Goal: Information Seeking & Learning: Learn about a topic

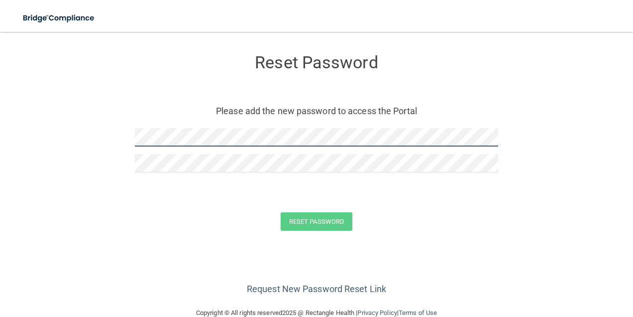
click at [60, 131] on form "Reset Password Please add the new password to access the Portal Reset Password …" at bounding box center [316, 144] width 593 height 205
click at [103, 134] on form "Reset Password Please add the new password to access the Portal Reset Password …" at bounding box center [316, 144] width 593 height 205
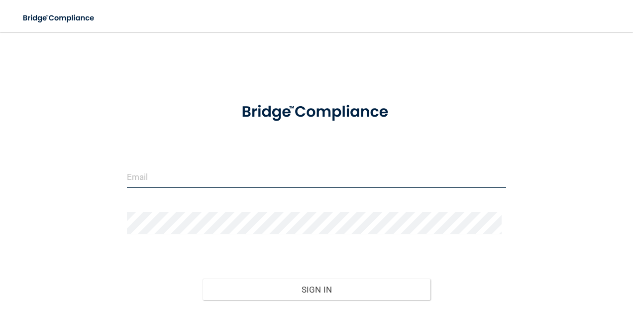
click at [171, 168] on input "email" at bounding box center [317, 176] width 380 height 22
type input "[EMAIL_ADDRESS][DOMAIN_NAME]"
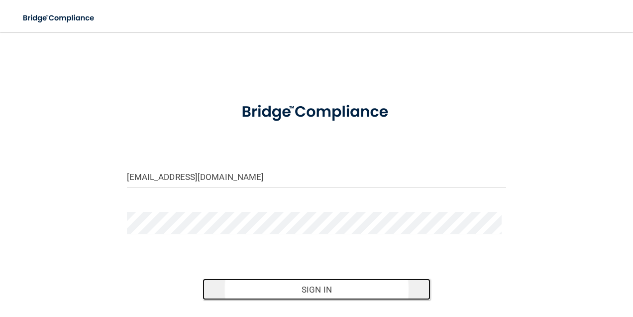
click at [309, 289] on button "Sign In" at bounding box center [317, 289] width 228 height 22
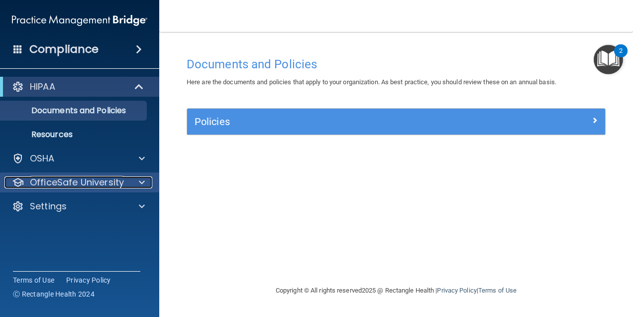
click at [141, 182] on span at bounding box center [142, 182] width 6 height 12
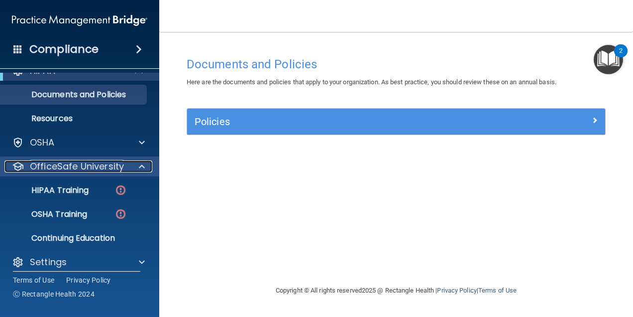
scroll to position [25, 0]
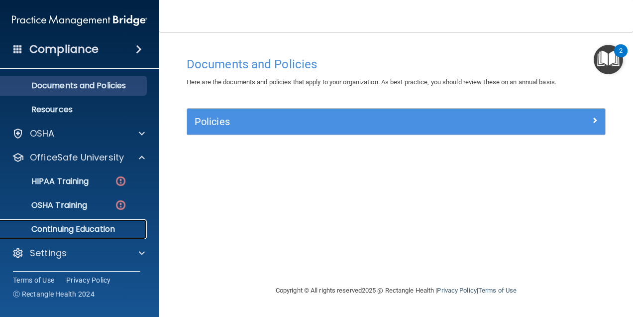
click at [87, 226] on p "Continuing Education" at bounding box center [74, 229] width 136 height 10
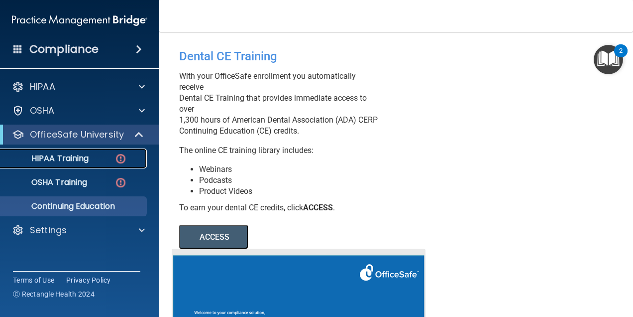
click at [89, 164] on link "HIPAA Training" at bounding box center [68, 158] width 157 height 20
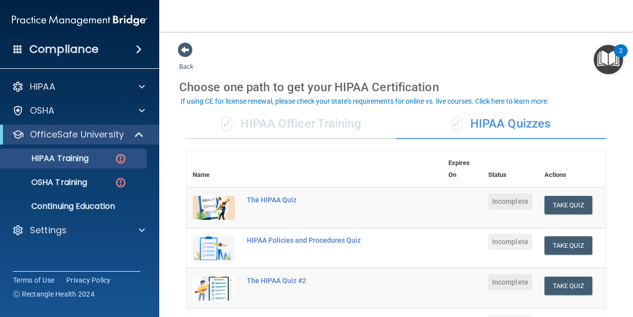
drag, startPoint x: 327, startPoint y: 56, endPoint x: 296, endPoint y: 47, distance: 32.1
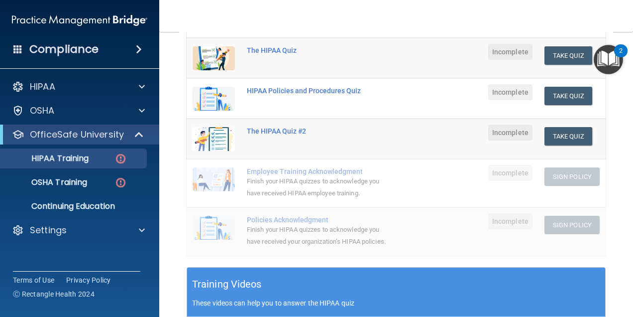
scroll to position [100, 0]
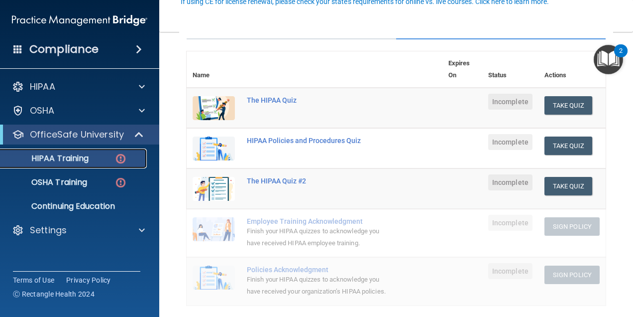
click at [59, 159] on p "HIPAA Training" at bounding box center [47, 158] width 82 height 10
click at [283, 97] on div "The HIPAA Quiz" at bounding box center [320, 100] width 146 height 8
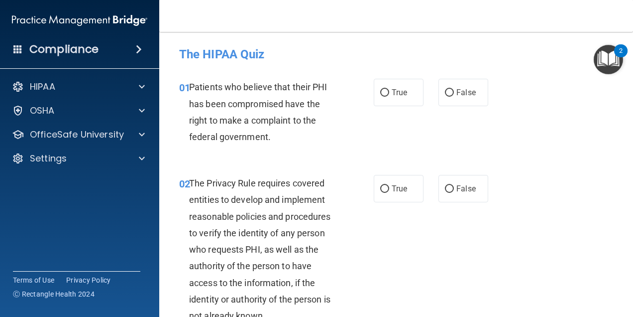
click at [614, 57] on img "Open Resource Center, 2 new notifications" at bounding box center [608, 59] width 29 height 29
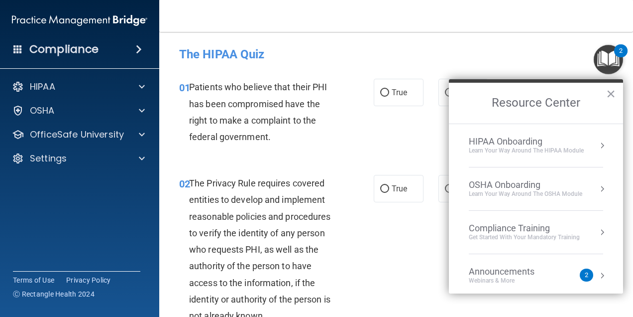
click at [558, 60] on h4 "The HIPAA Quiz" at bounding box center [396, 54] width 434 height 13
click at [612, 89] on button "×" at bounding box center [610, 94] width 9 height 16
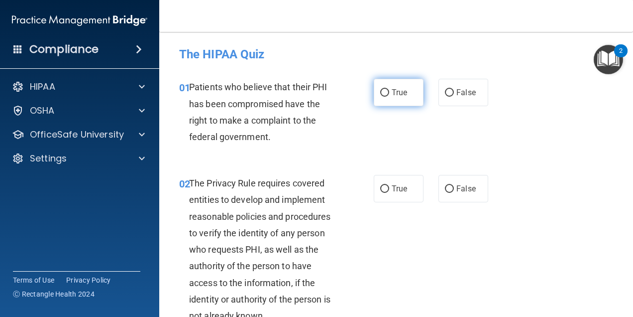
click at [392, 94] on span "True" at bounding box center [399, 92] width 15 height 9
click at [388, 94] on input "True" at bounding box center [384, 92] width 9 height 7
radio input "true"
click at [445, 92] on input "False" at bounding box center [449, 92] width 9 height 7
radio input "true"
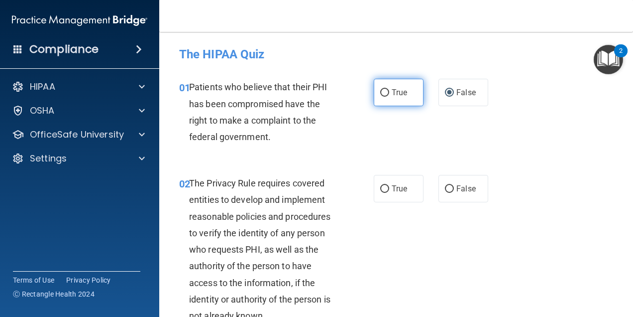
click at [393, 92] on span "True" at bounding box center [399, 92] width 15 height 9
click at [389, 92] on input "True" at bounding box center [384, 92] width 9 height 7
radio input "true"
radio input "false"
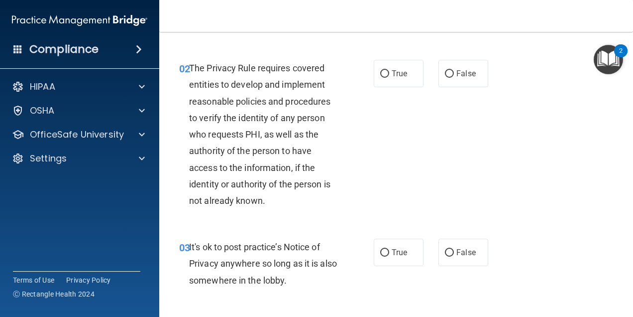
scroll to position [100, 0]
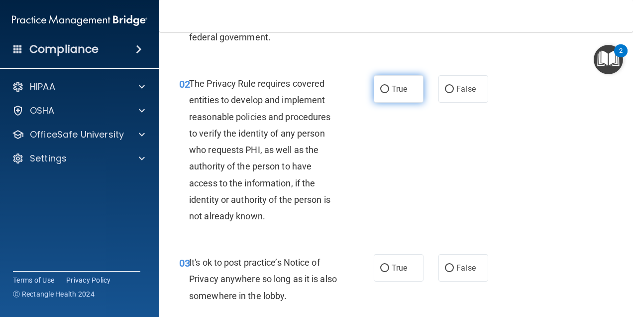
click at [404, 88] on label "True" at bounding box center [399, 88] width 50 height 27
click at [389, 88] on input "True" at bounding box center [384, 89] width 9 height 7
radio input "true"
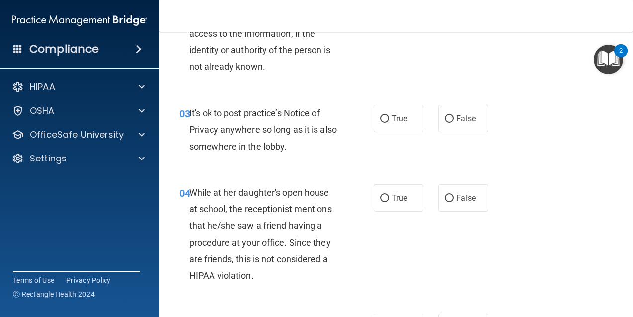
scroll to position [0, 0]
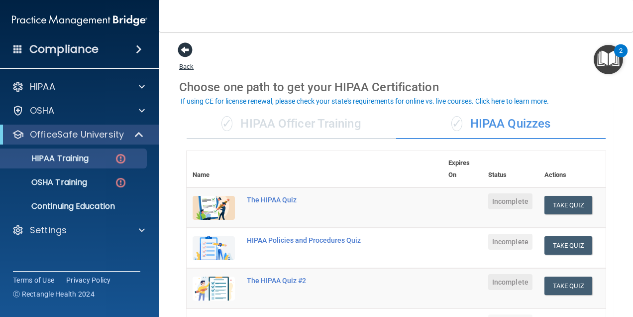
click at [186, 48] on span at bounding box center [185, 49] width 15 height 15
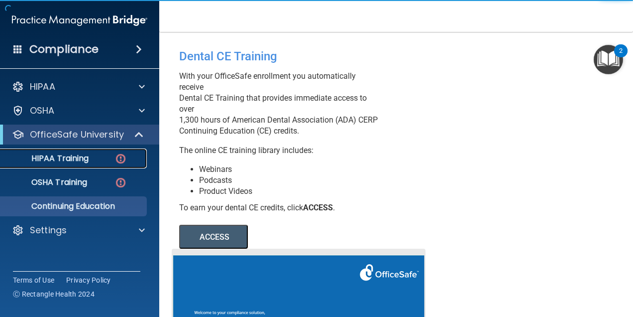
click at [104, 157] on div "HIPAA Training" at bounding box center [74, 158] width 136 height 10
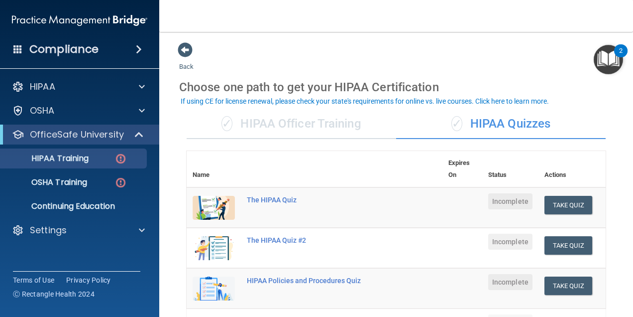
click at [329, 113] on div "✓ HIPAA Officer Training" at bounding box center [292, 124] width 210 height 30
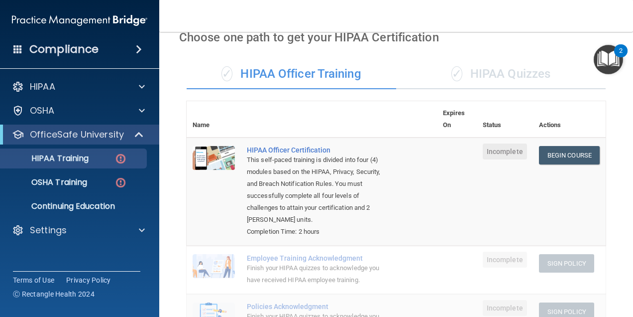
scroll to position [50, 0]
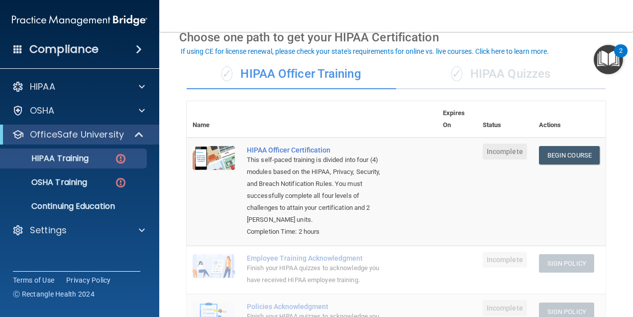
click at [495, 76] on div "✓ HIPAA Quizzes" at bounding box center [501, 74] width 210 height 30
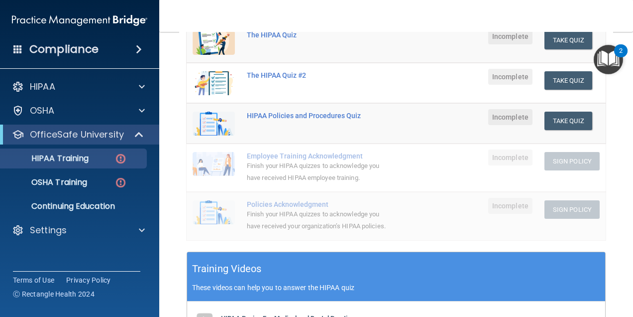
scroll to position [149, 0]
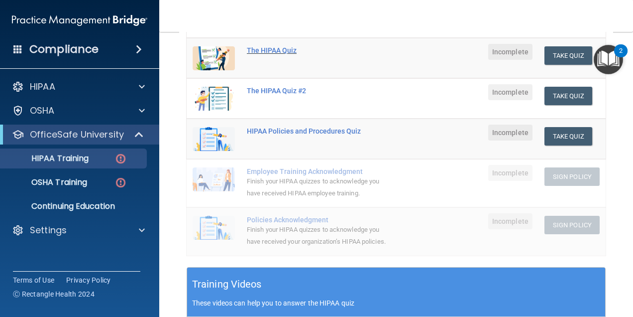
click at [283, 47] on div "The HIPAA Quiz" at bounding box center [320, 50] width 146 height 8
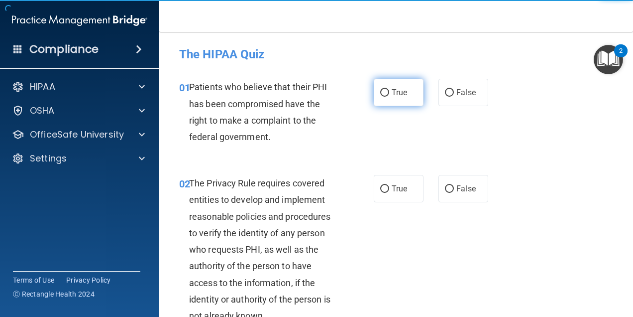
click at [387, 91] on label "True" at bounding box center [399, 92] width 50 height 27
click at [387, 91] on input "True" at bounding box center [384, 92] width 9 height 7
radio input "true"
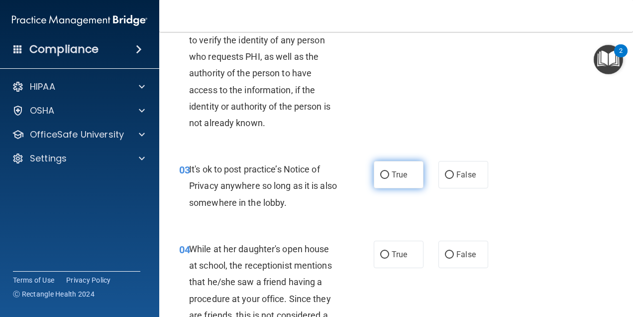
scroll to position [249, 0]
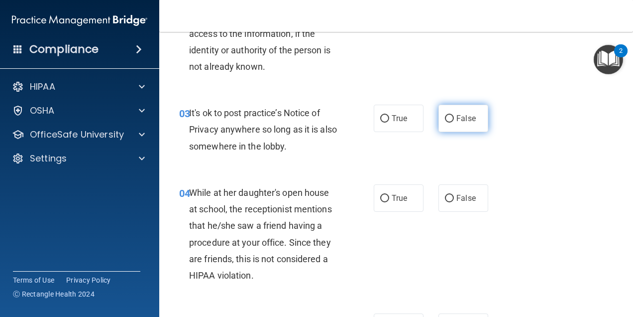
click at [440, 124] on label "False" at bounding box center [464, 118] width 50 height 27
click at [445, 122] on input "False" at bounding box center [449, 118] width 9 height 7
radio input "true"
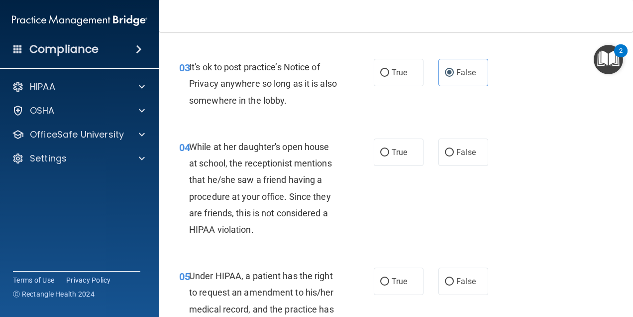
scroll to position [348, 0]
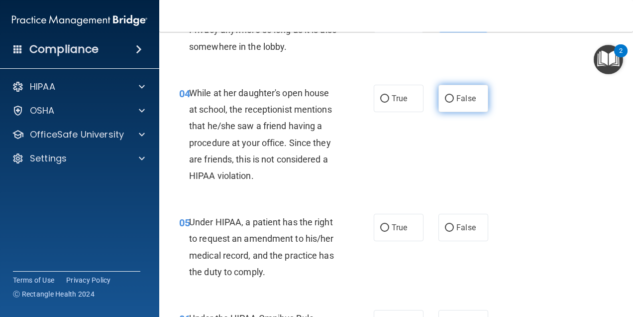
click at [439, 97] on label "False" at bounding box center [464, 98] width 50 height 27
click at [445, 97] on input "False" at bounding box center [449, 98] width 9 height 7
radio input "true"
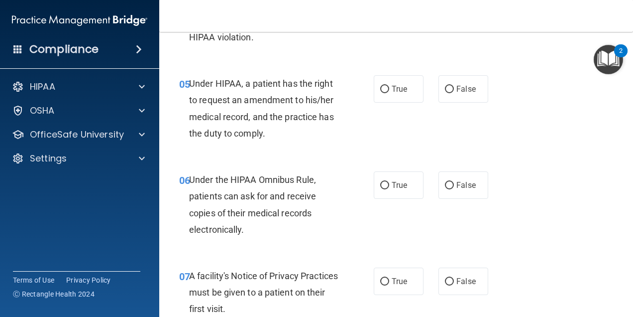
scroll to position [498, 0]
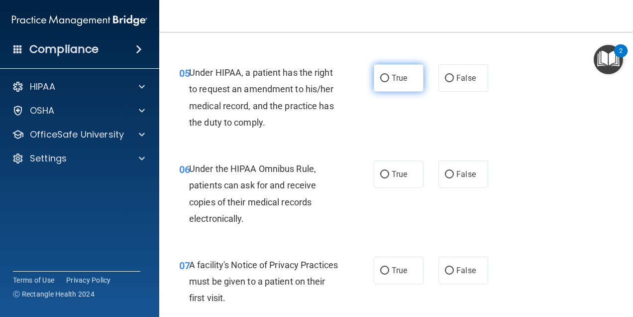
click at [384, 76] on input "True" at bounding box center [384, 78] width 9 height 7
radio input "true"
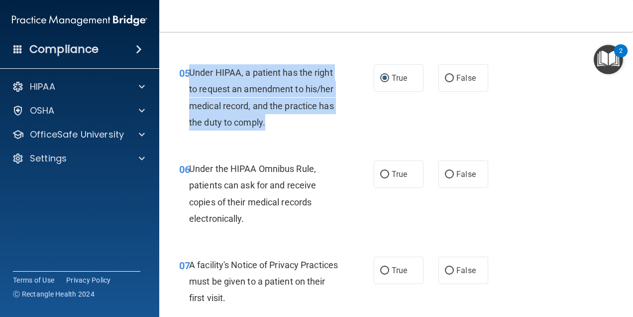
drag, startPoint x: 277, startPoint y: 123, endPoint x: 188, endPoint y: 68, distance: 104.4
click at [188, 68] on div "05 Under HIPAA, a patient has the right to request an amendment to his/her medi…" at bounding box center [276, 99] width 225 height 71
copy div "Under HIPAA, a patient has the right to request an amendment to his/her medical…"
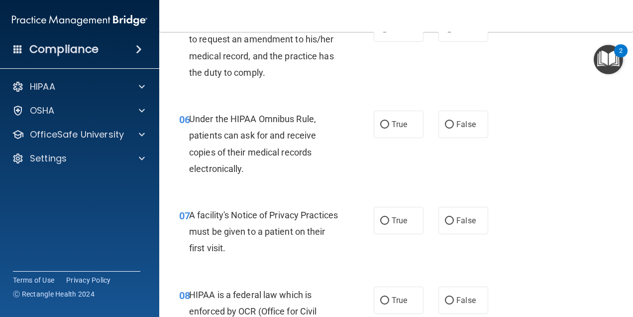
click at [322, 93] on div "05 Under HIPAA, a patient has the right to request an amendment to his/her medi…" at bounding box center [396, 50] width 449 height 96
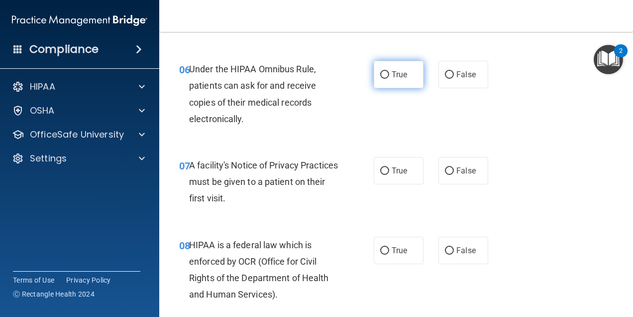
click at [392, 75] on span "True" at bounding box center [399, 74] width 15 height 9
click at [389, 75] on input "True" at bounding box center [384, 74] width 9 height 7
radio input "true"
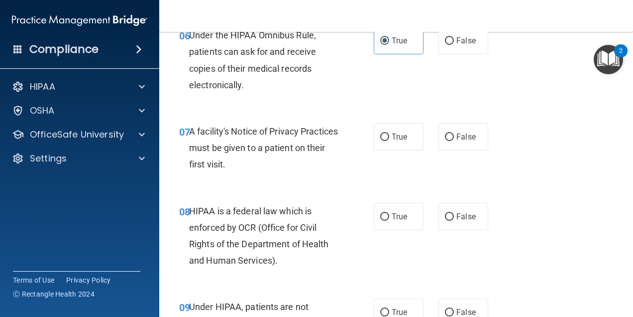
scroll to position [647, 0]
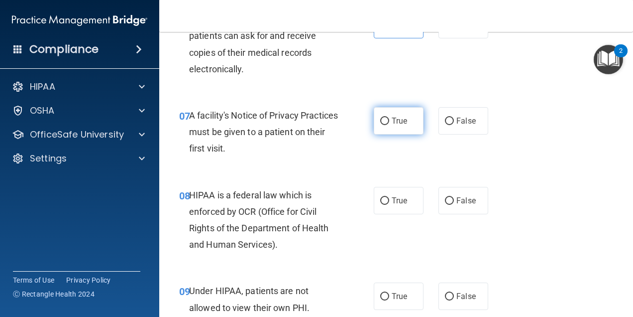
click at [392, 124] on span "True" at bounding box center [399, 120] width 15 height 9
click at [389, 124] on input "True" at bounding box center [384, 120] width 9 height 7
radio input "true"
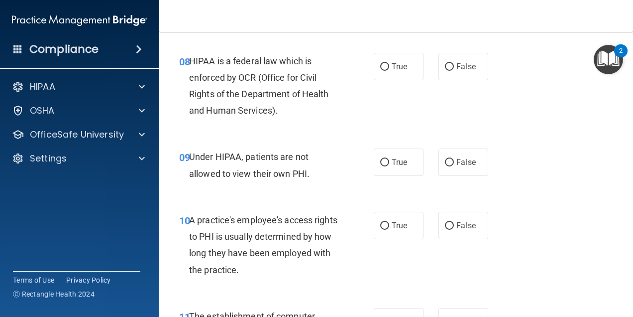
scroll to position [797, 0]
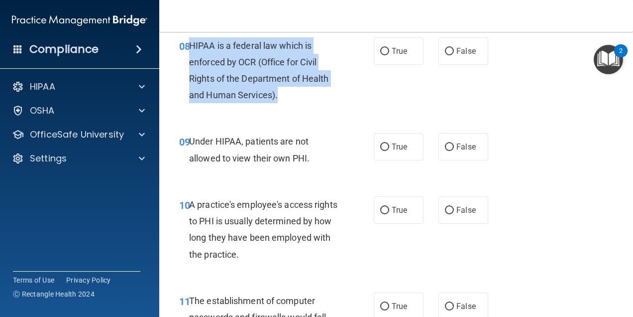
drag, startPoint x: 292, startPoint y: 96, endPoint x: 191, endPoint y: 45, distance: 113.1
click at [191, 45] on div "HIPAA is a federal law which is enforced by OCR (Office for Civil Rights of the…" at bounding box center [267, 70] width 157 height 66
copy span "HIPAA is a federal law which is enforced by OCR (Office for Civil Rights of the…"
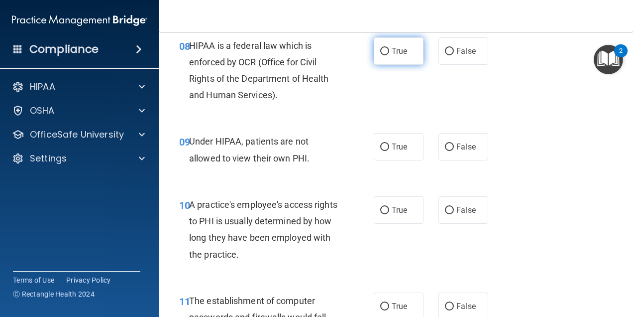
click at [401, 51] on span "True" at bounding box center [399, 50] width 15 height 9
click at [389, 51] on input "True" at bounding box center [384, 51] width 9 height 7
radio input "true"
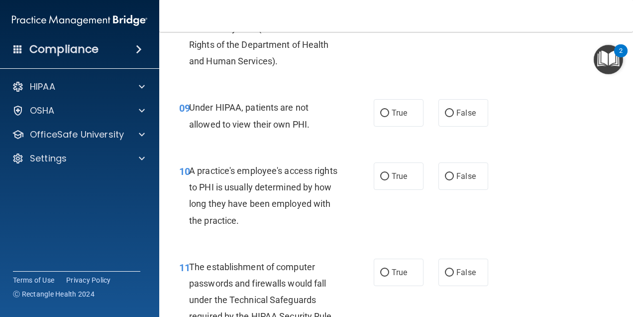
scroll to position [846, 0]
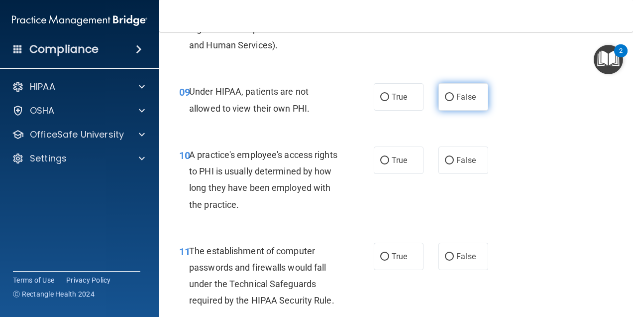
click at [443, 102] on label "False" at bounding box center [464, 96] width 50 height 27
click at [445, 101] on input "False" at bounding box center [449, 97] width 9 height 7
radio input "true"
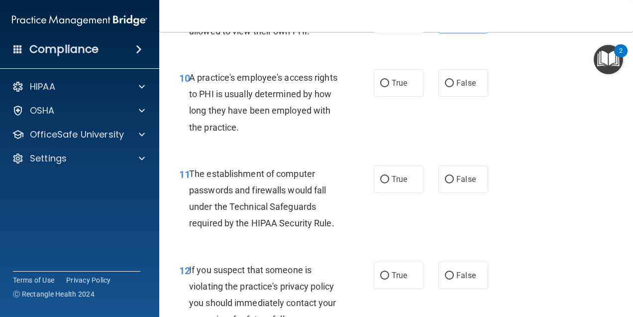
scroll to position [946, 0]
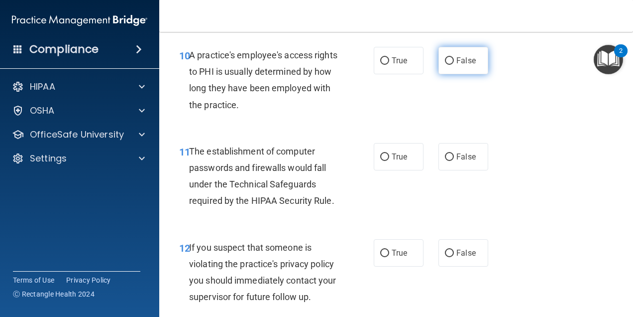
click at [449, 61] on input "False" at bounding box center [449, 60] width 9 height 7
radio input "true"
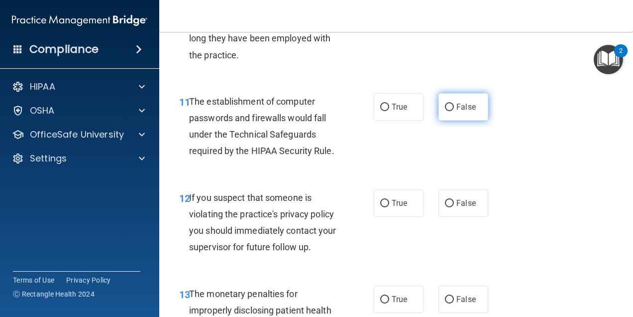
scroll to position [1045, 0]
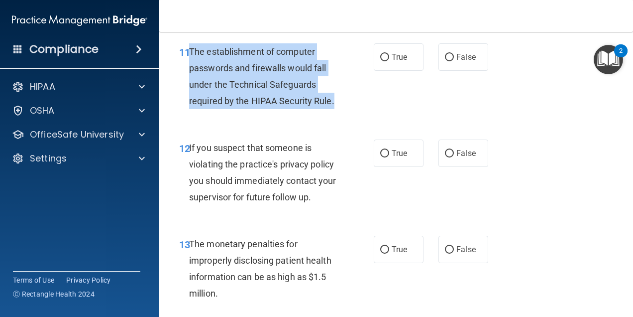
drag, startPoint x: 343, startPoint y: 101, endPoint x: 189, endPoint y: 48, distance: 162.2
click at [189, 48] on div "The establishment of computer passwords and firewalls would fall under the Tech…" at bounding box center [267, 76] width 157 height 66
copy span "The establishment of computer passwords and firewalls would fall under the Tech…"
click at [281, 96] on span "The establishment of computer passwords and firewalls would fall under the Tech…" at bounding box center [261, 76] width 145 height 60
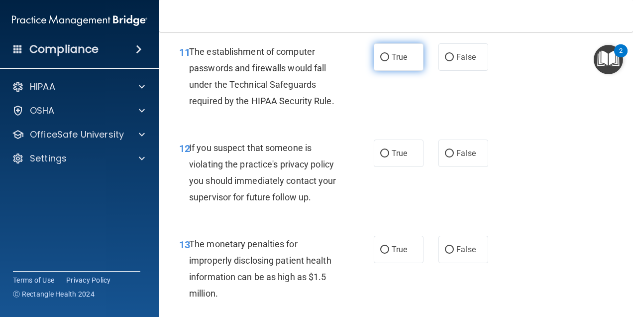
click at [398, 47] on label "True" at bounding box center [399, 56] width 50 height 27
click at [389, 54] on input "True" at bounding box center [384, 57] width 9 height 7
radio input "true"
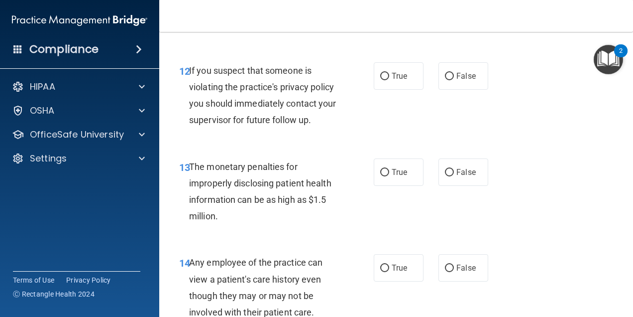
scroll to position [1145, 0]
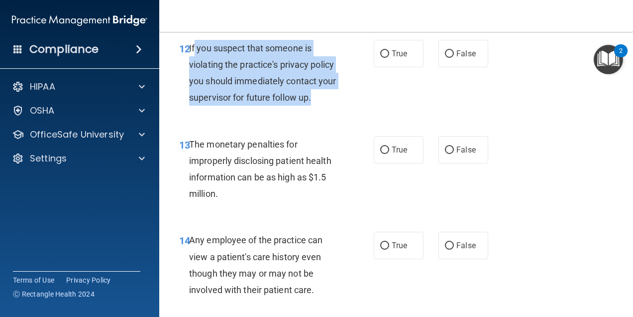
drag, startPoint x: 347, startPoint y: 102, endPoint x: 195, endPoint y: 53, distance: 159.8
click at [195, 53] on div "12 If you suspect that someone is violating the practice's privacy policy you s…" at bounding box center [276, 75] width 225 height 71
click at [351, 93] on div "12 If you suspect that someone is violating the practice's privacy policy you s…" at bounding box center [276, 75] width 225 height 71
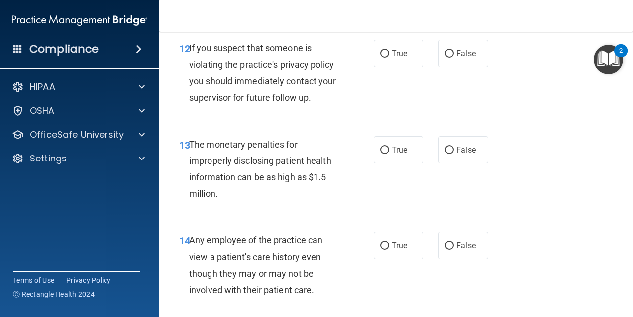
drag, startPoint x: 379, startPoint y: 53, endPoint x: 383, endPoint y: 93, distance: 39.5
click at [380, 53] on input "True" at bounding box center [384, 53] width 9 height 7
radio input "true"
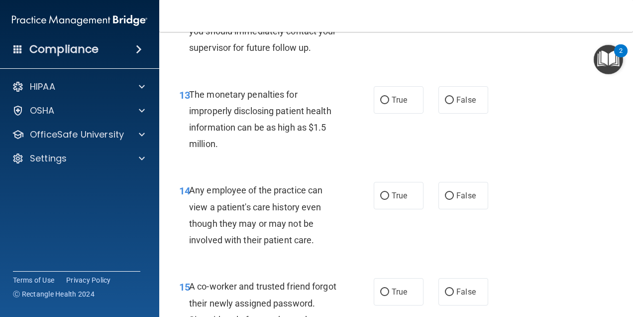
scroll to position [1245, 0]
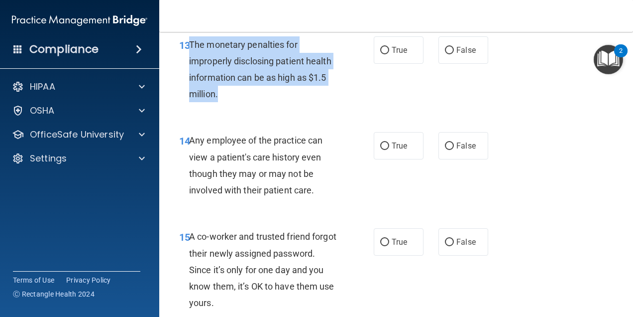
drag, startPoint x: 266, startPoint y: 87, endPoint x: 191, endPoint y: 46, distance: 85.8
click at [191, 46] on div "The monetary penalties for improperly disclosing patient health information can…" at bounding box center [267, 69] width 157 height 66
drag, startPoint x: 233, startPoint y: 55, endPoint x: 273, endPoint y: 60, distance: 39.7
click at [273, 60] on span "The monetary penalties for improperly disclosing patient health information can…" at bounding box center [260, 69] width 142 height 60
copy span "The monetary penalties for improperly disclosing patient health information can…"
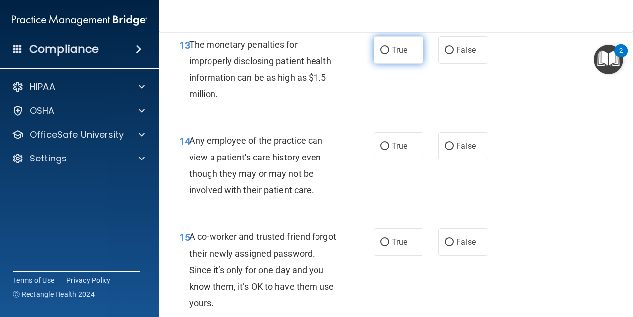
click at [391, 40] on label "True" at bounding box center [399, 49] width 50 height 27
click at [389, 47] on input "True" at bounding box center [384, 50] width 9 height 7
radio input "true"
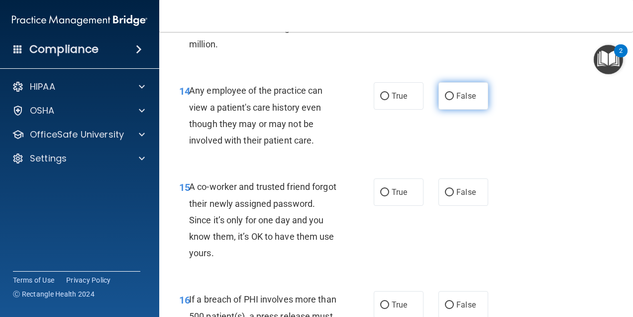
click at [472, 101] on label "False" at bounding box center [464, 95] width 50 height 27
click at [454, 100] on input "False" at bounding box center [449, 96] width 9 height 7
radio input "true"
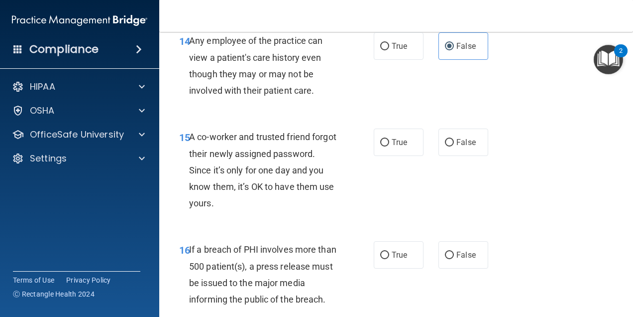
scroll to position [1394, 0]
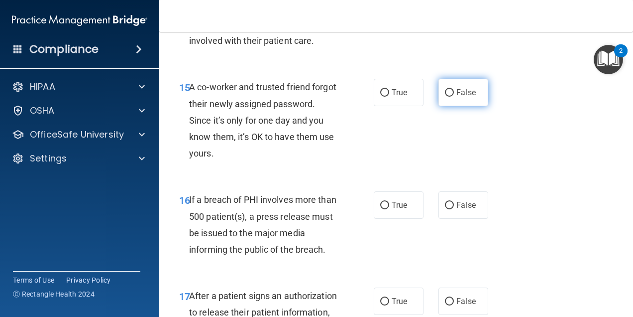
click at [445, 91] on input "False" at bounding box center [449, 92] width 9 height 7
radio input "true"
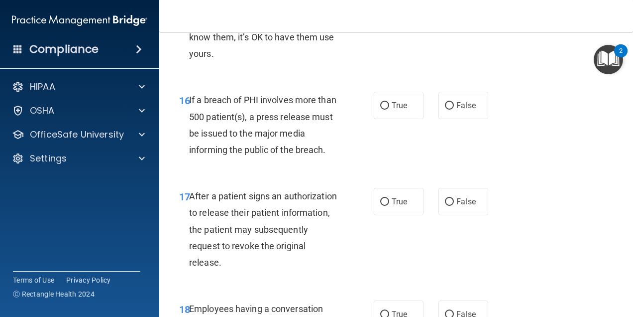
scroll to position [1543, 0]
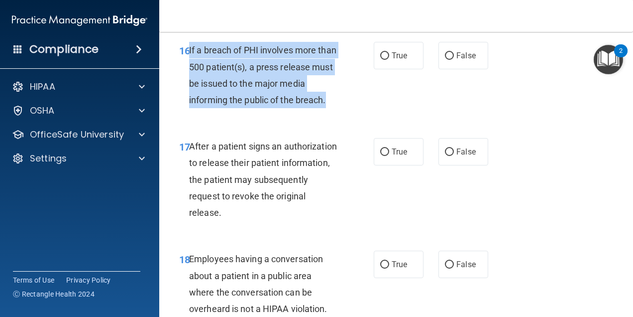
drag, startPoint x: 349, startPoint y: 95, endPoint x: 189, endPoint y: 51, distance: 166.2
click at [189, 51] on div "16 If a breach of PHI involves more than 500 patient(s), a press release must b…" at bounding box center [276, 77] width 225 height 71
copy span "If a breach of PHI involves more than 500 patient(s), a press release must be i…"
click at [246, 108] on div "If a breach of PHI involves more than 500 patient(s), a press release must be i…" at bounding box center [267, 75] width 157 height 66
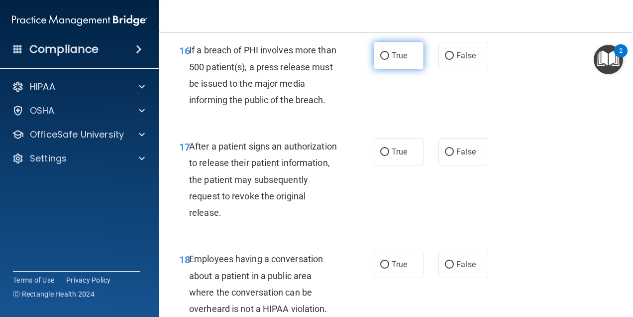
click at [394, 65] on label "True" at bounding box center [399, 55] width 50 height 27
click at [389, 60] on input "True" at bounding box center [384, 55] width 9 height 7
radio input "true"
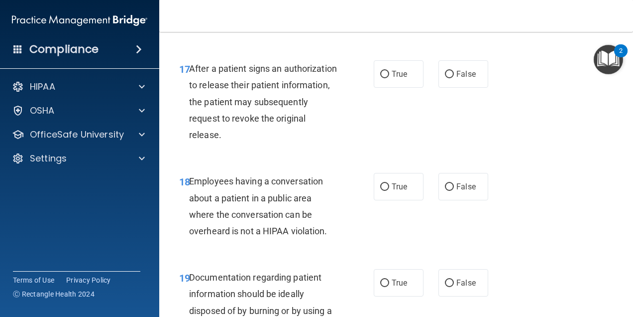
scroll to position [1643, 0]
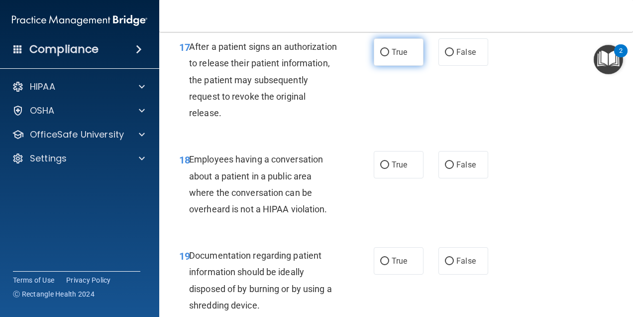
click at [398, 52] on span "True" at bounding box center [399, 51] width 15 height 9
click at [389, 52] on input "True" at bounding box center [384, 52] width 9 height 7
radio input "true"
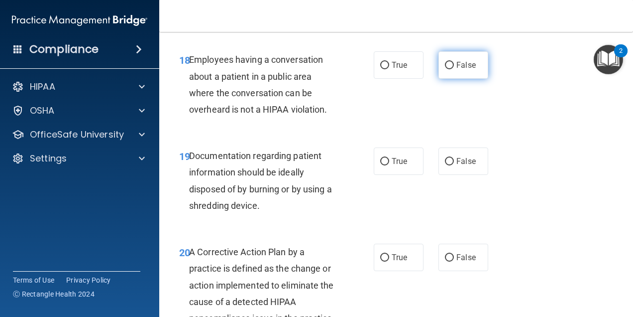
click at [458, 64] on span "False" at bounding box center [466, 64] width 19 height 9
click at [454, 64] on input "False" at bounding box center [449, 65] width 9 height 7
radio input "true"
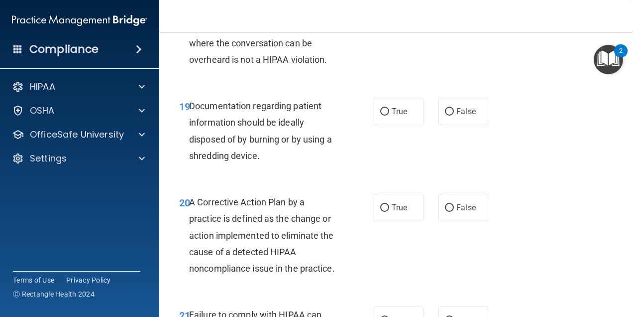
scroll to position [1842, 0]
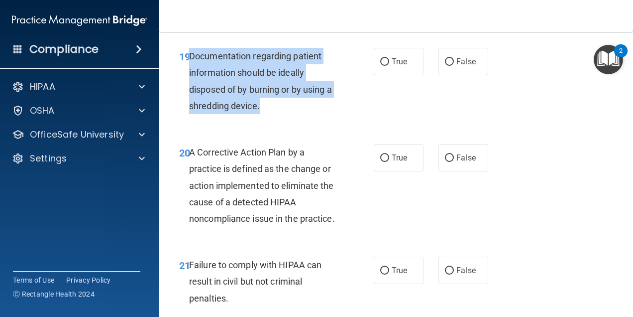
drag, startPoint x: 302, startPoint y: 103, endPoint x: 190, endPoint y: 58, distance: 120.8
click at [190, 58] on div "Documentation regarding patient information should be ideally disposed of by bu…" at bounding box center [267, 81] width 157 height 66
copy span "Documentation regarding patient information should be ideally disposed of by bu…"
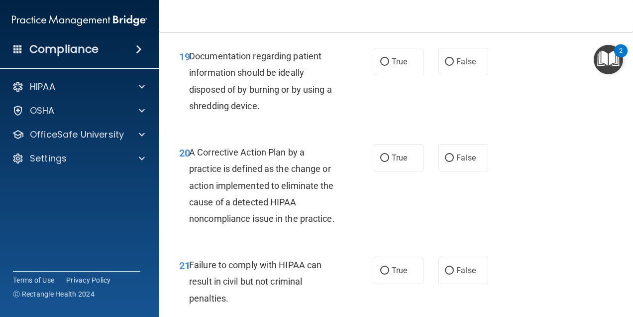
click at [300, 142] on div "20 A Corrective Action Plan by a practice is defined as the change or action im…" at bounding box center [396, 187] width 449 height 113
click at [380, 62] on input "True" at bounding box center [384, 61] width 9 height 7
radio input "true"
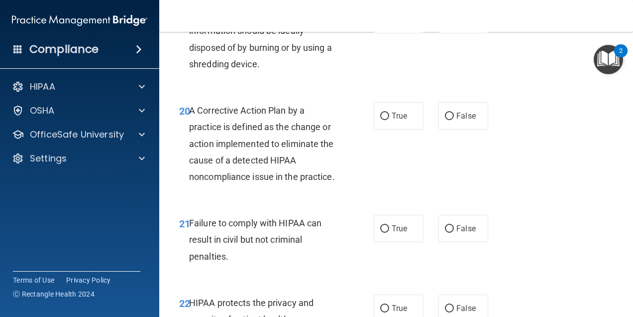
scroll to position [1942, 0]
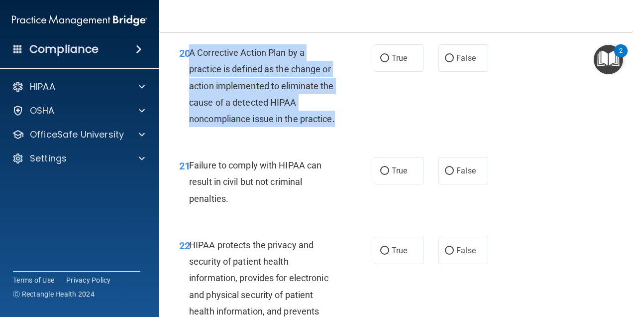
drag, startPoint x: 281, startPoint y: 139, endPoint x: 190, endPoint y: 49, distance: 127.4
click at [190, 49] on div "A Corrective Action Plan by a practice is defined as the change or action imple…" at bounding box center [267, 85] width 157 height 83
copy span "A Corrective Action Plan by a practice is defined as the change or action imple…"
click at [380, 58] on input "True" at bounding box center [384, 58] width 9 height 7
radio input "true"
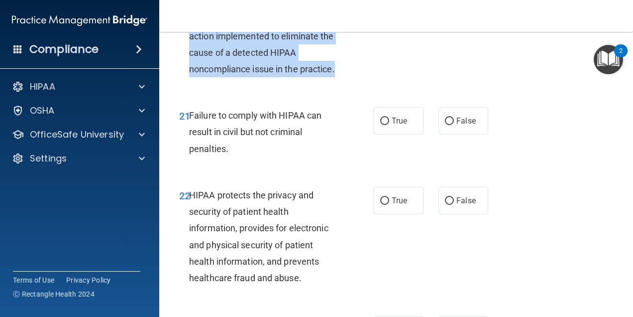
scroll to position [2041, 0]
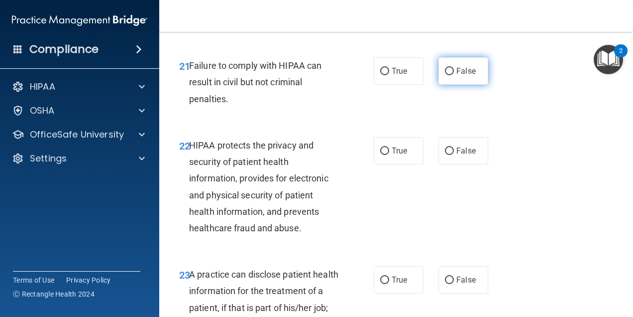
click at [448, 75] on input "False" at bounding box center [449, 71] width 9 height 7
radio input "true"
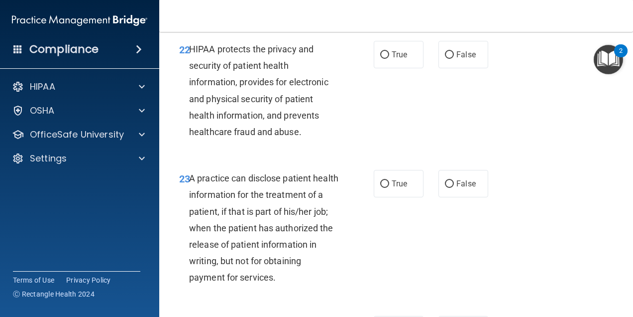
scroll to position [2141, 0]
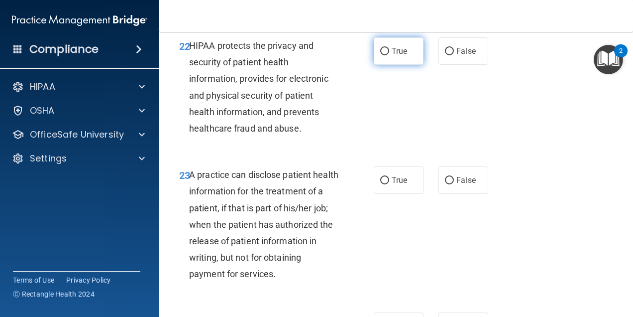
click at [380, 55] on input "True" at bounding box center [384, 51] width 9 height 7
radio input "true"
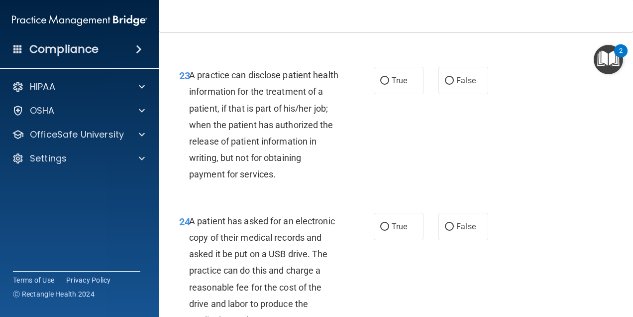
scroll to position [2290, 0]
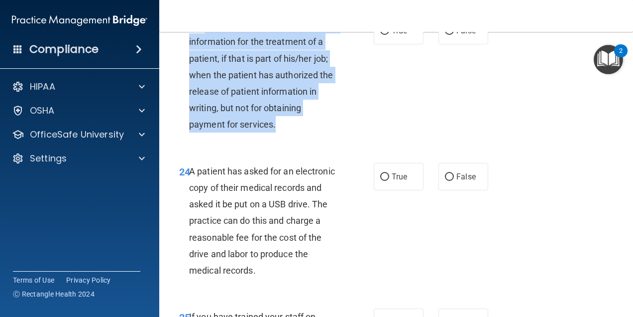
drag, startPoint x: 289, startPoint y: 144, endPoint x: 205, endPoint y: 49, distance: 127.3
click at [205, 49] on div "A practice can disclose patient health information for the treatment of a patie…" at bounding box center [267, 75] width 157 height 116
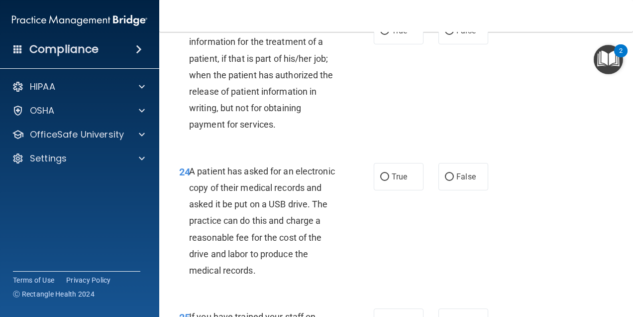
click at [198, 43] on span "A practice can disclose patient health information for the treatment of a patie…" at bounding box center [263, 75] width 149 height 110
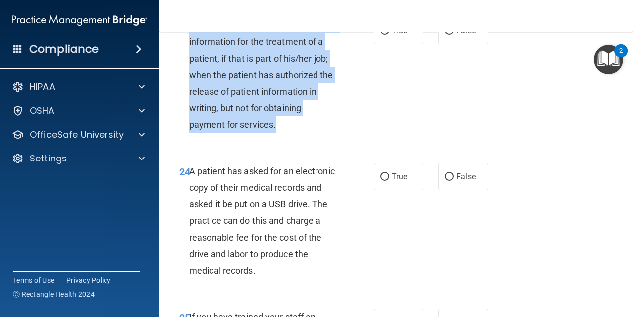
drag, startPoint x: 189, startPoint y: 43, endPoint x: 277, endPoint y: 152, distance: 140.2
click at [277, 138] on div "23 A practice can disclose patient health information for the treatment of a pa…" at bounding box center [276, 77] width 225 height 121
copy span "A practice can disclose patient health information for the treatment of a patie…"
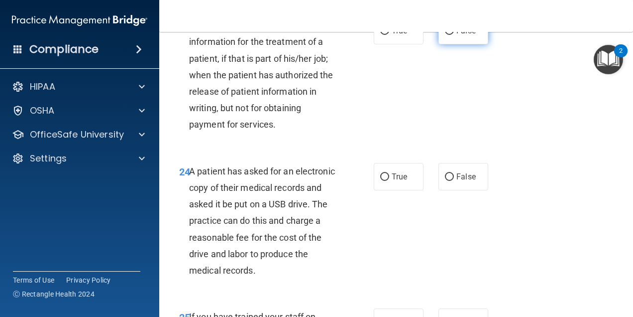
click at [457, 35] on span "False" at bounding box center [466, 30] width 19 height 9
click at [452, 35] on input "False" at bounding box center [449, 30] width 9 height 7
radio input "true"
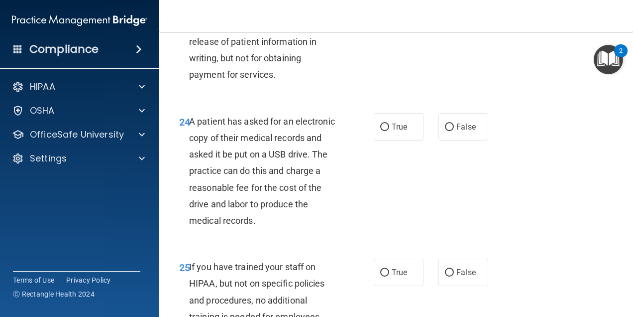
scroll to position [2390, 0]
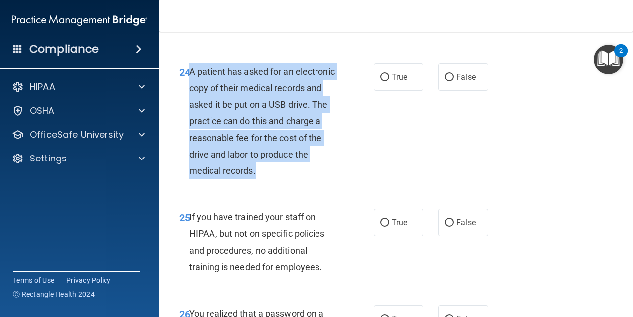
drag, startPoint x: 333, startPoint y: 180, endPoint x: 191, endPoint y: 86, distance: 169.6
click at [191, 86] on div "A patient has asked for an electronic copy of their medical records and asked i…" at bounding box center [267, 121] width 157 height 116
copy span "A patient has asked for an electronic copy of their medical records and asked i…"
click at [321, 155] on span "A patient has asked for an electronic copy of their medical records and asked i…" at bounding box center [262, 121] width 146 height 110
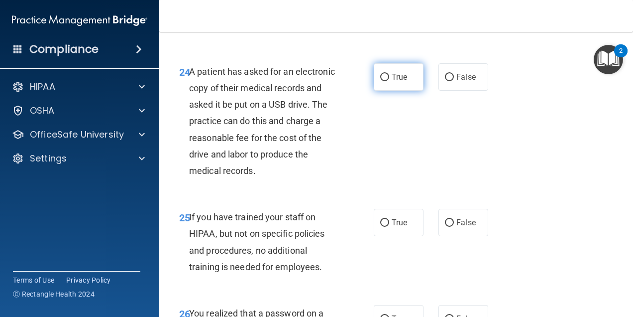
click at [374, 91] on label "True" at bounding box center [399, 76] width 50 height 27
click at [380, 81] on input "True" at bounding box center [384, 77] width 9 height 7
radio input "true"
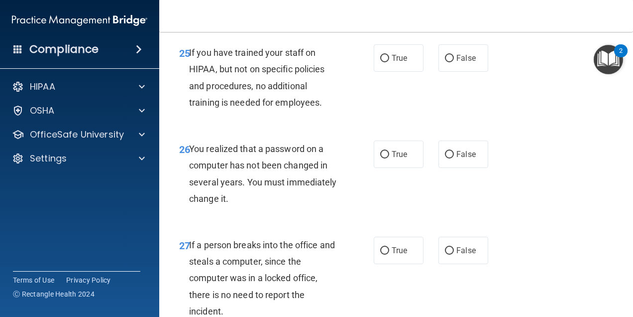
scroll to position [2539, 0]
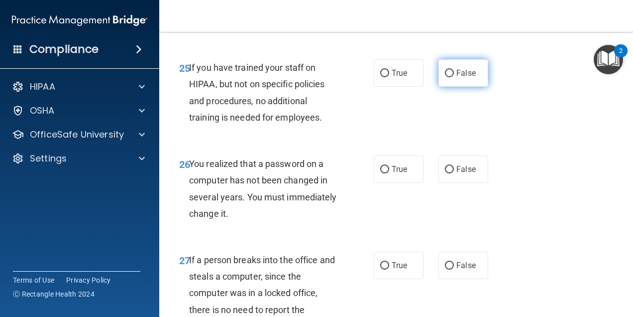
click at [450, 87] on label "False" at bounding box center [464, 72] width 50 height 27
click at [450, 77] on input "False" at bounding box center [449, 73] width 9 height 7
radio input "true"
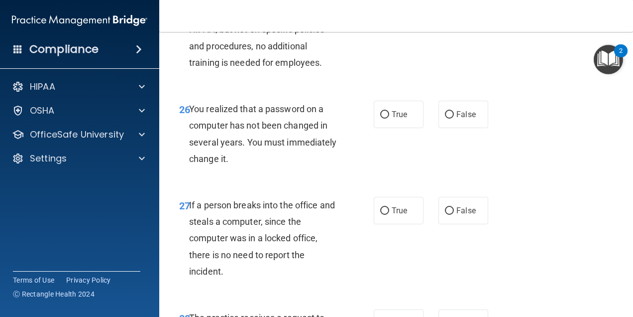
scroll to position [2639, 0]
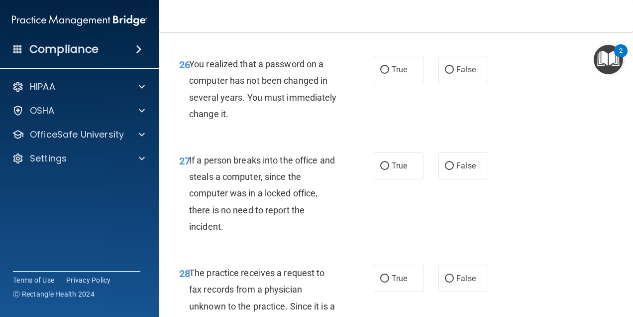
drag, startPoint x: 292, startPoint y: 133, endPoint x: 285, endPoint y: 130, distance: 8.2
click at [285, 122] on div "You realized that a password on a computer has not been changed in several year…" at bounding box center [267, 89] width 157 height 66
click at [456, 83] on label "False" at bounding box center [464, 69] width 50 height 27
click at [454, 74] on input "False" at bounding box center [449, 69] width 9 height 7
radio input "true"
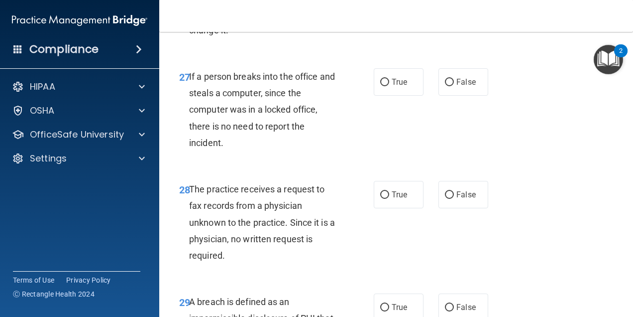
scroll to position [2738, 0]
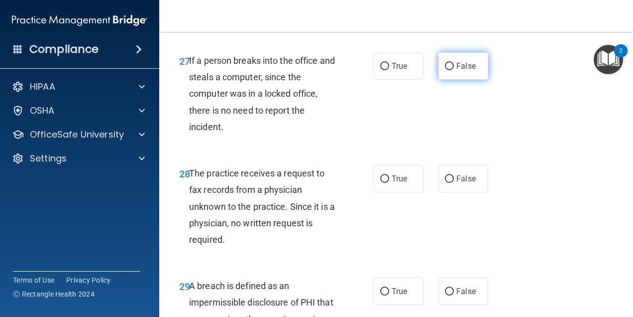
click at [458, 71] on span "False" at bounding box center [466, 65] width 19 height 9
click at [454, 70] on input "False" at bounding box center [449, 66] width 9 height 7
radio input "true"
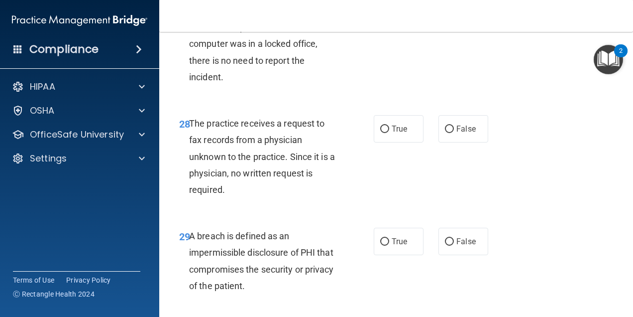
scroll to position [2838, 0]
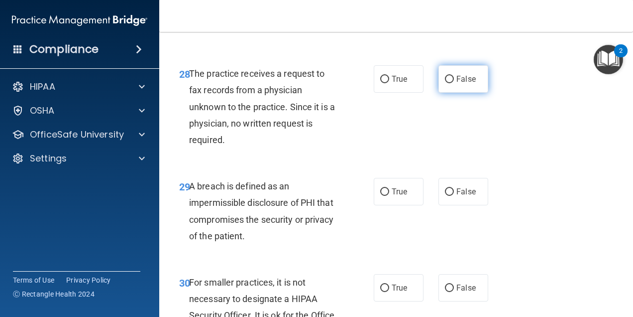
click at [459, 84] on span "False" at bounding box center [466, 78] width 19 height 9
click at [454, 83] on input "False" at bounding box center [449, 79] width 9 height 7
radio input "true"
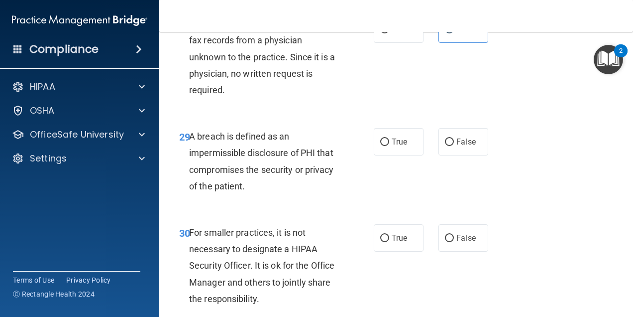
scroll to position [2937, 0]
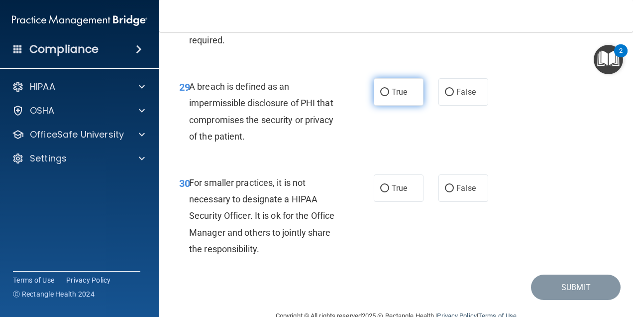
click at [397, 106] on label "True" at bounding box center [399, 91] width 50 height 27
click at [389, 96] on input "True" at bounding box center [384, 92] width 9 height 7
radio input "true"
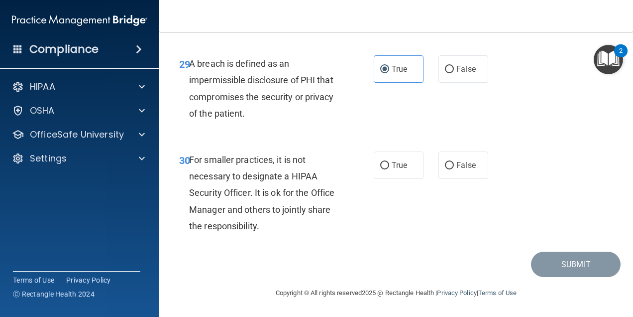
scroll to position [2976, 0]
click at [457, 162] on span "False" at bounding box center [466, 164] width 19 height 9
click at [453, 162] on input "False" at bounding box center [449, 165] width 9 height 7
radio input "true"
click at [556, 180] on div "30 For smaller practices, it is not necessary to designate a HIPAA Security Off…" at bounding box center [396, 195] width 449 height 113
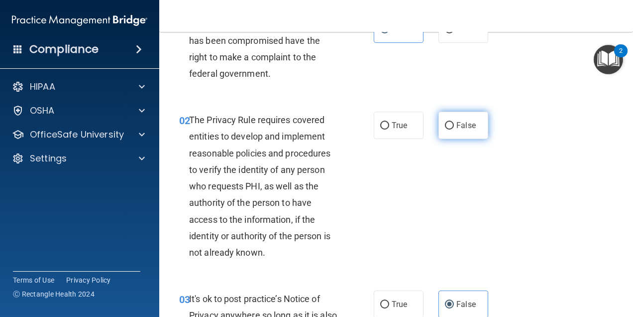
scroll to position [100, 0]
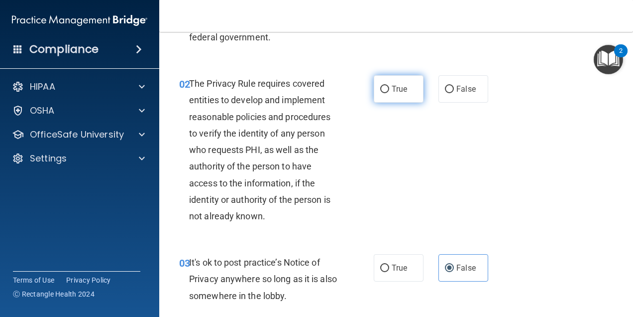
click at [398, 92] on span "True" at bounding box center [399, 88] width 15 height 9
click at [389, 92] on input "True" at bounding box center [384, 89] width 9 height 7
radio input "true"
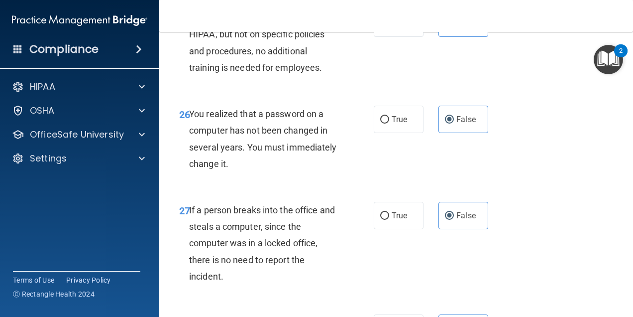
scroll to position [2976, 0]
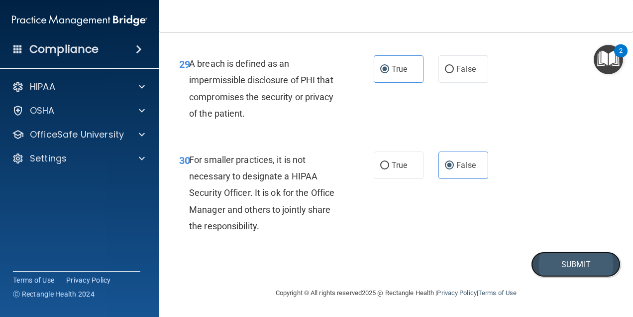
click at [550, 255] on button "Submit" at bounding box center [576, 263] width 90 height 25
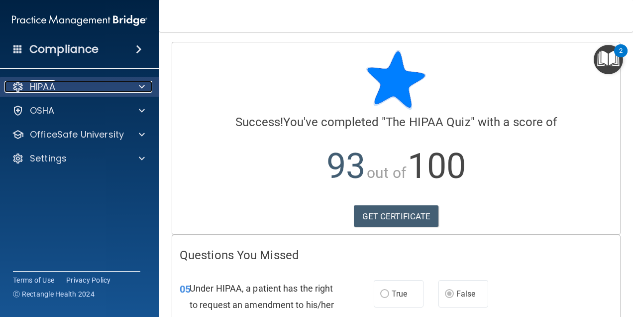
click at [84, 83] on div "HIPAA" at bounding box center [65, 87] width 123 height 12
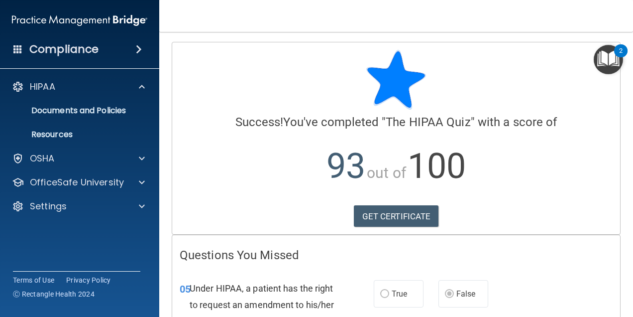
click at [185, 24] on nav "Toggle navigation Sydney Jagels sydneymariejagels@gmail.com Manage My Enterpris…" at bounding box center [396, 16] width 474 height 32
click at [100, 52] on div "Compliance" at bounding box center [79, 49] width 159 height 22
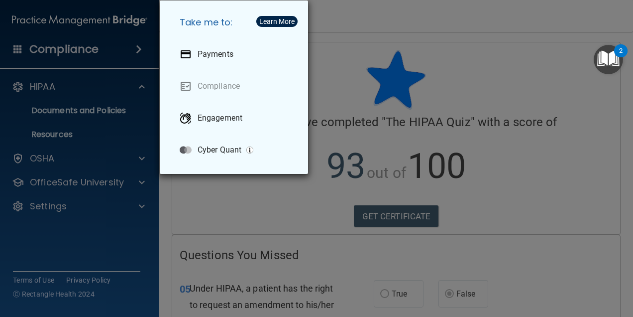
click at [337, 39] on div "Take me to: Payments Compliance Engagement Cyber Quant" at bounding box center [316, 158] width 633 height 317
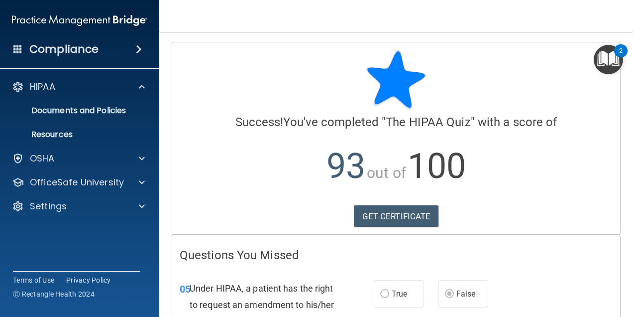
click at [250, 119] on span "Success!" at bounding box center [259, 122] width 48 height 14
click at [67, 20] on img at bounding box center [79, 20] width 135 height 20
click at [211, 8] on nav "Toggle navigation Sydney Jagels sydneymariejagels@gmail.com Manage My Enterpris…" at bounding box center [396, 16] width 474 height 32
click at [131, 22] on img at bounding box center [79, 20] width 135 height 20
click at [232, 14] on nav "Toggle navigation Sydney Jagels sydneymariejagels@gmail.com Manage My Enterpris…" at bounding box center [396, 16] width 474 height 32
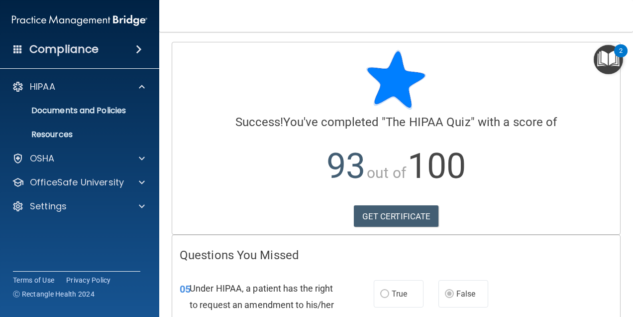
click at [19, 50] on span at bounding box center [17, 48] width 9 height 9
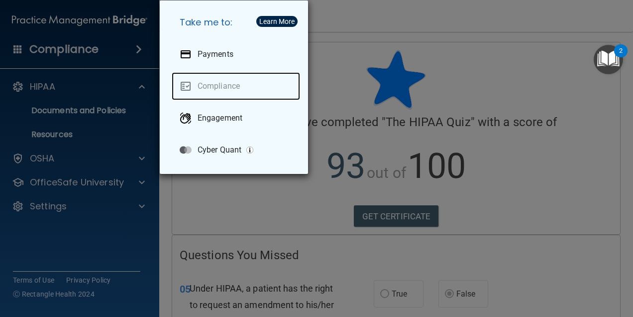
click at [224, 79] on link "Compliance" at bounding box center [236, 86] width 128 height 28
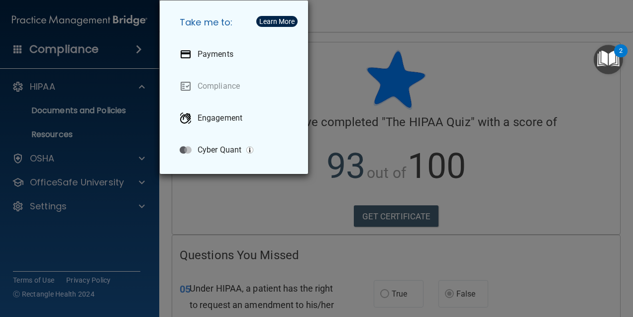
click at [322, 41] on div "Take me to: Payments Compliance Engagement Cyber Quant" at bounding box center [316, 158] width 633 height 317
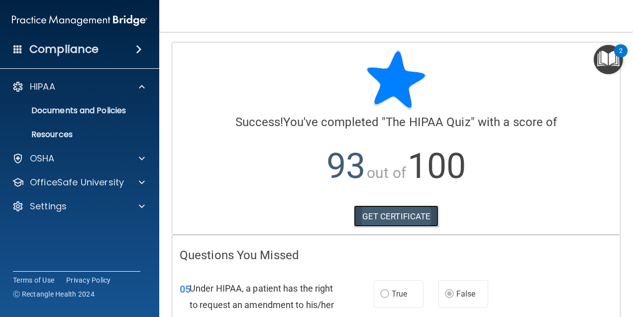
click at [399, 212] on link "GET CERTIFICATE" at bounding box center [396, 216] width 85 height 22
click at [299, 78] on div at bounding box center [396, 80] width 433 height 60
click at [123, 17] on img at bounding box center [79, 20] width 135 height 20
click at [123, 16] on img at bounding box center [79, 20] width 135 height 20
drag, startPoint x: 123, startPoint y: 16, endPoint x: 125, endPoint y: 5, distance: 11.6
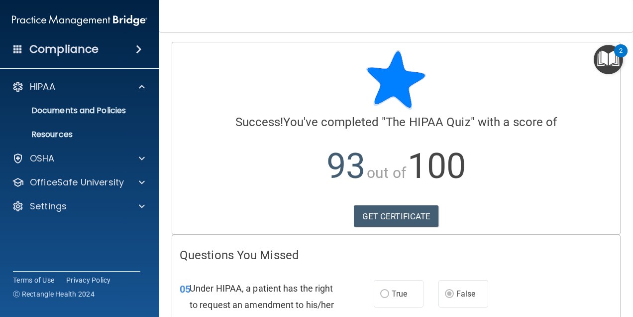
click at [125, 7] on div "Compliance" at bounding box center [79, 30] width 139 height 60
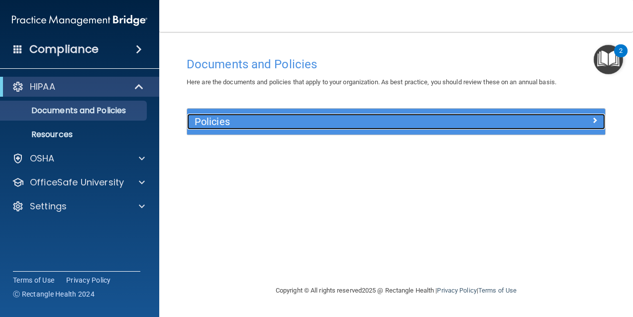
click at [303, 117] on h5 "Policies" at bounding box center [344, 121] width 299 height 11
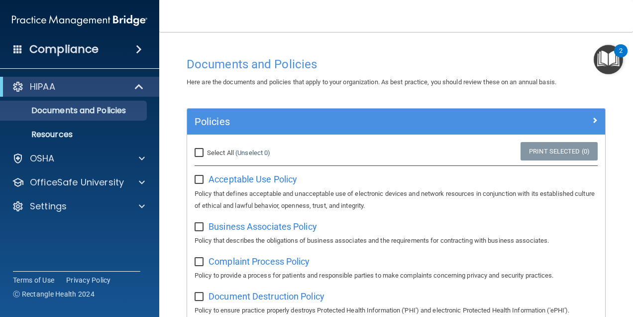
drag, startPoint x: 373, startPoint y: 65, endPoint x: 384, endPoint y: 62, distance: 10.7
click at [374, 64] on h4 "Documents and Policies" at bounding box center [396, 64] width 419 height 13
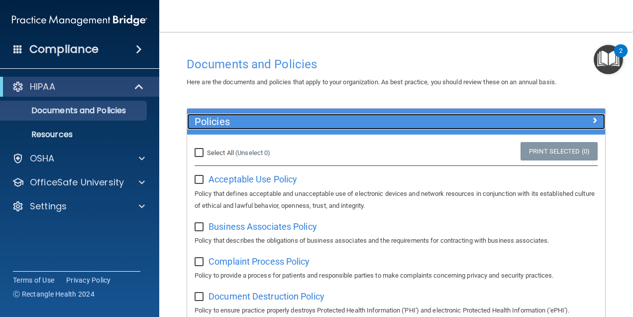
click at [267, 118] on h5 "Policies" at bounding box center [344, 121] width 299 height 11
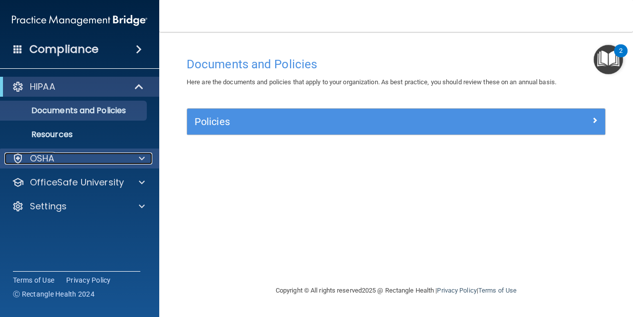
click at [60, 157] on div "OSHA" at bounding box center [65, 158] width 123 height 12
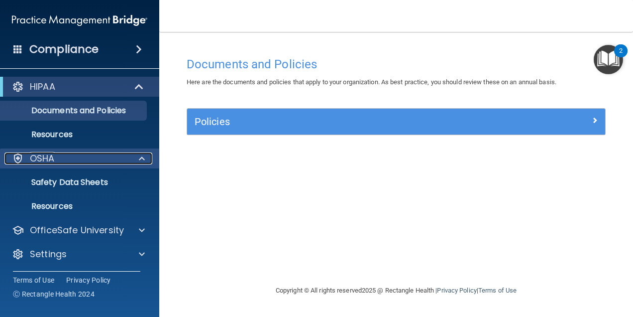
click at [60, 157] on div "OSHA" at bounding box center [65, 158] width 123 height 12
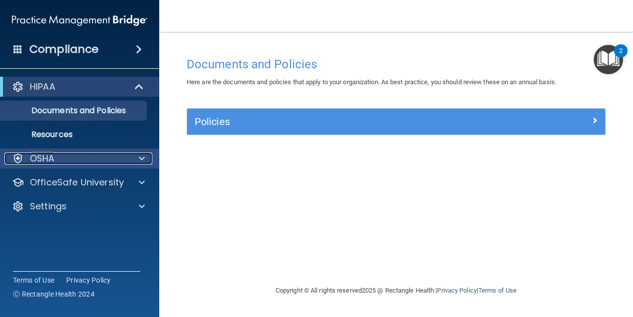
click at [43, 157] on p "OSHA" at bounding box center [42, 158] width 25 height 12
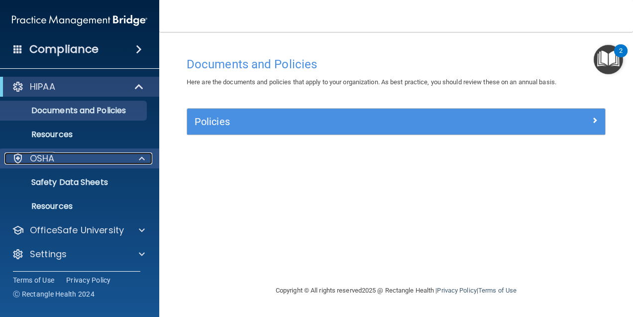
click at [19, 156] on div at bounding box center [18, 158] width 12 height 12
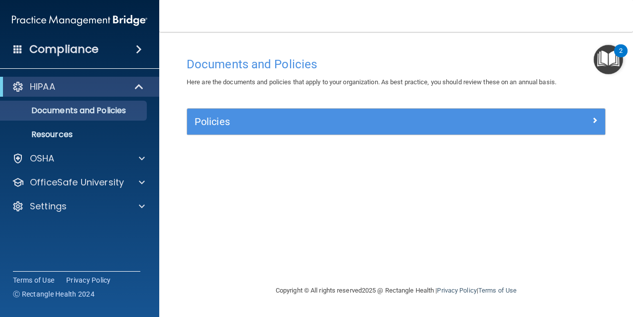
click at [38, 51] on h4 "Compliance" at bounding box center [63, 49] width 69 height 14
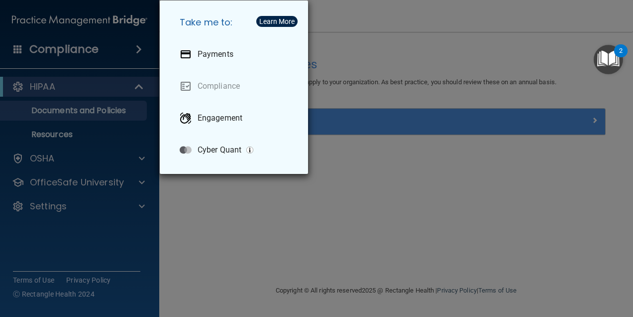
click at [193, 18] on h5 "Take me to:" at bounding box center [236, 22] width 128 height 28
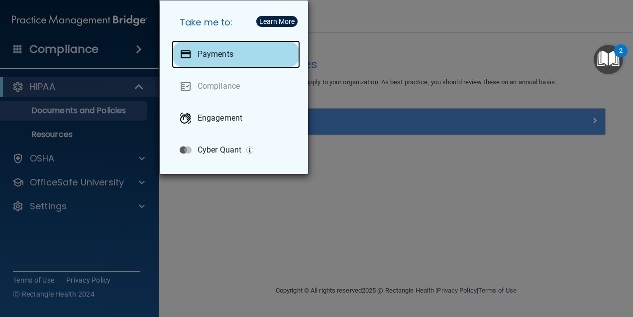
click at [223, 46] on div "Payments" at bounding box center [236, 54] width 128 height 28
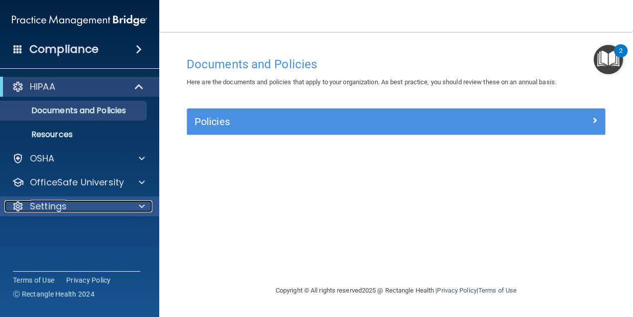
click at [63, 202] on p "Settings" at bounding box center [48, 206] width 37 height 12
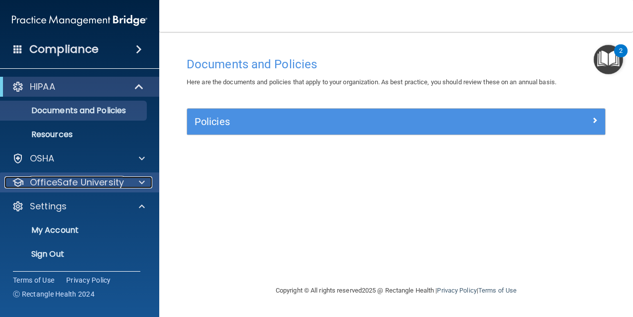
click at [71, 185] on p "OfficeSafe University" at bounding box center [77, 182] width 94 height 12
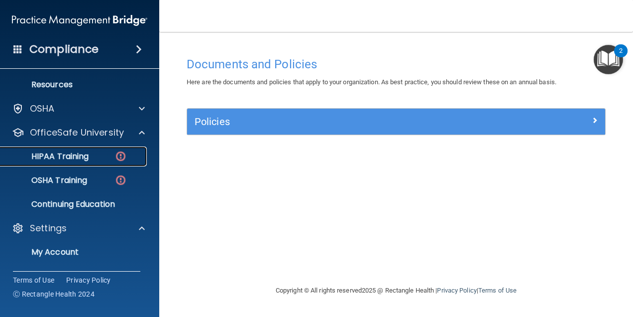
click at [77, 157] on p "HIPAA Training" at bounding box center [47, 156] width 82 height 10
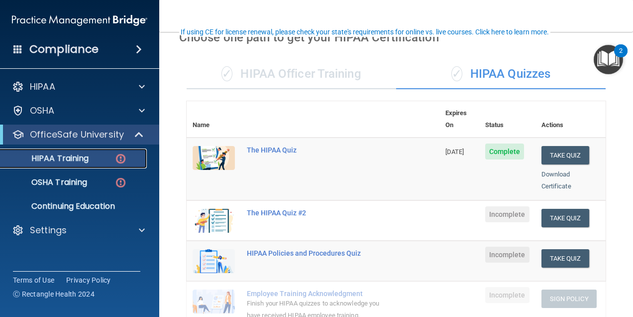
scroll to position [100, 0]
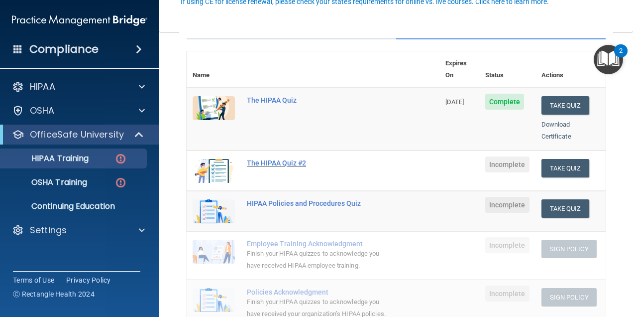
click at [277, 159] on div "The HIPAA Quiz #2" at bounding box center [318, 163] width 143 height 8
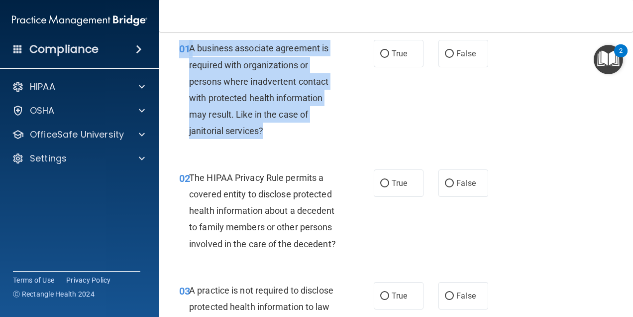
scroll to position [36, 0]
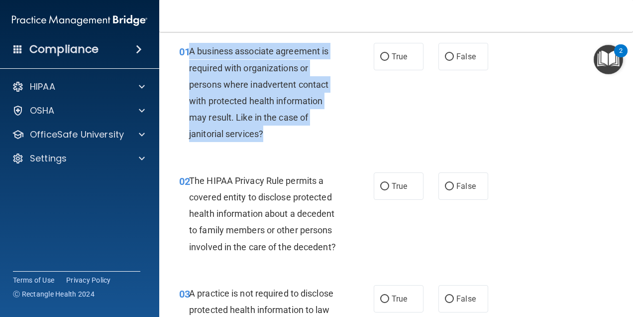
drag, startPoint x: 287, startPoint y: 121, endPoint x: 191, endPoint y: 52, distance: 118.1
click at [191, 52] on div "A business associate agreement is required with organizations or persons where …" at bounding box center [267, 92] width 157 height 99
click at [296, 115] on span "A business associate agreement is required with organizations or persons where …" at bounding box center [258, 92] width 139 height 93
click at [331, 130] on div "A business associate agreement is required with organizations or persons where …" at bounding box center [267, 92] width 157 height 99
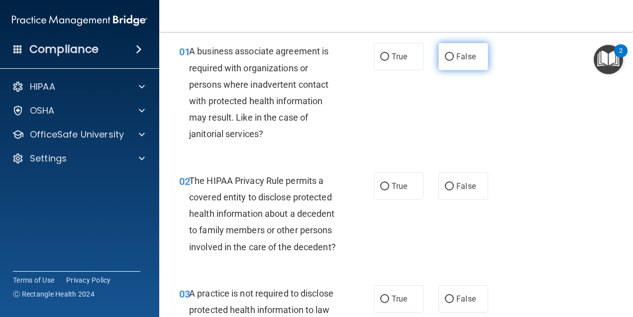
click at [458, 55] on span "False" at bounding box center [466, 56] width 19 height 9
click at [454, 55] on input "False" at bounding box center [449, 56] width 9 height 7
radio input "true"
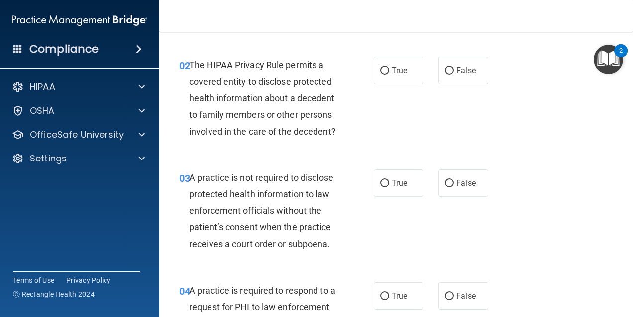
scroll to position [135, 0]
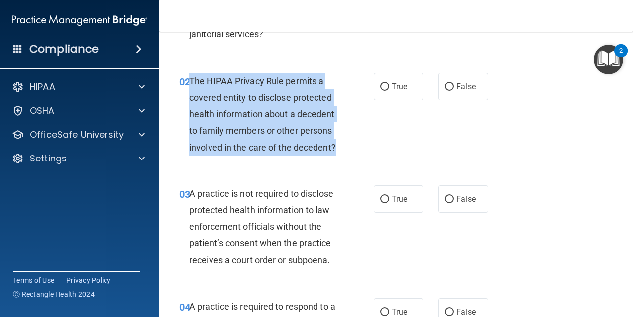
drag, startPoint x: 254, startPoint y: 162, endPoint x: 189, endPoint y: 85, distance: 100.7
click at [189, 85] on div "The HIPAA Privacy Rule permits a covered entity to disclose protected health in…" at bounding box center [267, 114] width 157 height 83
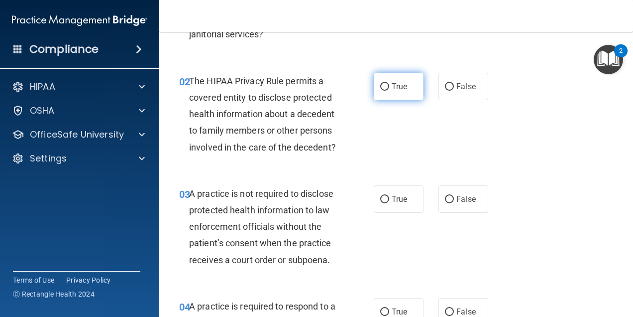
click at [380, 92] on label "True" at bounding box center [399, 86] width 50 height 27
click at [380, 91] on input "True" at bounding box center [384, 86] width 9 height 7
radio input "true"
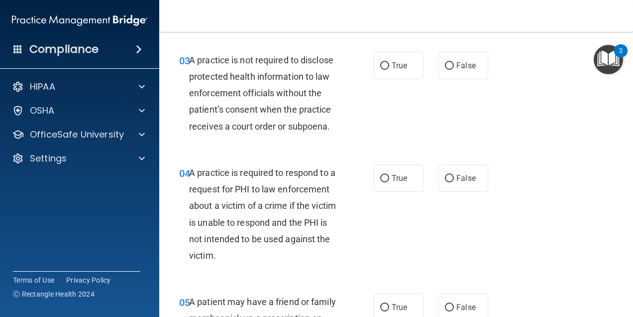
scroll to position [285, 0]
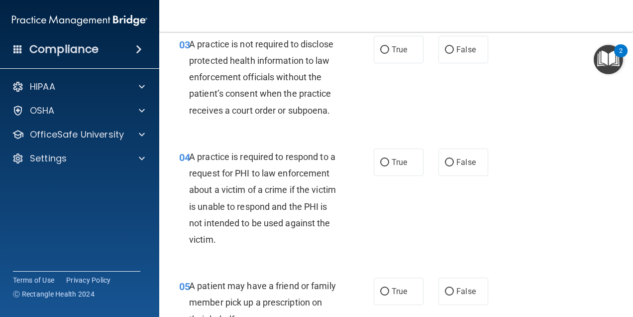
click at [343, 118] on div "A practice is not required to disclose protected health information to law enfo…" at bounding box center [267, 77] width 157 height 83
click at [392, 63] on label "True" at bounding box center [399, 49] width 50 height 27
click at [389, 54] on input "True" at bounding box center [384, 49] width 9 height 7
radio input "true"
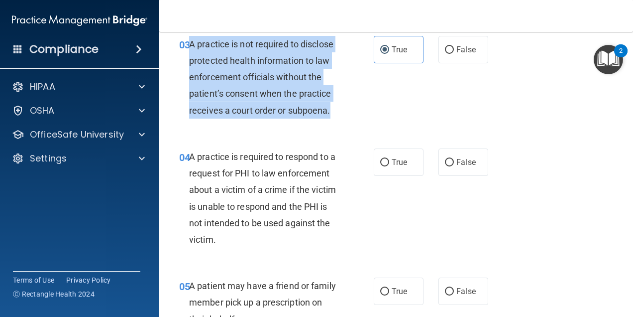
drag, startPoint x: 321, startPoint y: 109, endPoint x: 191, endPoint y: 62, distance: 137.8
click at [191, 62] on div "A practice is not required to disclose protected health information to law enfo…" at bounding box center [267, 77] width 157 height 83
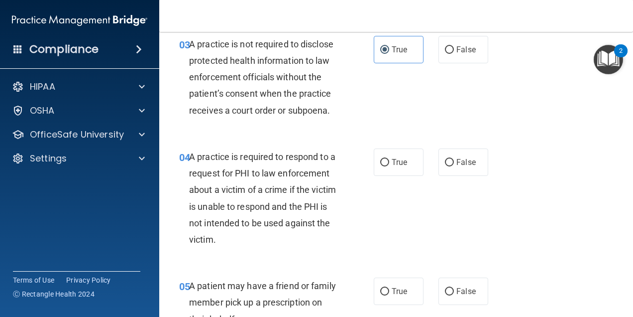
click at [451, 117] on div "03 A practice is not required to disclose protected health information to law e…" at bounding box center [396, 79] width 449 height 113
click at [447, 54] on input "False" at bounding box center [449, 49] width 9 height 7
radio input "true"
radio input "false"
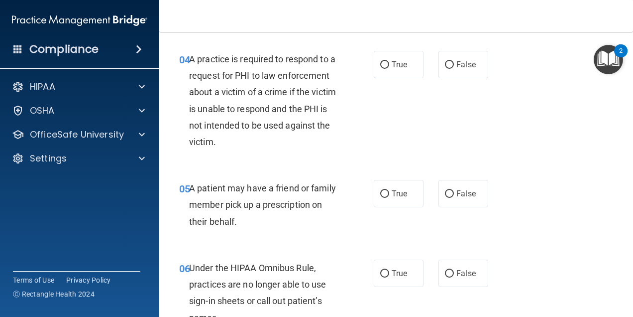
scroll to position [384, 0]
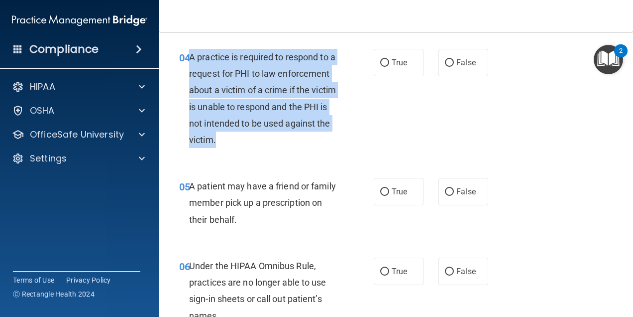
drag, startPoint x: 334, startPoint y: 160, endPoint x: 191, endPoint y: 71, distance: 168.4
click at [191, 71] on div "A practice is required to respond to a request for PHI to law enforcement about…" at bounding box center [267, 98] width 157 height 99
copy span "A practice is required to respond to a request for PHI to law enforcement about…"
click at [335, 124] on div "A practice is required to respond to a request for PHI to law enforcement about…" at bounding box center [267, 98] width 157 height 99
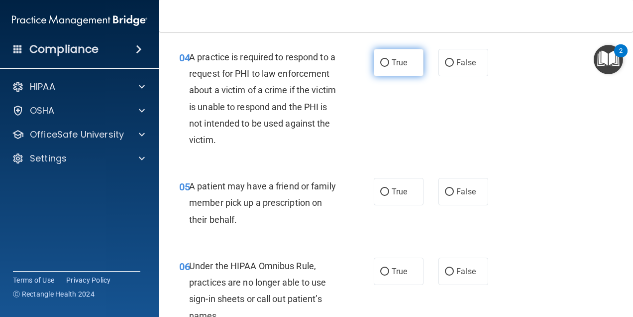
click at [380, 67] on input "True" at bounding box center [384, 62] width 9 height 7
radio input "true"
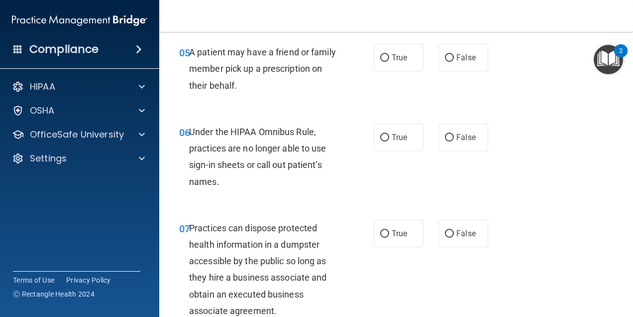
scroll to position [534, 0]
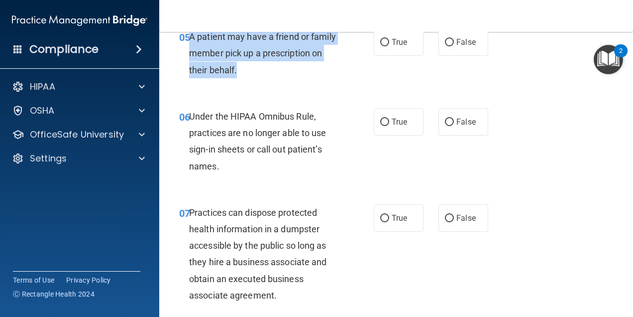
drag, startPoint x: 313, startPoint y: 86, endPoint x: 190, endPoint y: 57, distance: 126.3
click at [190, 57] on div "A patient may have a friend or family member pick up a prescription on their be…" at bounding box center [267, 53] width 157 height 50
copy span "A patient may have a friend or family member pick up a prescription on their be…"
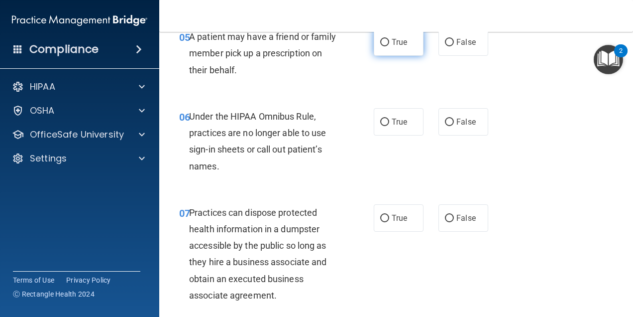
click at [392, 47] on span "True" at bounding box center [399, 41] width 15 height 9
click at [389, 46] on input "True" at bounding box center [384, 42] width 9 height 7
radio input "true"
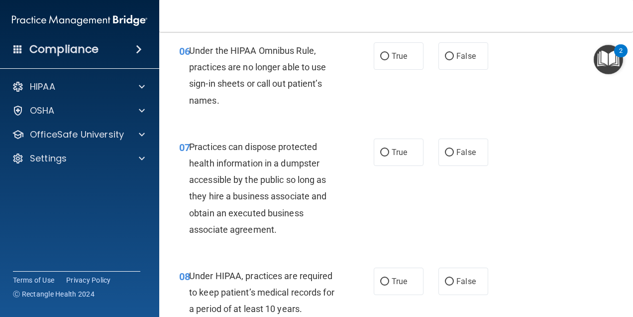
scroll to position [583, 0]
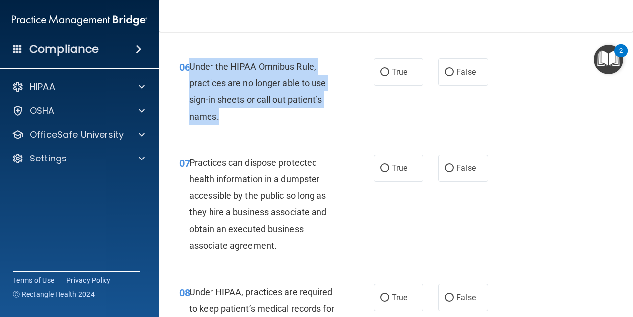
drag, startPoint x: 232, startPoint y: 135, endPoint x: 194, endPoint y: 82, distance: 65.3
click at [188, 78] on div "06 Under the HIPAA Omnibus Rule, practices are no longer able to use sign-in sh…" at bounding box center [276, 93] width 225 height 71
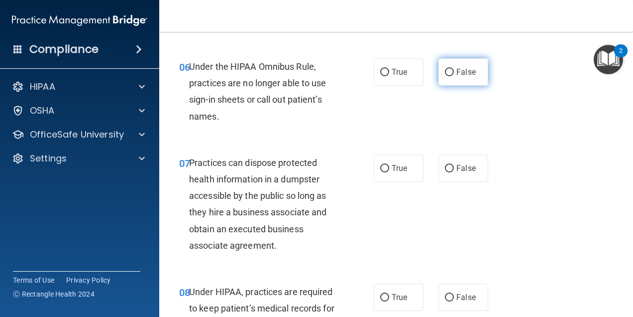
click at [439, 86] on label "False" at bounding box center [464, 71] width 50 height 27
click at [445, 76] on input "False" at bounding box center [449, 72] width 9 height 7
radio input "true"
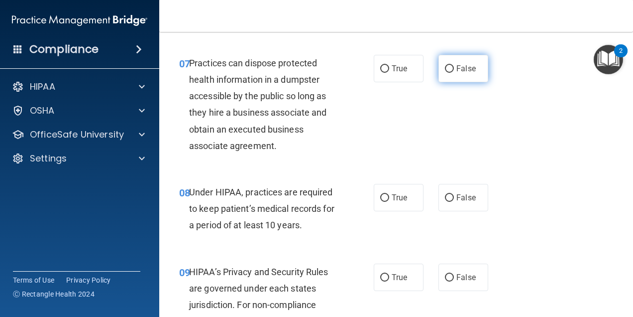
click at [445, 73] on input "False" at bounding box center [449, 68] width 9 height 7
radio input "true"
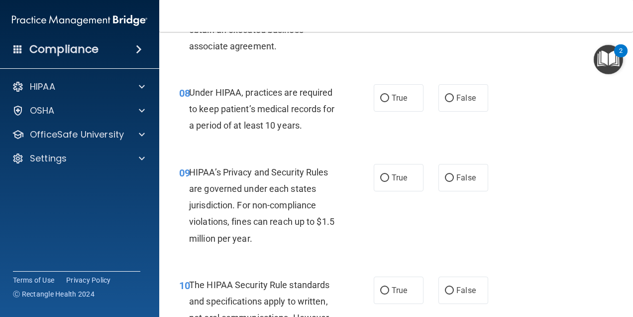
scroll to position [832, 0]
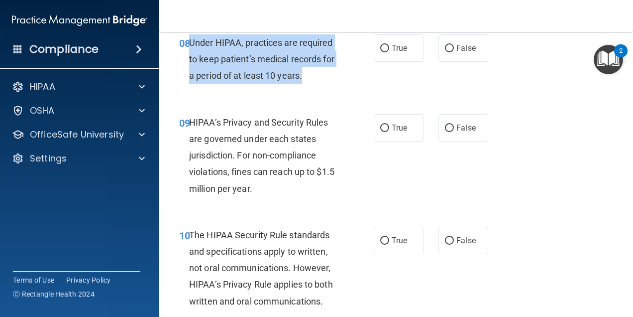
drag, startPoint x: 318, startPoint y: 92, endPoint x: 190, endPoint y: 62, distance: 131.0
click at [190, 62] on div "Under HIPAA, practices are required to keep patient’s medical records for a per…" at bounding box center [267, 59] width 157 height 50
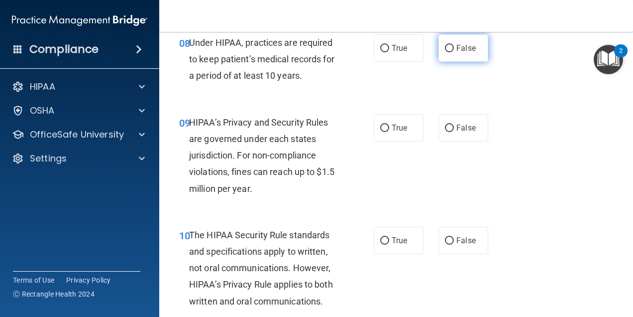
click at [439, 62] on label "False" at bounding box center [464, 47] width 50 height 27
click at [445, 52] on input "False" at bounding box center [449, 48] width 9 height 7
radio input "true"
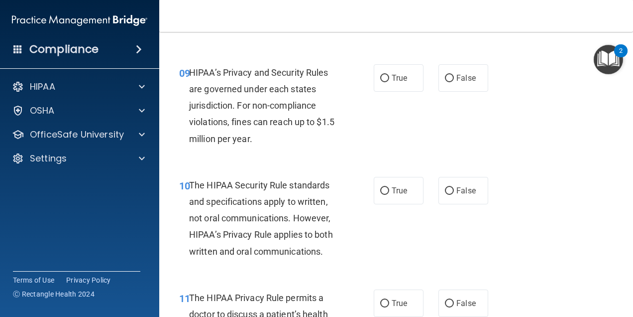
scroll to position [932, 0]
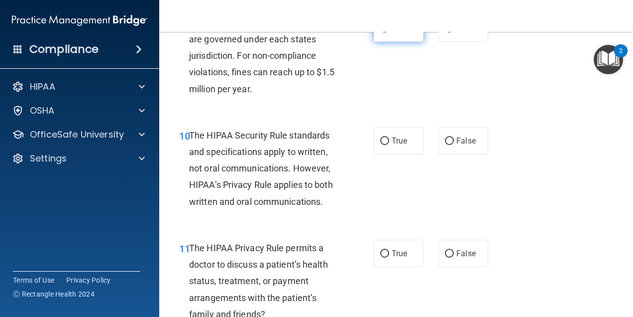
click at [380, 32] on input "True" at bounding box center [384, 28] width 9 height 7
radio input "true"
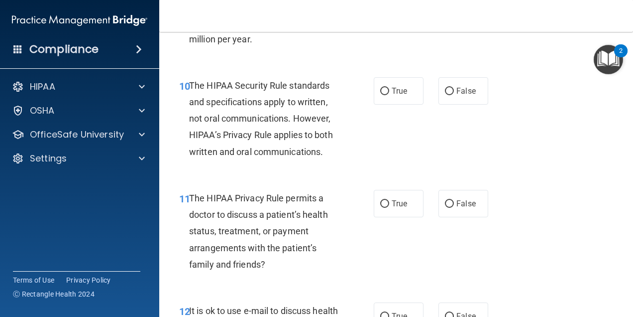
scroll to position [1032, 0]
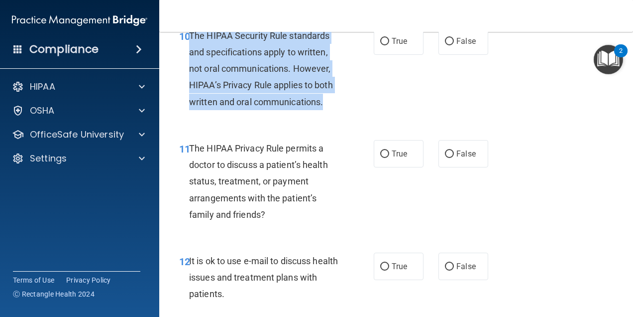
drag, startPoint x: 335, startPoint y: 115, endPoint x: 190, endPoint y: 52, distance: 157.7
click at [190, 52] on div "The HIPAA Security Rule standards and specifications apply to written, not oral…" at bounding box center [267, 68] width 157 height 83
click at [445, 45] on input "False" at bounding box center [449, 41] width 9 height 7
radio input "true"
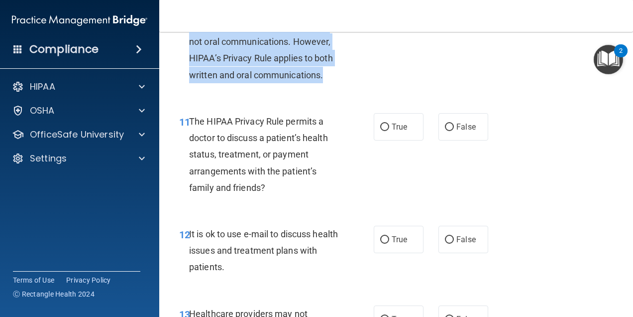
scroll to position [1081, 0]
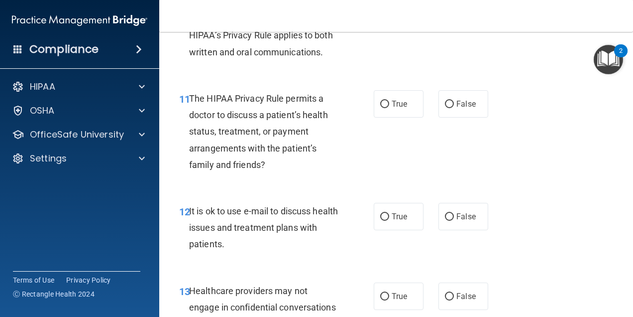
click at [347, 120] on div "11 The HIPAA Privacy Rule permits a doctor to discuss a patient’s health status…" at bounding box center [276, 134] width 225 height 88
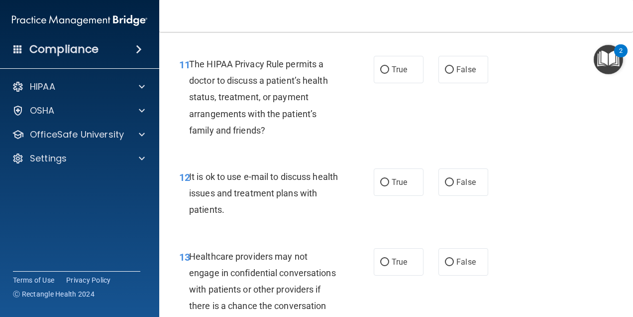
scroll to position [1131, 0]
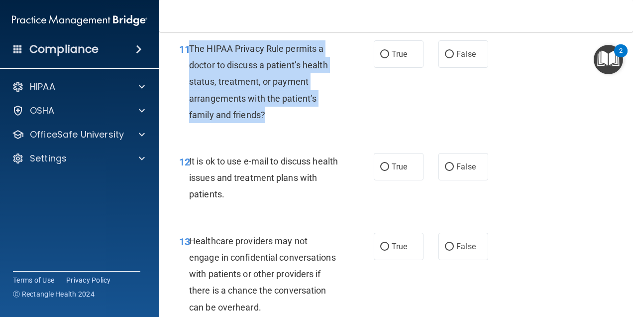
drag, startPoint x: 290, startPoint y: 136, endPoint x: 190, endPoint y: 62, distance: 124.3
click at [190, 62] on div "The HIPAA Privacy Rule permits a doctor to discuss a patient’s health status, t…" at bounding box center [267, 81] width 157 height 83
click at [382, 58] on input "True" at bounding box center [384, 54] width 9 height 7
radio input "true"
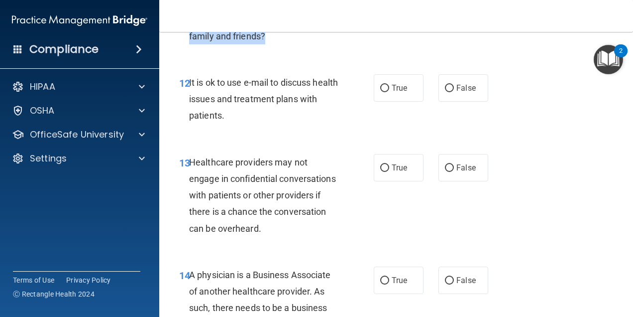
scroll to position [1231, 0]
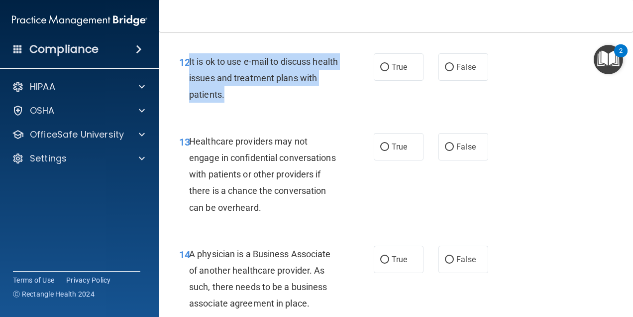
drag, startPoint x: 256, startPoint y: 115, endPoint x: 190, endPoint y: 84, distance: 73.5
click at [190, 84] on div "It is ok to use e-mail to discuss health issues and treatment plans with patien…" at bounding box center [267, 78] width 157 height 50
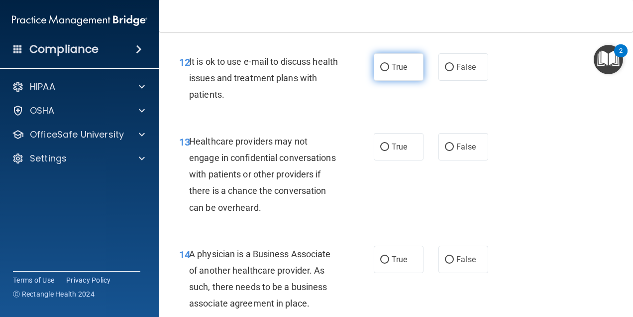
click at [384, 81] on label "True" at bounding box center [399, 66] width 50 height 27
click at [380, 71] on input "True" at bounding box center [384, 67] width 9 height 7
radio input "true"
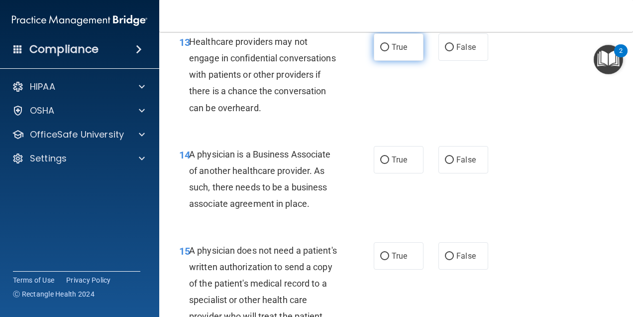
click at [380, 51] on input "True" at bounding box center [384, 47] width 9 height 7
radio input "true"
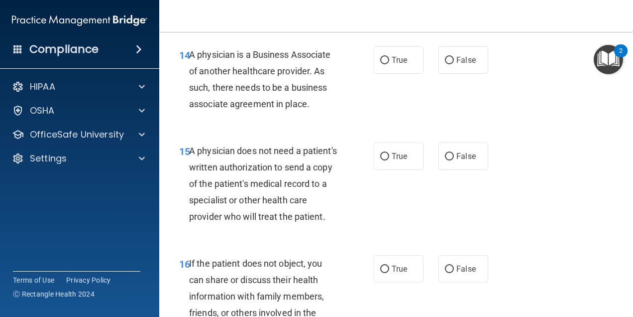
scroll to position [1430, 0]
drag, startPoint x: 312, startPoint y: 121, endPoint x: 191, endPoint y: 74, distance: 129.4
click at [191, 74] on div "A physician is a Business Associate of another healthcare provider. As such, th…" at bounding box center [267, 79] width 157 height 66
click at [348, 117] on div "14 A physician is a Business Associate of another healthcare provider. As such,…" at bounding box center [276, 81] width 225 height 71
click at [387, 74] on label "True" at bounding box center [399, 59] width 50 height 27
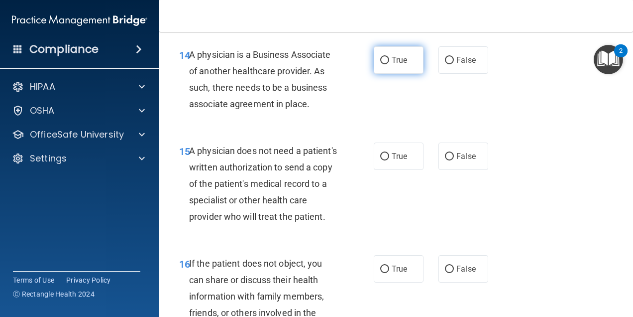
click at [387, 64] on input "True" at bounding box center [384, 60] width 9 height 7
radio input "true"
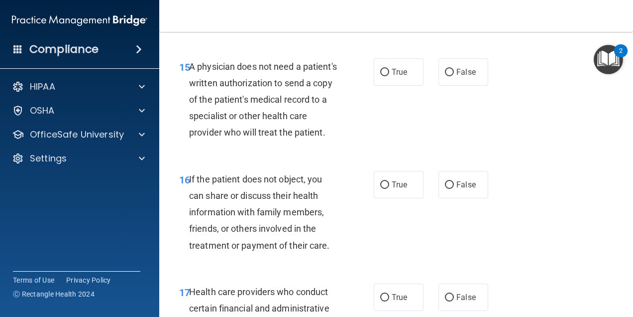
scroll to position [1529, 0]
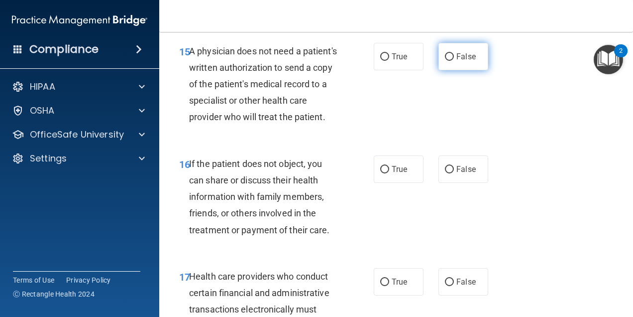
drag, startPoint x: 455, startPoint y: 71, endPoint x: 449, endPoint y: 82, distance: 12.5
click at [457, 61] on span "False" at bounding box center [466, 56] width 19 height 9
click at [454, 61] on input "False" at bounding box center [449, 56] width 9 height 7
radio input "true"
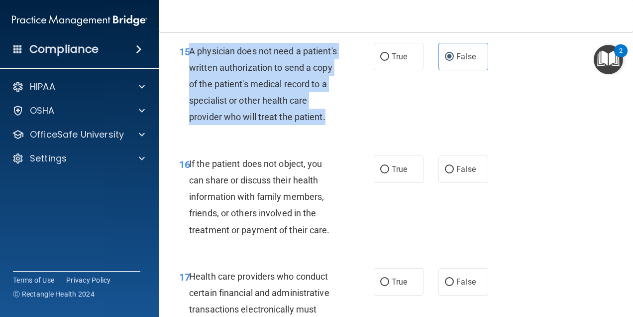
drag, startPoint x: 270, startPoint y: 144, endPoint x: 191, endPoint y: 65, distance: 111.6
click at [191, 65] on div "A physician does not need a patient's written authorization to send a copy of t…" at bounding box center [267, 84] width 157 height 83
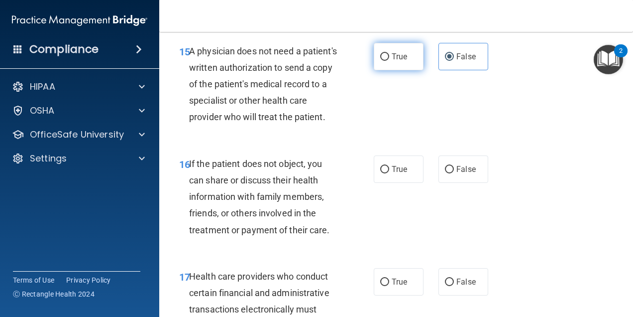
click at [387, 70] on label "True" at bounding box center [399, 56] width 50 height 27
click at [387, 61] on input "True" at bounding box center [384, 56] width 9 height 7
radio input "true"
radio input "false"
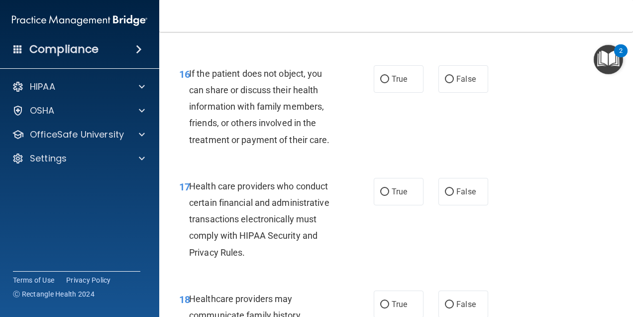
scroll to position [1629, 0]
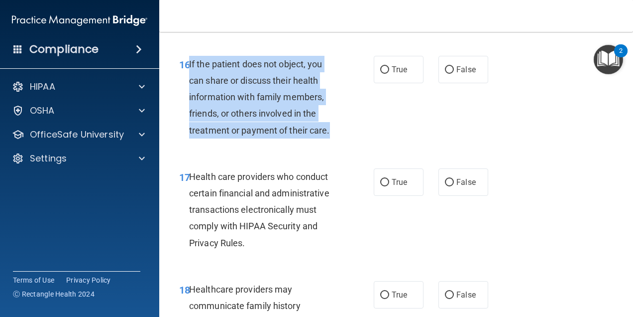
drag, startPoint x: 333, startPoint y: 165, endPoint x: 190, endPoint y: 93, distance: 160.1
click at [190, 93] on div "If the patient does not object, you can share or discuss their health informati…" at bounding box center [267, 97] width 157 height 83
click at [384, 74] on input "True" at bounding box center [384, 69] width 9 height 7
radio input "true"
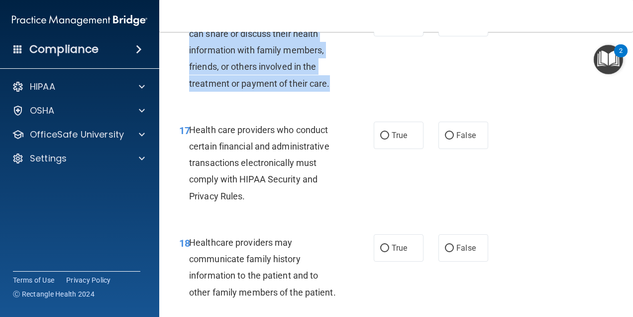
scroll to position [1728, 0]
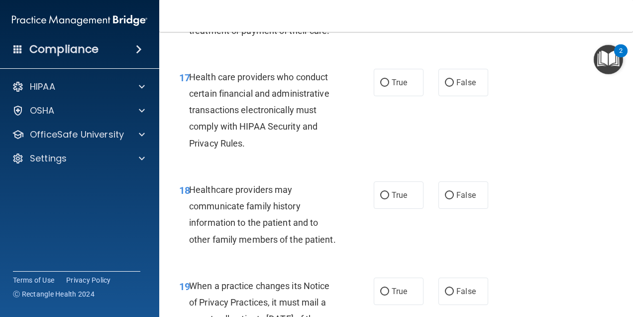
click at [383, 156] on div "17 Health care providers who conduct certain financial and administrative trans…" at bounding box center [276, 113] width 225 height 88
drag, startPoint x: 391, startPoint y: 95, endPoint x: 387, endPoint y: 103, distance: 8.9
click at [390, 97] on div "17 Health care providers who conduct certain financial and administrative trans…" at bounding box center [396, 112] width 449 height 113
click at [387, 96] on label "True" at bounding box center [399, 82] width 50 height 27
click at [387, 87] on input "True" at bounding box center [384, 82] width 9 height 7
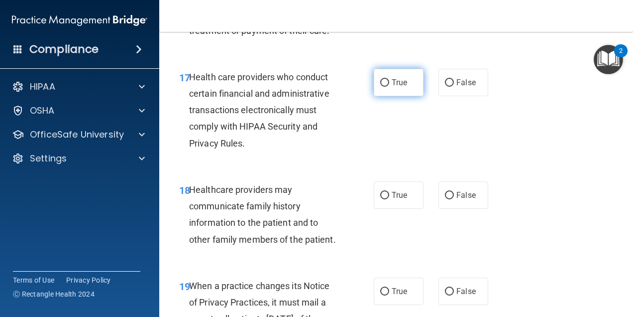
radio input "true"
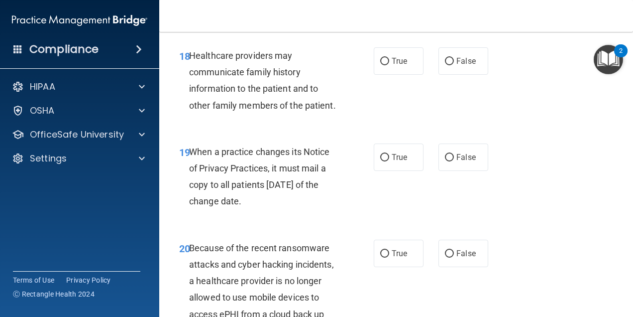
scroll to position [1878, 0]
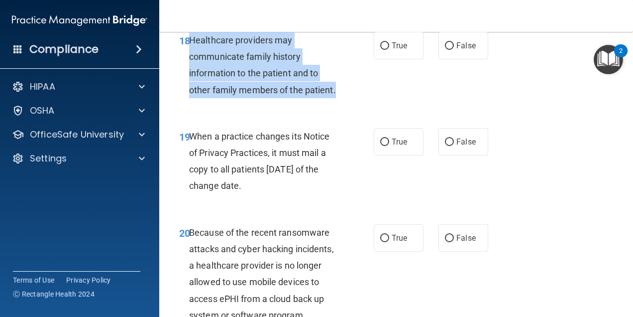
drag, startPoint x: 236, startPoint y: 140, endPoint x: 191, endPoint y: 74, distance: 80.5
click at [191, 74] on div "Healthcare providers may communicate family history information to the patient …" at bounding box center [267, 65] width 157 height 66
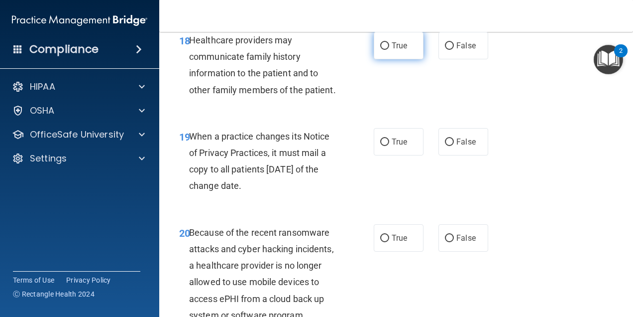
click at [392, 50] on span "True" at bounding box center [399, 45] width 15 height 9
click at [389, 50] on input "True" at bounding box center [384, 45] width 9 height 7
radio input "true"
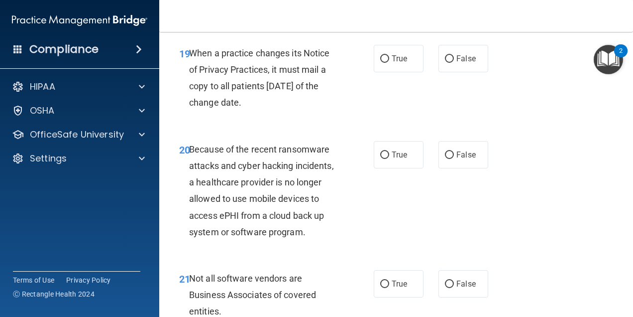
scroll to position [1977, 0]
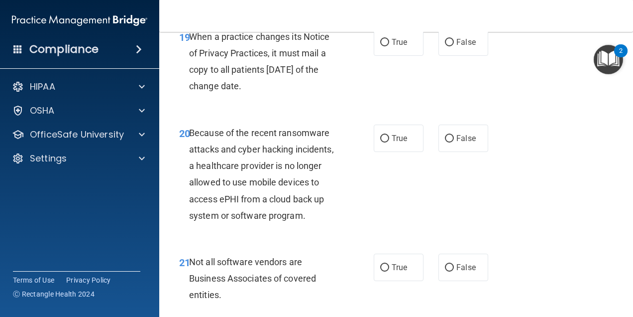
drag, startPoint x: 295, startPoint y: 139, endPoint x: 192, endPoint y: 88, distance: 114.9
click at [192, 88] on div "When a practice changes its Notice of Privacy Practices, it must mail a copy to…" at bounding box center [267, 61] width 157 height 66
click at [381, 46] on input "True" at bounding box center [384, 42] width 9 height 7
radio input "true"
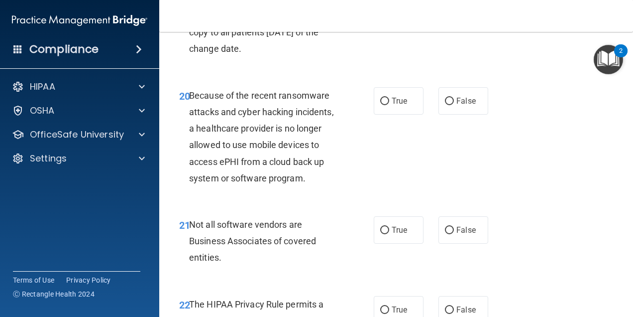
scroll to position [2077, 0]
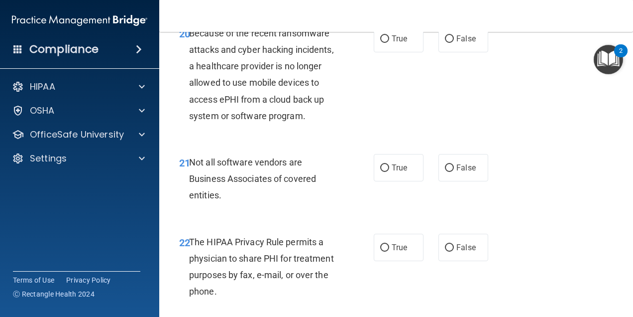
click at [358, 129] on div "20 Because of the recent ransomware attacks and cyber hacking incidents, a heal…" at bounding box center [276, 77] width 225 height 104
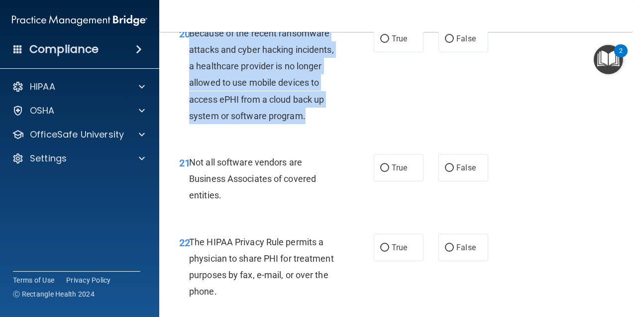
drag, startPoint x: 319, startPoint y: 169, endPoint x: 191, endPoint y: 84, distance: 153.7
click at [191, 84] on div "Because of the recent ransomware attacks and cyber hacking incidents, a healthc…" at bounding box center [267, 74] width 157 height 99
click at [352, 129] on div "20 Because of the recent ransomware attacks and cyber hacking incidents, a heal…" at bounding box center [276, 77] width 225 height 104
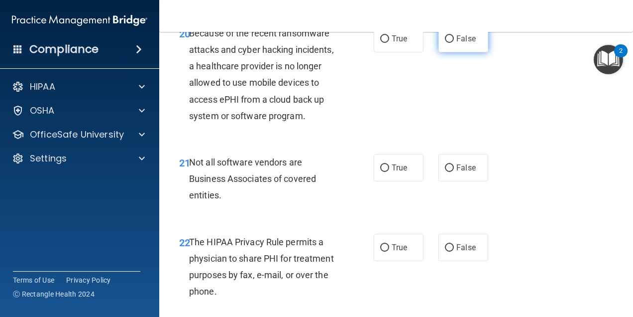
click at [449, 52] on label "False" at bounding box center [464, 38] width 50 height 27
click at [449, 43] on input "False" at bounding box center [449, 38] width 9 height 7
radio input "true"
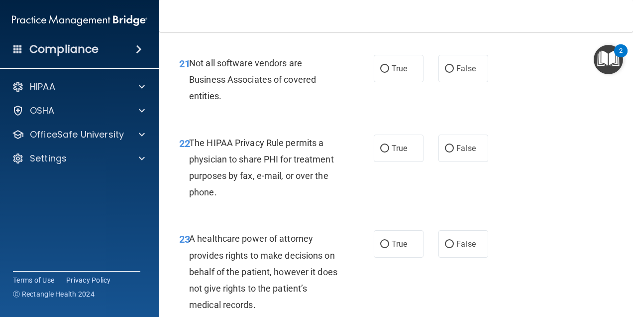
scroll to position [2177, 0]
click at [384, 82] on label "True" at bounding box center [399, 67] width 50 height 27
click at [384, 72] on input "True" at bounding box center [384, 68] width 9 height 7
radio input "true"
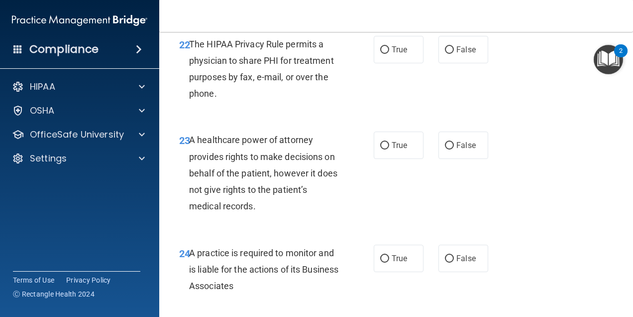
scroll to position [2276, 0]
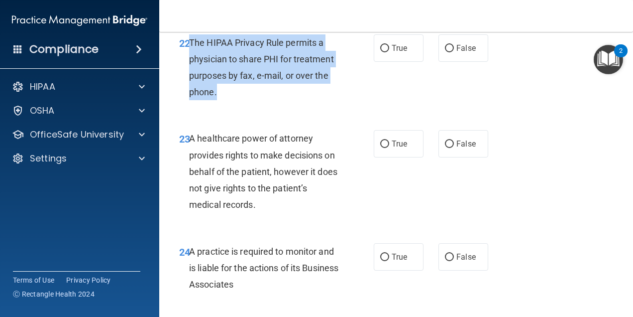
drag, startPoint x: 228, startPoint y: 144, endPoint x: 191, endPoint y: 91, distance: 64.4
click at [191, 91] on div "The HIPAA Privacy Rule permits a physician to share PHI for treatment purposes …" at bounding box center [267, 67] width 157 height 66
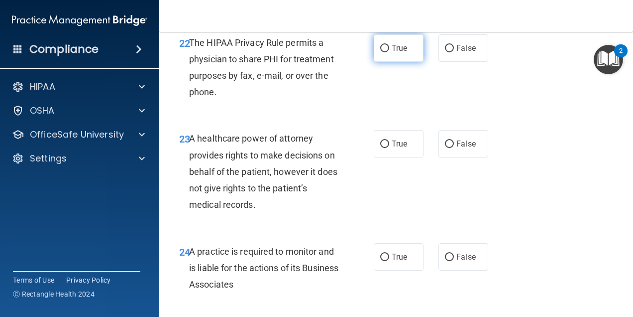
click at [375, 62] on label "True" at bounding box center [399, 47] width 50 height 27
click at [380, 52] on input "True" at bounding box center [384, 48] width 9 height 7
radio input "true"
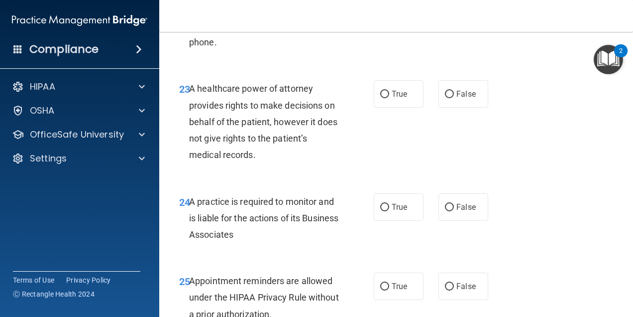
scroll to position [2376, 0]
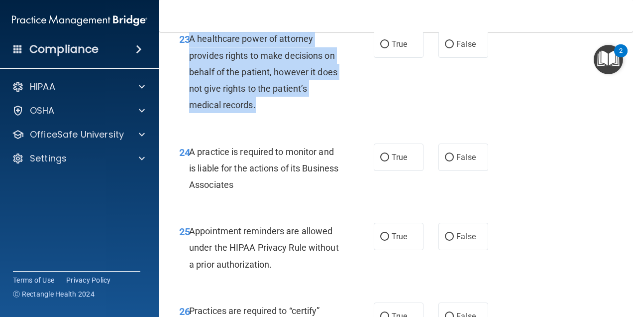
drag, startPoint x: 289, startPoint y: 152, endPoint x: 188, endPoint y: 88, distance: 119.7
click at [188, 88] on div "23 A healthcare power of attorney provides rights to make decisions on behalf o…" at bounding box center [276, 74] width 225 height 88
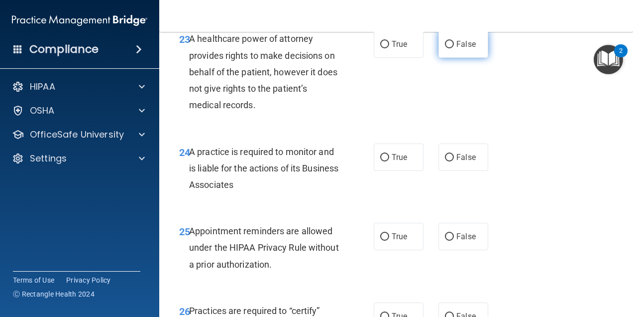
click at [457, 49] on span "False" at bounding box center [466, 43] width 19 height 9
click at [454, 48] on input "False" at bounding box center [449, 44] width 9 height 7
radio input "true"
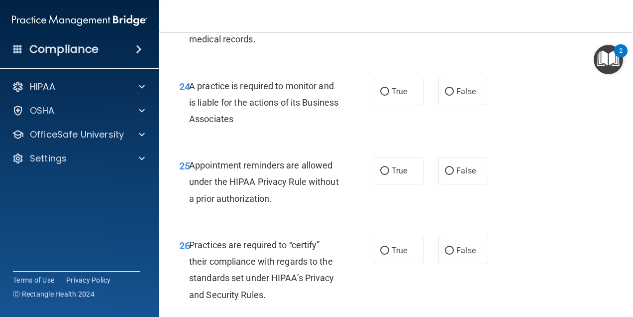
scroll to position [2525, 0]
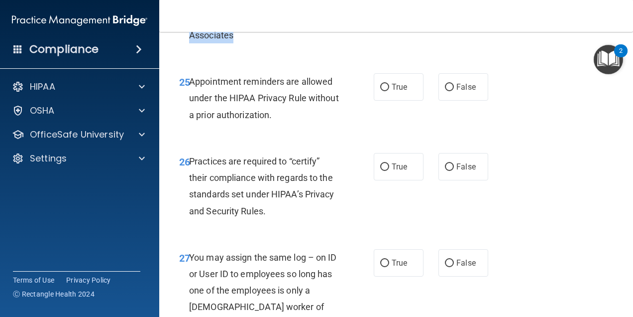
drag, startPoint x: 290, startPoint y: 85, endPoint x: 188, endPoint y: 56, distance: 105.7
click at [188, 49] on div "24 A practice is required to monitor and is liable for the actions of its Busin…" at bounding box center [276, 21] width 225 height 55
click at [450, 21] on label "False" at bounding box center [464, 7] width 50 height 27
click at [450, 12] on input "False" at bounding box center [449, 7] width 9 height 7
radio input "true"
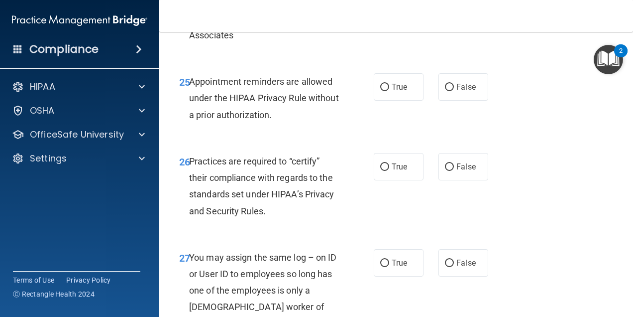
scroll to position [2575, 0]
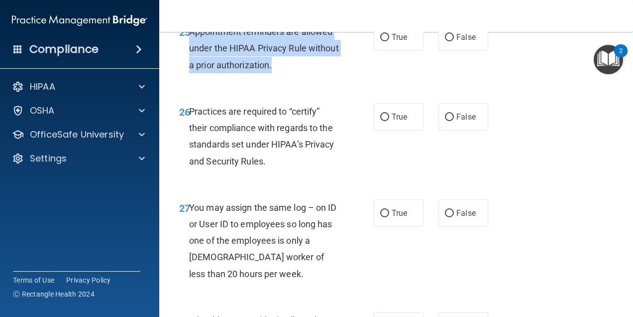
drag, startPoint x: 315, startPoint y: 112, endPoint x: 191, endPoint y: 82, distance: 127.1
click at [191, 73] on div "Appointment reminders are allowed under the HIPAA Privacy Rule without a prior …" at bounding box center [267, 48] width 157 height 50
click at [380, 41] on input "True" at bounding box center [384, 37] width 9 height 7
radio input "true"
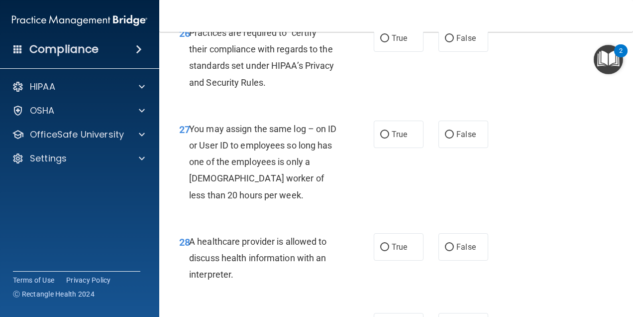
scroll to position [2674, 0]
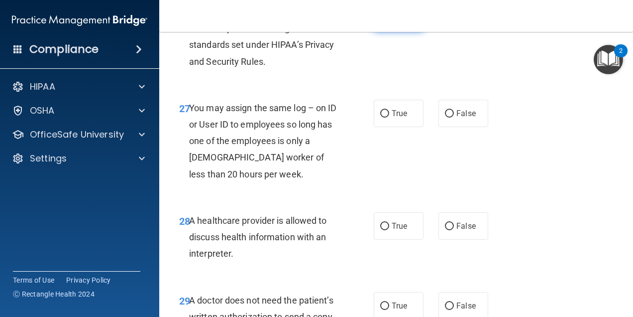
click at [382, 21] on input "True" at bounding box center [384, 17] width 9 height 7
radio input "true"
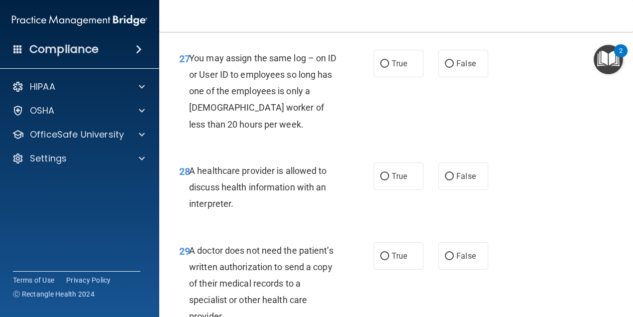
scroll to position [2774, 0]
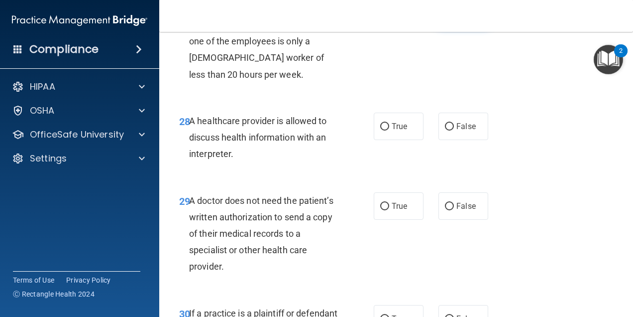
click at [457, 27] on label "False" at bounding box center [464, 13] width 50 height 27
click at [454, 18] on input "False" at bounding box center [449, 13] width 9 height 7
radio input "true"
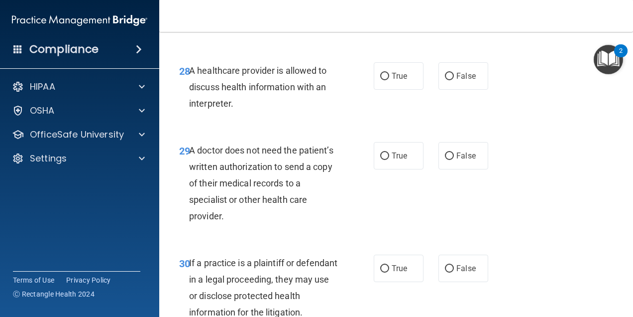
scroll to position [2873, 0]
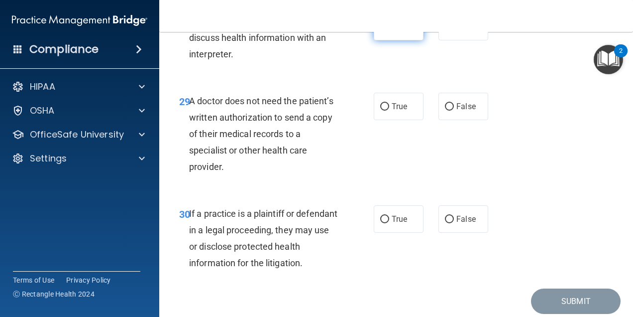
click at [397, 31] on span "True" at bounding box center [399, 26] width 15 height 9
click at [389, 31] on input "True" at bounding box center [384, 26] width 9 height 7
radio input "true"
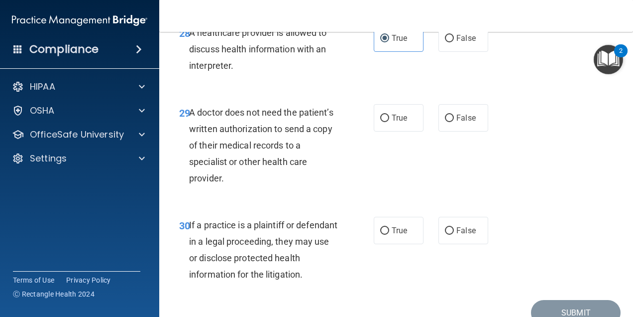
scroll to position [2860, 0]
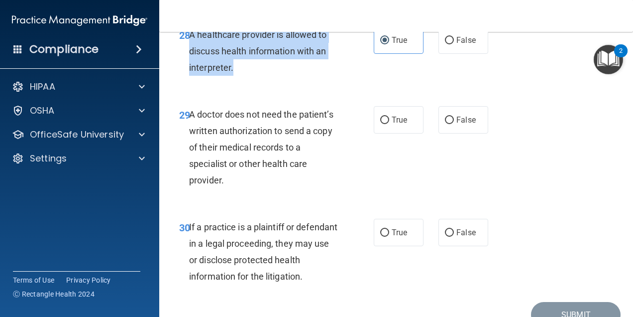
drag, startPoint x: 252, startPoint y: 114, endPoint x: 189, endPoint y: 85, distance: 69.7
click at [189, 76] on div "A healthcare provider is allowed to discuss health information with an interpre…" at bounding box center [267, 51] width 157 height 50
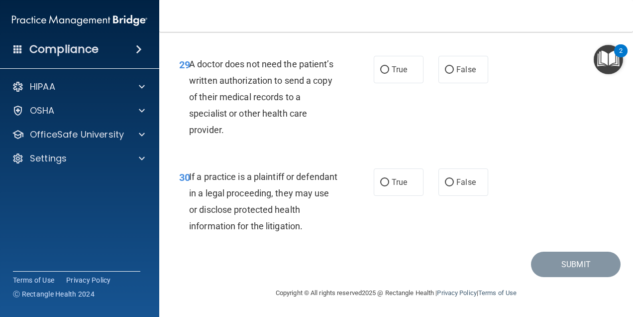
scroll to position [2960, 0]
click at [385, 71] on label "True" at bounding box center [399, 69] width 50 height 27
click at [385, 71] on input "True" at bounding box center [384, 69] width 9 height 7
radio input "true"
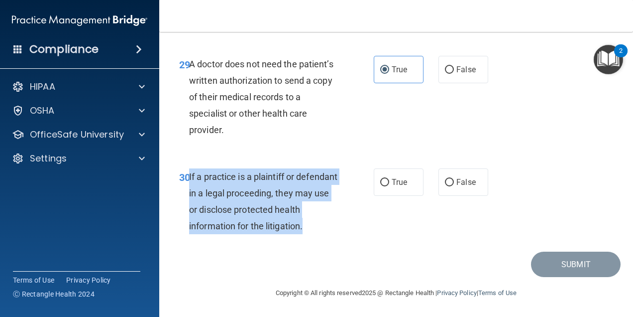
drag, startPoint x: 344, startPoint y: 224, endPoint x: 189, endPoint y: 179, distance: 162.1
click at [189, 179] on div "30 If a practice is a plaintiff or defendant in a legal proceeding, they may us…" at bounding box center [276, 203] width 225 height 71
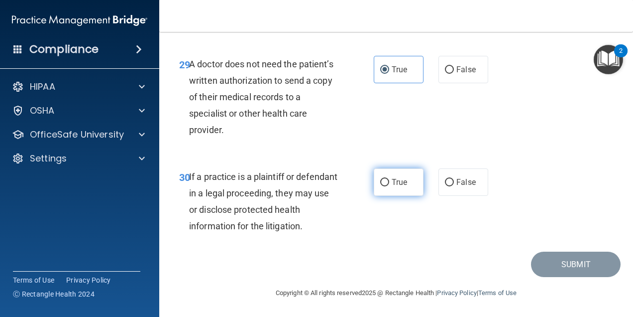
click at [392, 182] on span "True" at bounding box center [399, 181] width 15 height 9
click at [388, 182] on input "True" at bounding box center [384, 182] width 9 height 7
radio input "true"
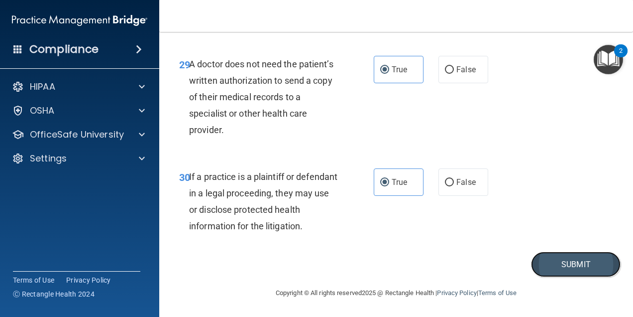
click at [547, 270] on button "Submit" at bounding box center [576, 263] width 90 height 25
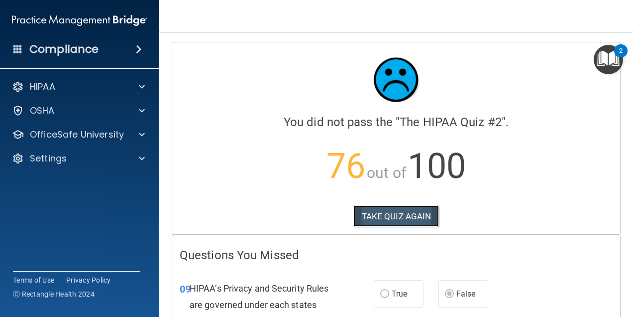
click at [402, 209] on button "TAKE QUIZ AGAIN" at bounding box center [396, 216] width 86 height 22
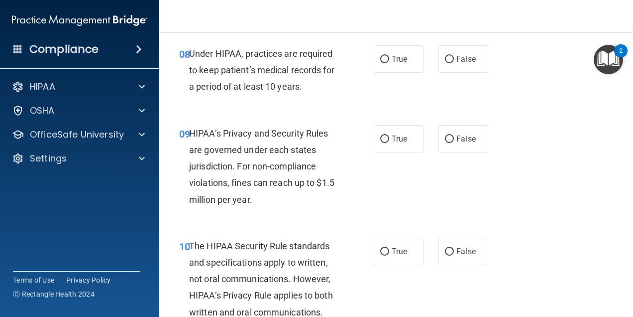
scroll to position [846, 0]
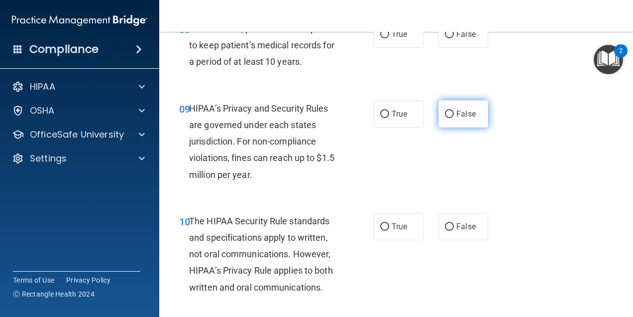
click at [457, 118] on span "False" at bounding box center [466, 113] width 19 height 9
click at [453, 118] on input "False" at bounding box center [449, 114] width 9 height 7
radio input "true"
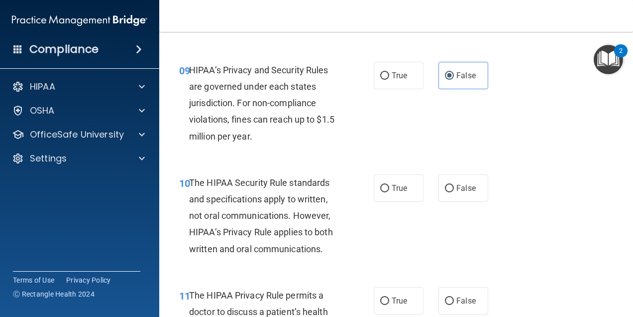
scroll to position [946, 0]
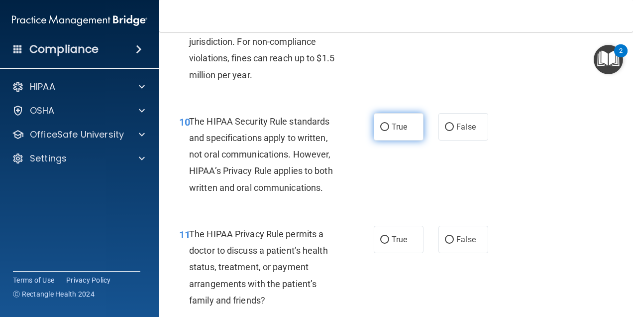
click at [403, 131] on span "True" at bounding box center [399, 126] width 15 height 9
click at [389, 131] on input "True" at bounding box center [384, 126] width 9 height 7
radio input "true"
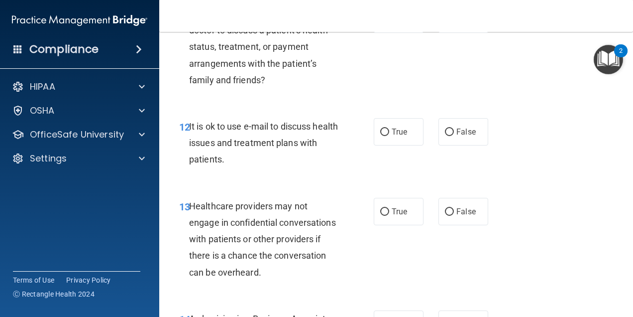
scroll to position [1195, 0]
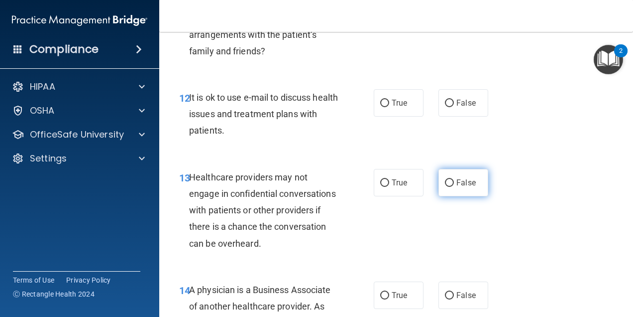
click at [457, 187] on span "False" at bounding box center [466, 182] width 19 height 9
click at [454, 187] on input "False" at bounding box center [449, 182] width 9 height 7
radio input "true"
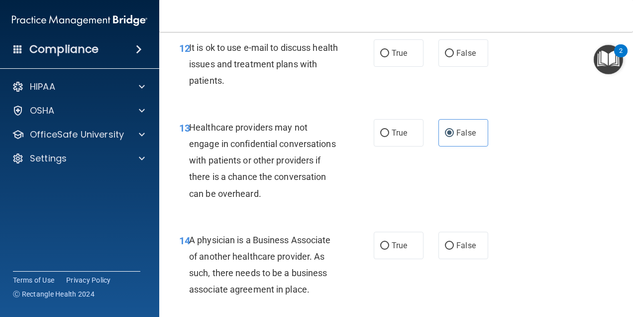
scroll to position [1344, 0]
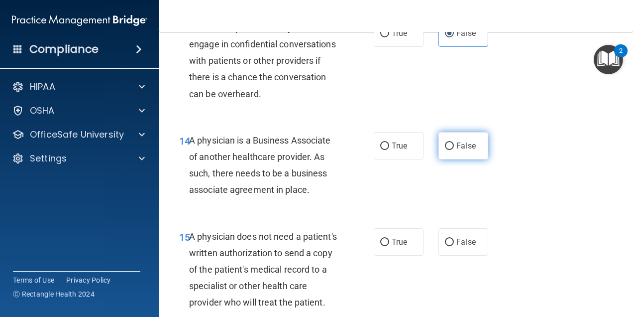
click at [478, 159] on label "False" at bounding box center [464, 145] width 50 height 27
click at [454, 150] on input "False" at bounding box center [449, 145] width 9 height 7
radio input "true"
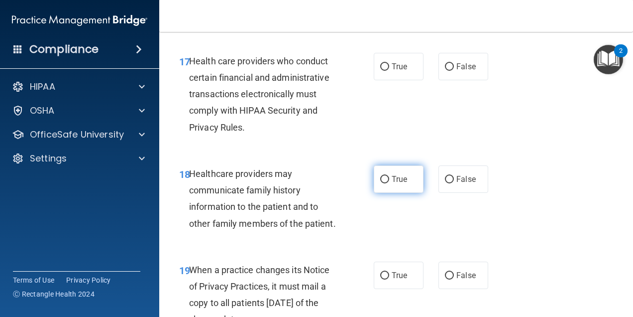
scroll to position [1792, 0]
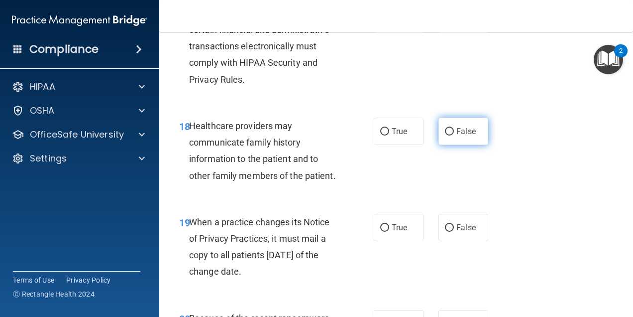
click at [446, 135] on input "False" at bounding box center [449, 131] width 9 height 7
radio input "true"
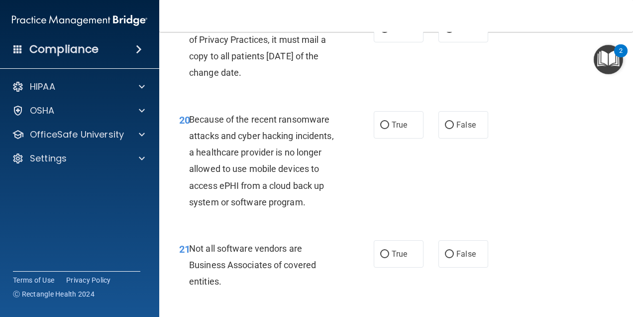
scroll to position [1991, 0]
click at [457, 33] on span "False" at bounding box center [466, 27] width 19 height 9
click at [454, 32] on input "False" at bounding box center [449, 28] width 9 height 7
radio input "true"
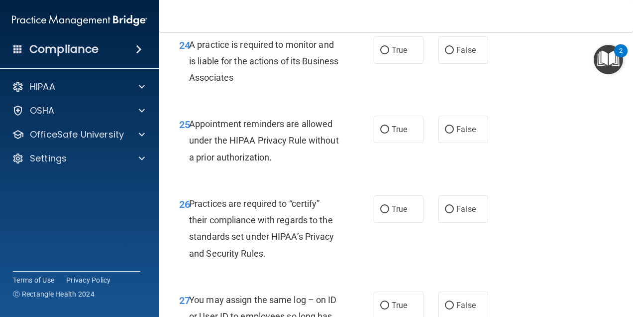
scroll to position [2539, 0]
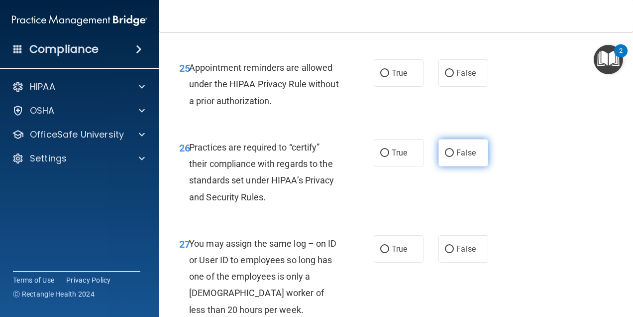
click at [463, 157] on span "False" at bounding box center [466, 152] width 19 height 9
click at [454, 157] on input "False" at bounding box center [449, 152] width 9 height 7
radio input "true"
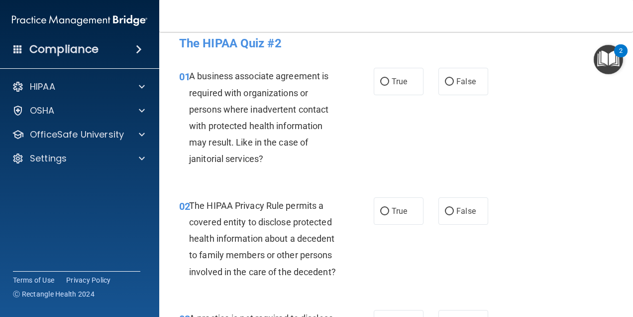
scroll to position [0, 0]
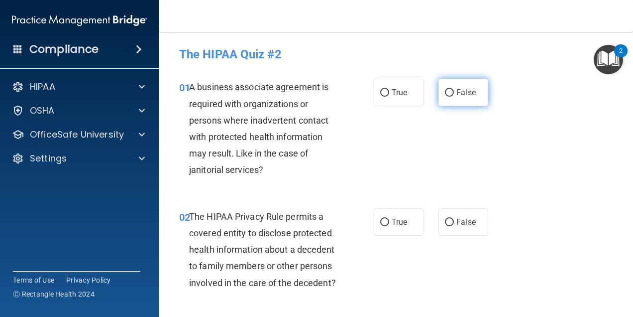
click at [447, 90] on input "False" at bounding box center [449, 92] width 9 height 7
radio input "true"
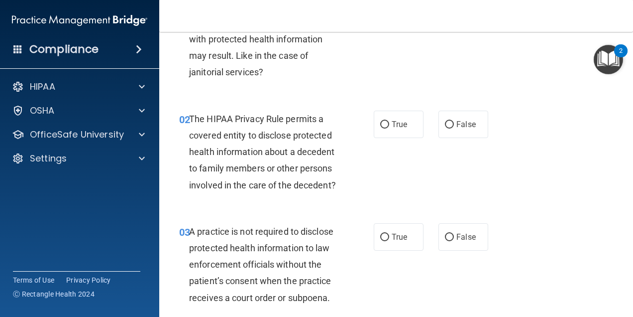
scroll to position [100, 0]
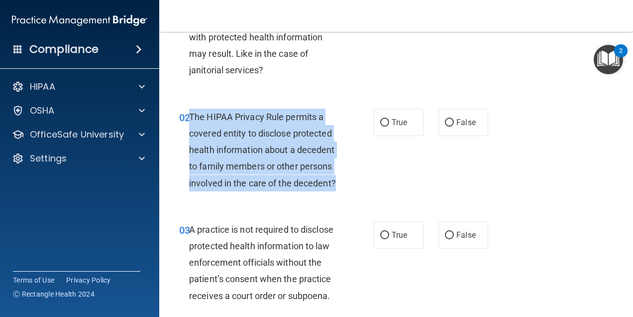
drag, startPoint x: 256, startPoint y: 202, endPoint x: 189, endPoint y: 112, distance: 112.0
click at [189, 112] on div "The HIPAA Privacy Rule permits a covered entity to disclose protected health in…" at bounding box center [267, 150] width 157 height 83
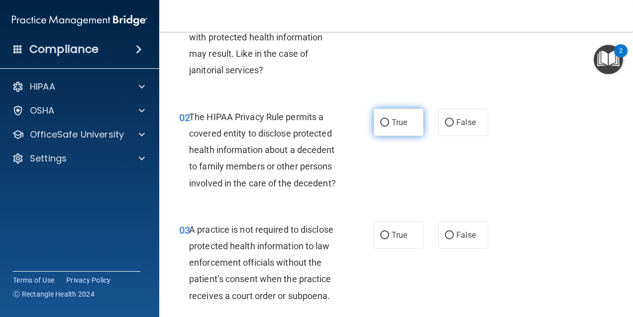
click at [394, 115] on label "True" at bounding box center [399, 122] width 50 height 27
click at [389, 119] on input "True" at bounding box center [384, 122] width 9 height 7
radio input "true"
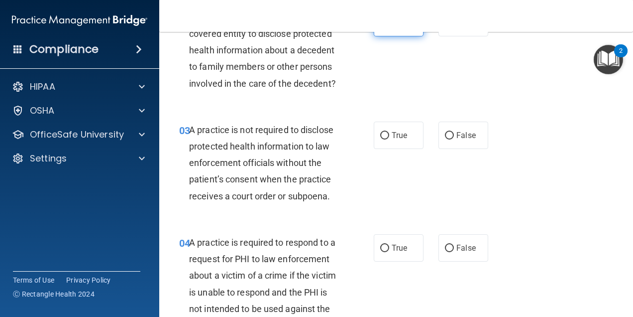
scroll to position [249, 0]
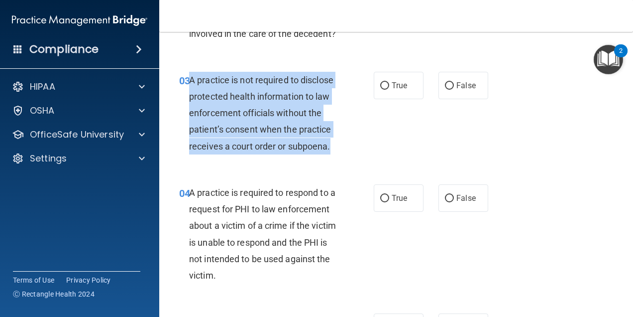
drag, startPoint x: 341, startPoint y: 163, endPoint x: 189, endPoint y: 97, distance: 165.0
click at [189, 97] on div "A practice is not required to disclose protected health information to law enfo…" at bounding box center [267, 113] width 157 height 83
click at [357, 153] on div "03 A practice is not required to disclose protected health information to law e…" at bounding box center [276, 116] width 225 height 88
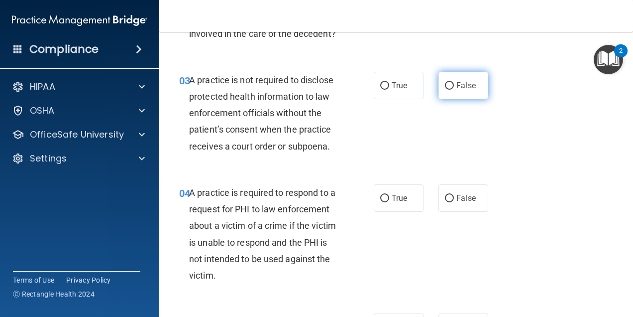
click at [448, 99] on label "False" at bounding box center [464, 85] width 50 height 27
click at [448, 90] on input "False" at bounding box center [449, 85] width 9 height 7
radio input "true"
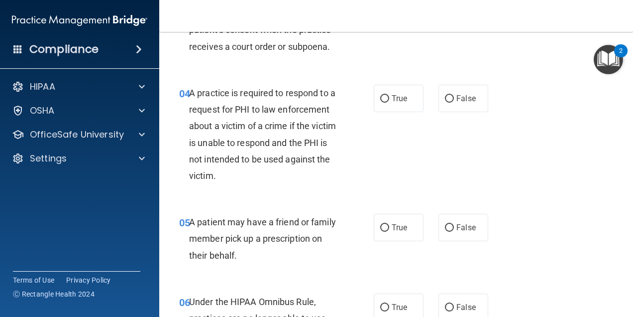
scroll to position [398, 0]
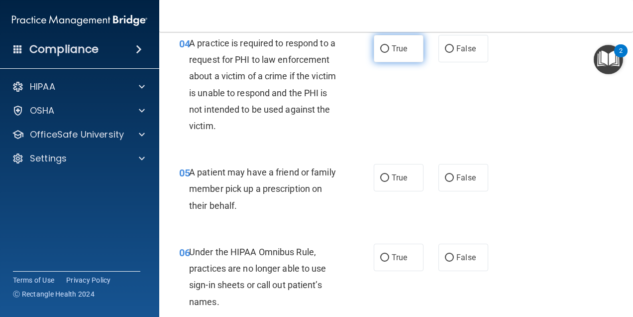
click at [389, 58] on label "True" at bounding box center [399, 48] width 50 height 27
click at [389, 53] on input "True" at bounding box center [384, 48] width 9 height 7
radio input "true"
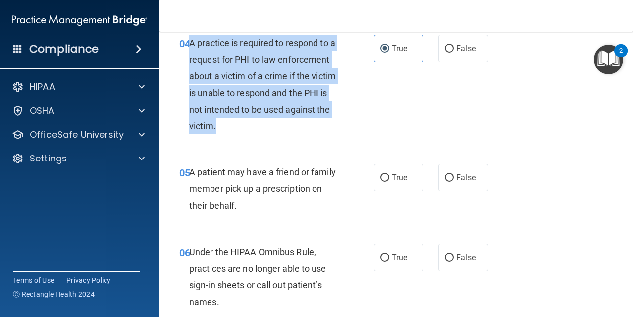
drag, startPoint x: 303, startPoint y: 130, endPoint x: 190, endPoint y: 59, distance: 134.2
click at [190, 59] on div "A practice is required to respond to a request for PHI to law enforcement about…" at bounding box center [267, 84] width 157 height 99
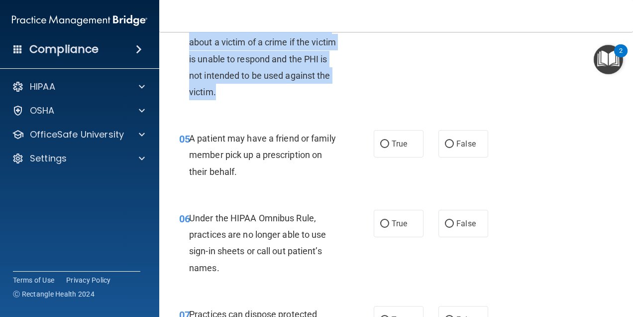
scroll to position [498, 0]
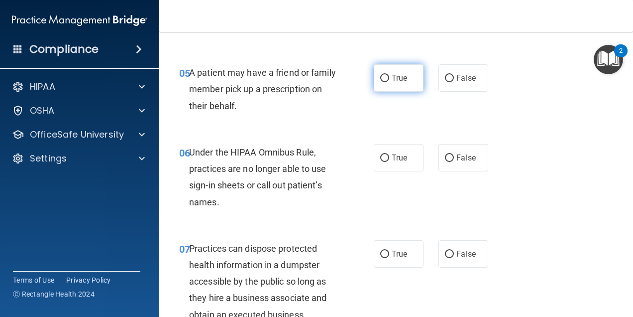
click at [404, 92] on label "True" at bounding box center [399, 77] width 50 height 27
click at [389, 82] on input "True" at bounding box center [384, 78] width 9 height 7
radio input "true"
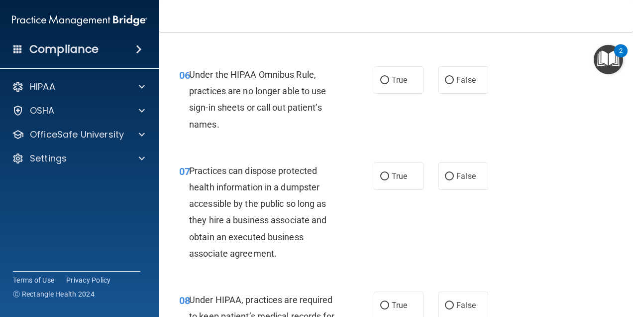
scroll to position [597, 0]
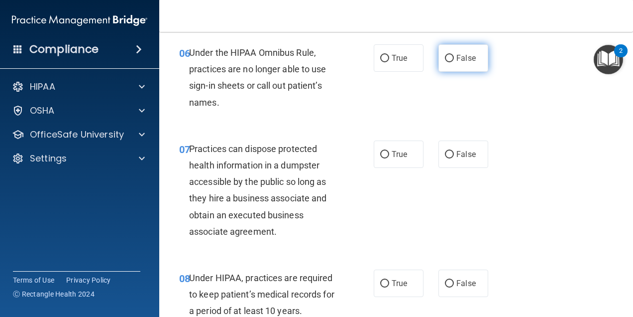
click at [471, 62] on label "False" at bounding box center [464, 57] width 50 height 27
click at [454, 62] on input "False" at bounding box center [449, 58] width 9 height 7
radio input "true"
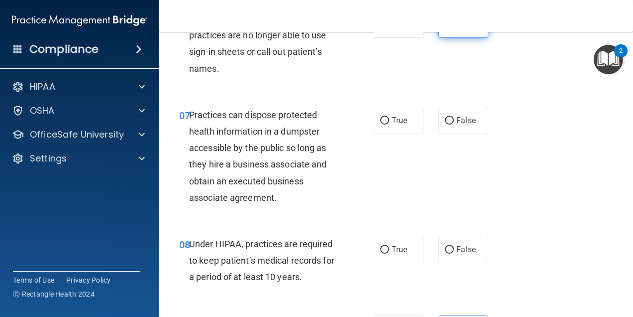
scroll to position [647, 0]
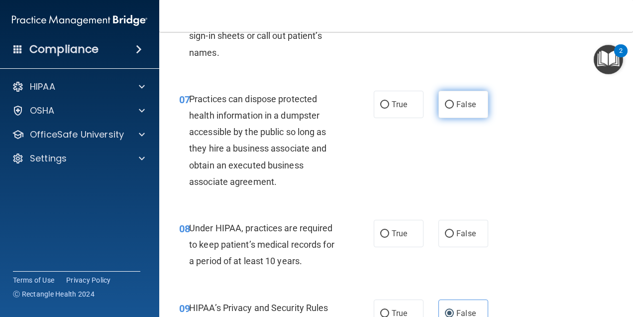
click at [439, 118] on label "False" at bounding box center [464, 104] width 50 height 27
click at [445, 109] on input "False" at bounding box center [449, 104] width 9 height 7
radio input "true"
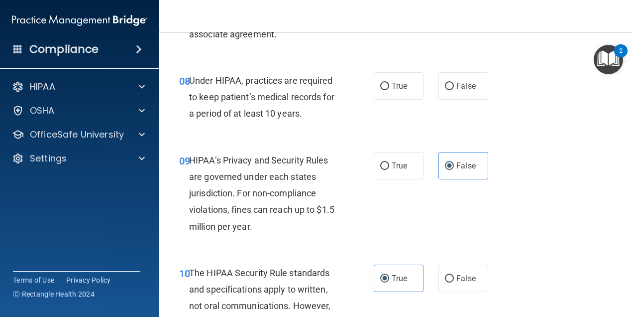
scroll to position [797, 0]
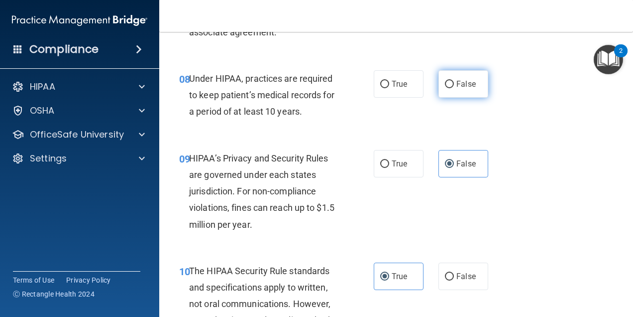
click at [457, 89] on span "False" at bounding box center [466, 83] width 19 height 9
click at [453, 88] on input "False" at bounding box center [449, 84] width 9 height 7
radio input "true"
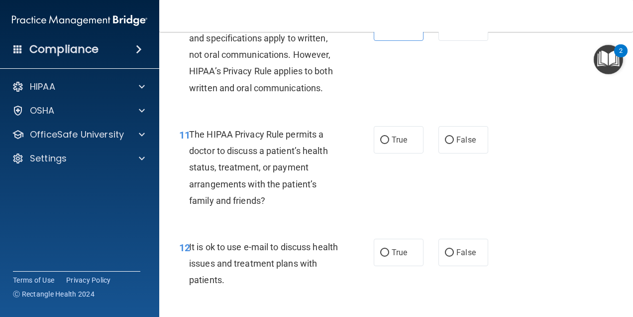
scroll to position [1145, 0]
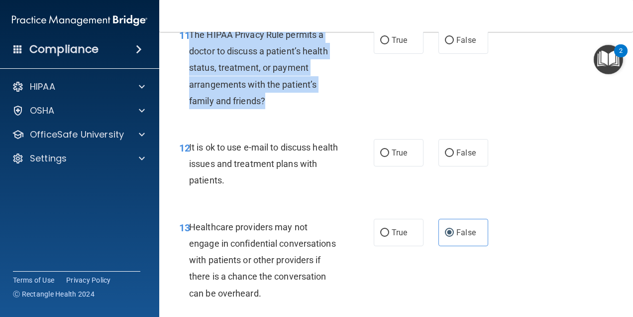
drag, startPoint x: 277, startPoint y: 116, endPoint x: 189, endPoint y: 52, distance: 108.7
click at [189, 52] on div "The HIPAA Privacy Rule permits a doctor to discuss a patient’s health status, t…" at bounding box center [267, 67] width 157 height 83
click at [382, 44] on input "True" at bounding box center [384, 40] width 9 height 7
radio input "true"
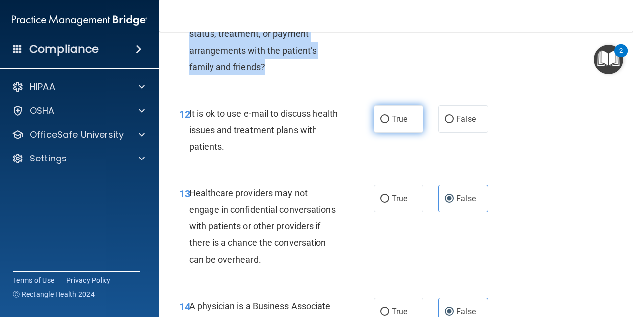
scroll to position [1195, 0]
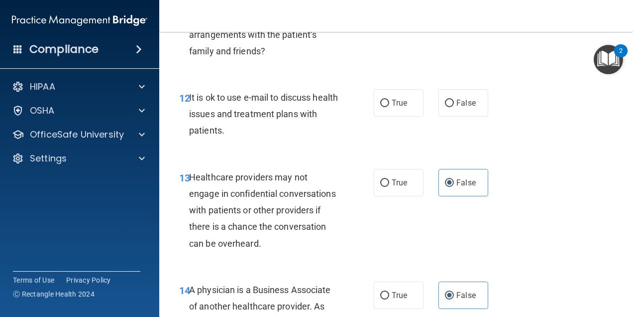
click at [352, 140] on div "12 It is ok to use e-mail to discuss health issues and treatment plans with pat…" at bounding box center [276, 116] width 225 height 55
click at [392, 108] on span "True" at bounding box center [399, 102] width 15 height 9
click at [389, 107] on input "True" at bounding box center [384, 103] width 9 height 7
radio input "true"
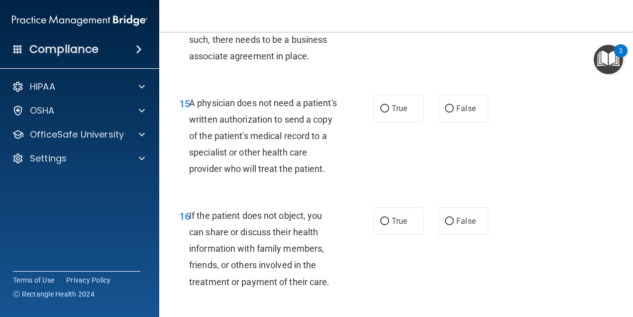
scroll to position [1493, 0]
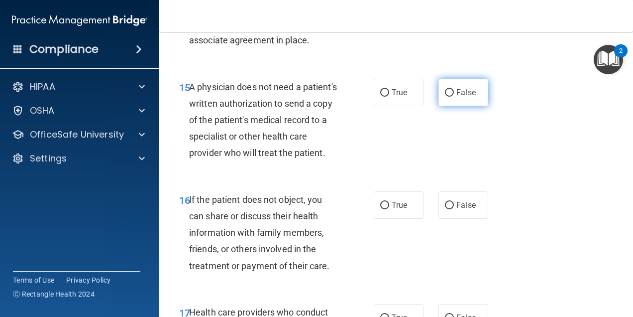
click at [457, 97] on span "False" at bounding box center [466, 92] width 19 height 9
click at [454, 97] on input "False" at bounding box center [449, 92] width 9 height 7
radio input "true"
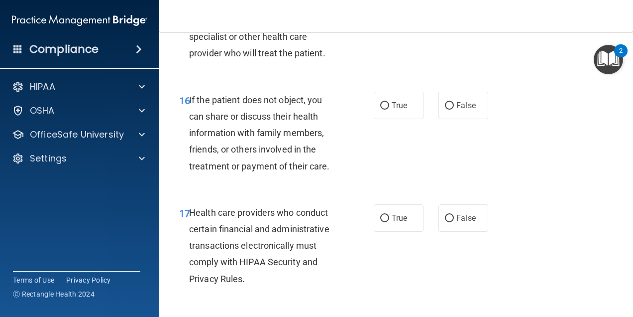
scroll to position [1643, 0]
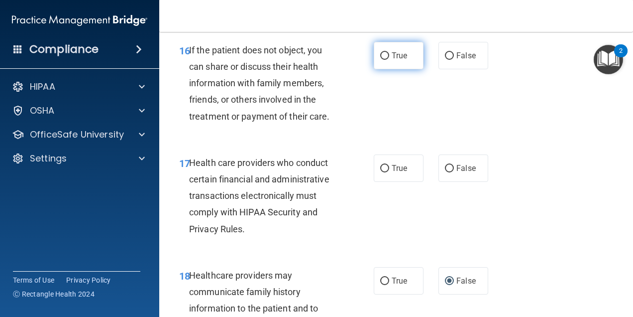
click at [385, 69] on label "True" at bounding box center [399, 55] width 50 height 27
click at [385, 60] on input "True" at bounding box center [384, 55] width 9 height 7
radio input "true"
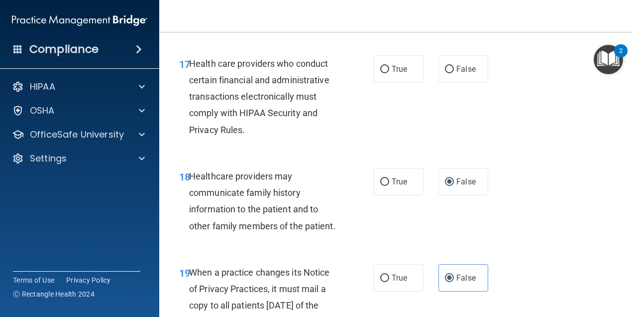
scroll to position [1742, 0]
click at [400, 82] on label "True" at bounding box center [399, 68] width 50 height 27
click at [389, 73] on input "True" at bounding box center [384, 68] width 9 height 7
radio input "true"
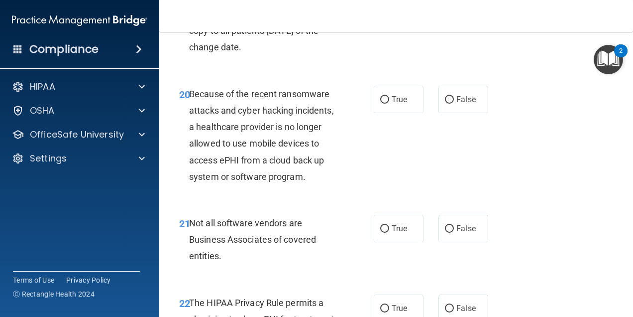
scroll to position [2041, 0]
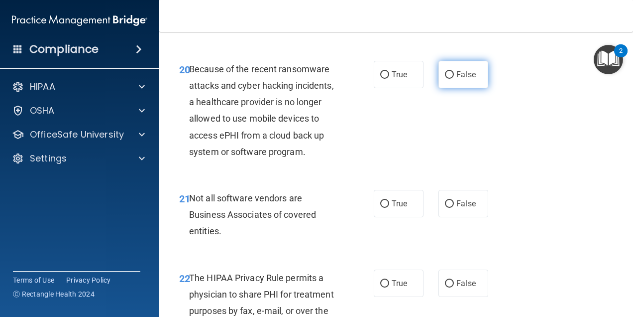
click at [472, 88] on label "False" at bounding box center [464, 74] width 50 height 27
click at [454, 79] on input "False" at bounding box center [449, 74] width 9 height 7
radio input "true"
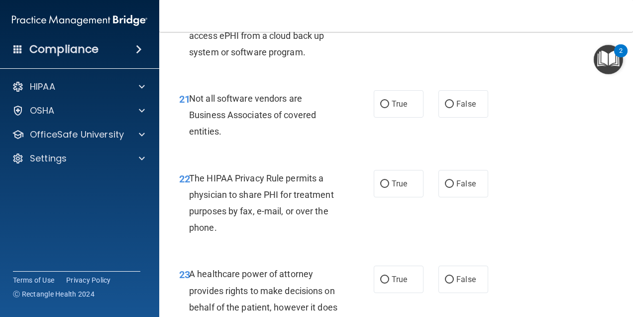
scroll to position [2190, 0]
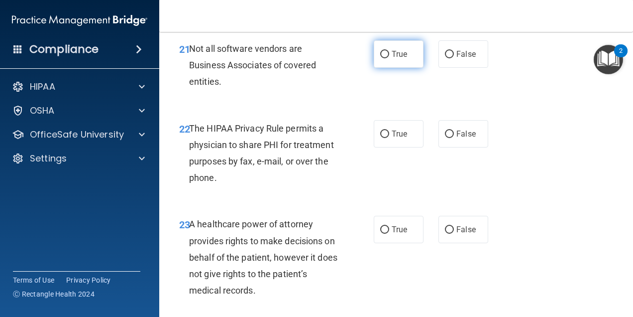
click at [397, 68] on label "True" at bounding box center [399, 53] width 50 height 27
click at [389, 58] on input "True" at bounding box center [384, 54] width 9 height 7
radio input "true"
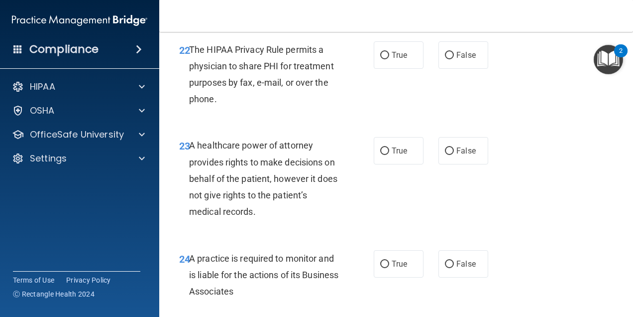
scroll to position [2290, 0]
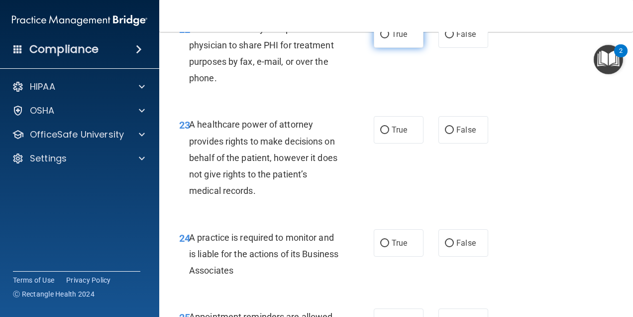
click at [398, 39] on span "True" at bounding box center [399, 33] width 15 height 9
click at [389, 38] on input "True" at bounding box center [384, 34] width 9 height 7
radio input "true"
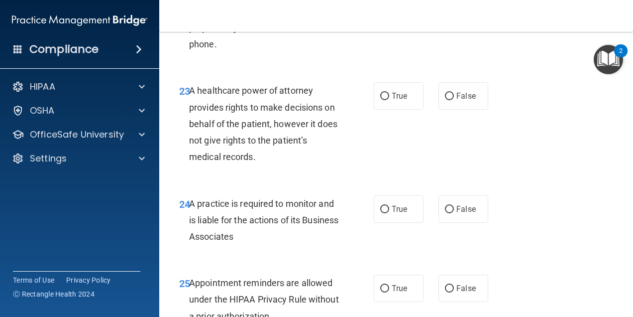
scroll to position [2340, 0]
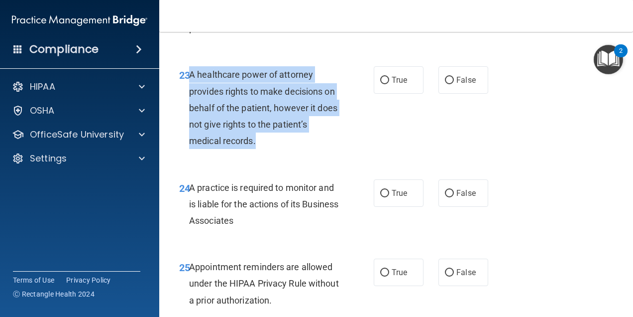
drag, startPoint x: 265, startPoint y: 190, endPoint x: 190, endPoint y: 123, distance: 100.1
click at [190, 123] on div "A healthcare power of attorney provides rights to make decisions on behalf of t…" at bounding box center [267, 107] width 157 height 83
click at [445, 84] on input "False" at bounding box center [449, 80] width 9 height 7
radio input "true"
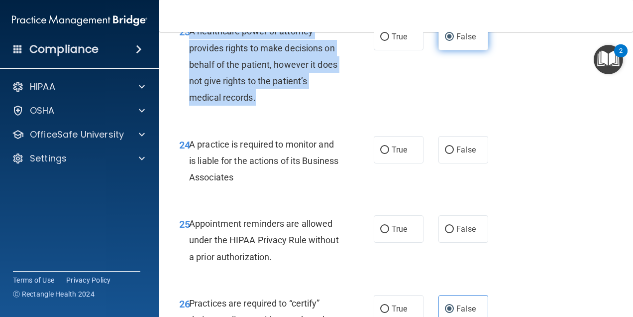
scroll to position [2439, 0]
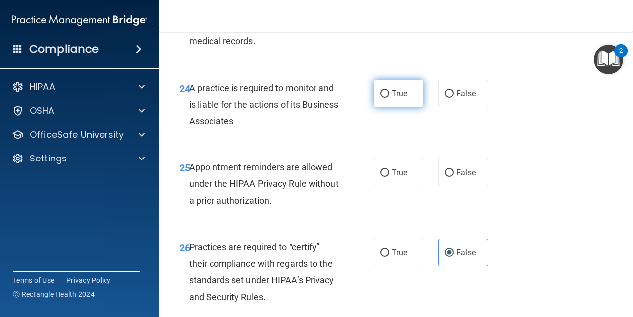
click at [404, 107] on label "True" at bounding box center [399, 93] width 50 height 27
click at [389, 98] on input "True" at bounding box center [384, 93] width 9 height 7
radio input "true"
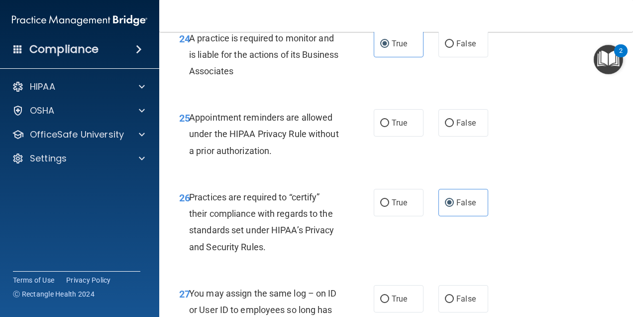
scroll to position [2539, 0]
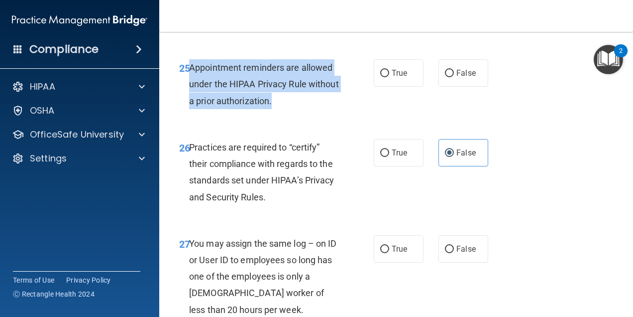
drag, startPoint x: 308, startPoint y: 153, endPoint x: 189, endPoint y: 120, distance: 123.4
click at [189, 109] on div "Appointment reminders are allowed under the HIPAA Privacy Rule without a prior …" at bounding box center [267, 84] width 157 height 50
click at [381, 77] on input "True" at bounding box center [384, 73] width 9 height 7
radio input "true"
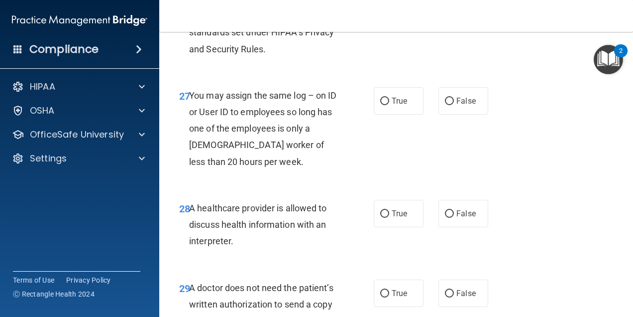
scroll to position [2688, 0]
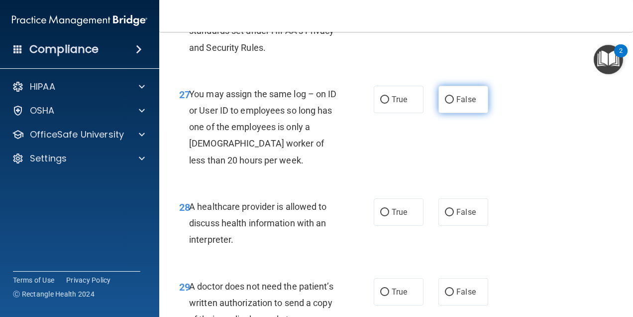
click at [445, 104] on input "False" at bounding box center [449, 99] width 9 height 7
radio input "true"
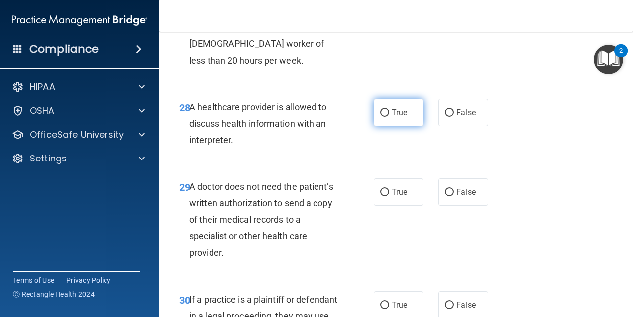
click at [382, 116] on input "True" at bounding box center [384, 112] width 9 height 7
radio input "true"
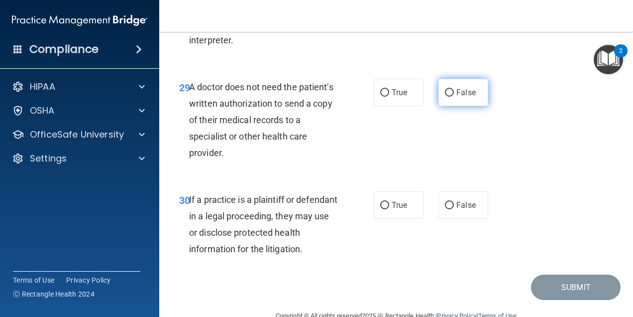
click at [457, 97] on span "False" at bounding box center [466, 92] width 19 height 9
click at [454, 97] on input "False" at bounding box center [449, 92] width 9 height 7
radio input "true"
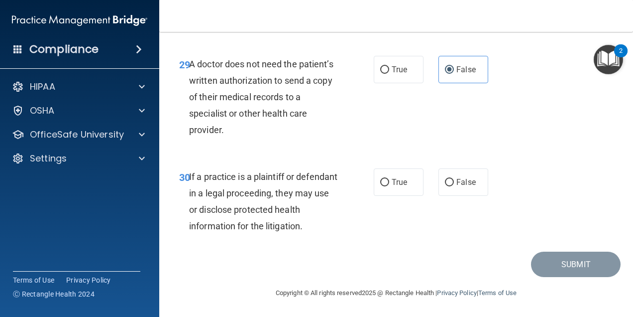
scroll to position [2960, 0]
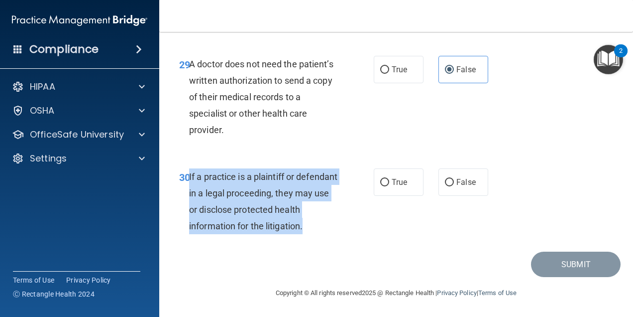
drag, startPoint x: 353, startPoint y: 227, endPoint x: 189, endPoint y: 178, distance: 171.4
click at [189, 178] on div "30 If a practice is a plaintiff or defendant in a legal proceeding, they may us…" at bounding box center [276, 203] width 225 height 71
click at [382, 181] on input "True" at bounding box center [384, 182] width 9 height 7
radio input "true"
click at [546, 263] on button "Submit" at bounding box center [576, 263] width 90 height 25
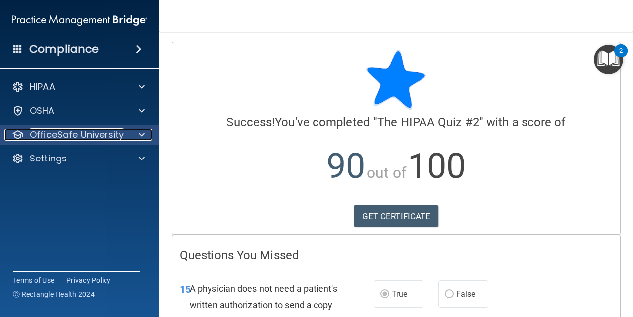
click at [98, 135] on p "OfficeSafe University" at bounding box center [77, 134] width 94 height 12
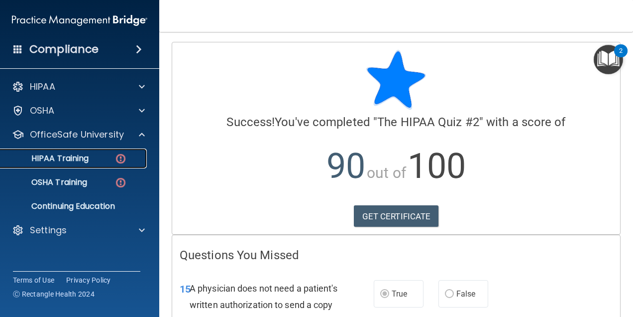
click at [82, 158] on p "HIPAA Training" at bounding box center [47, 158] width 82 height 10
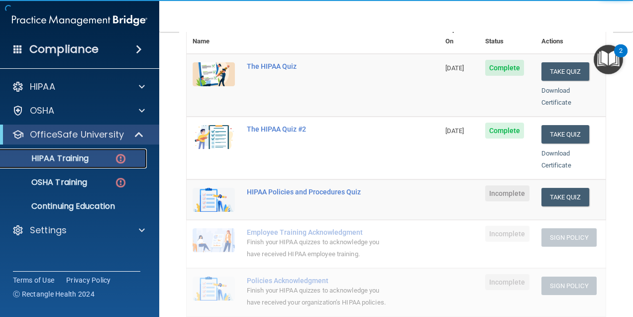
scroll to position [149, 0]
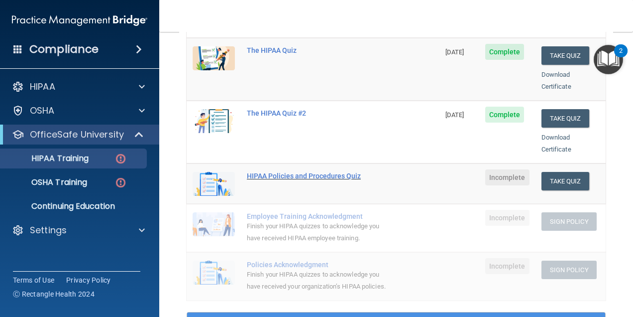
click at [346, 172] on div "HIPAA Policies and Procedures Quiz" at bounding box center [318, 176] width 143 height 8
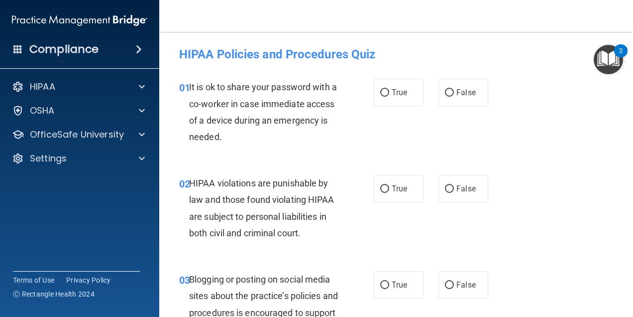
click at [309, 147] on div "01 It is ok to share your password with a co-worker in case immediate access of…" at bounding box center [276, 114] width 225 height 71
click at [451, 87] on label "False" at bounding box center [464, 92] width 50 height 27
click at [451, 89] on input "False" at bounding box center [449, 92] width 9 height 7
radio input "true"
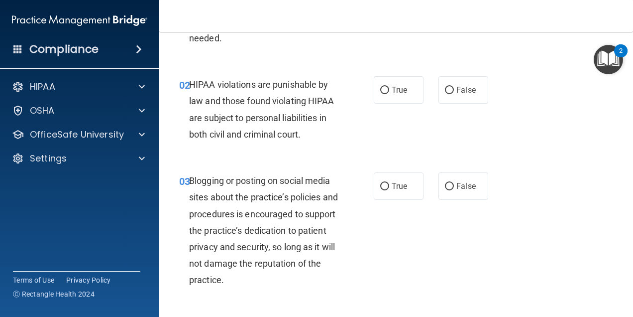
scroll to position [100, 0]
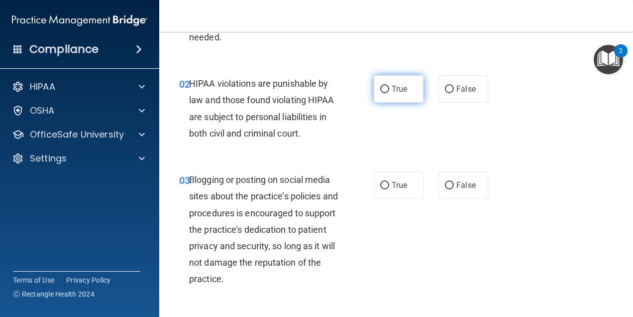
click at [380, 87] on input "True" at bounding box center [384, 89] width 9 height 7
radio input "true"
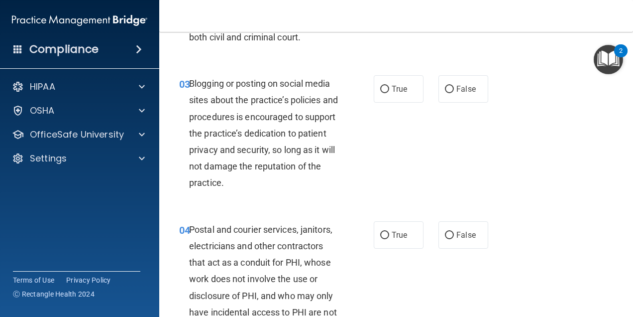
scroll to position [199, 0]
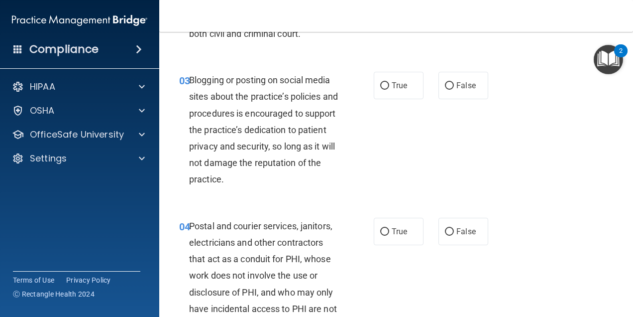
drag, startPoint x: 437, startPoint y: 87, endPoint x: 417, endPoint y: 101, distance: 24.7
click at [439, 87] on label "False" at bounding box center [464, 85] width 50 height 27
click at [445, 87] on input "False" at bounding box center [449, 85] width 9 height 7
radio input "true"
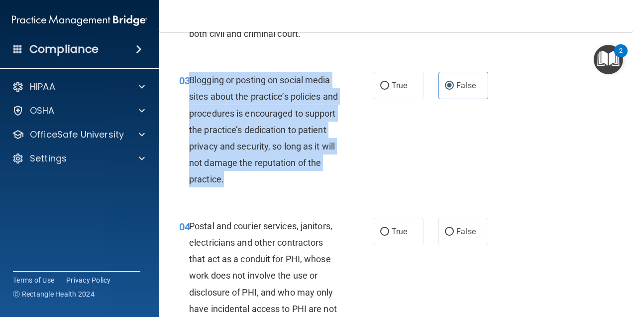
drag, startPoint x: 269, startPoint y: 187, endPoint x: 190, endPoint y: 84, distance: 130.3
click at [190, 84] on div "Blogging or posting on social media sites about the practice’s policies and pro…" at bounding box center [267, 130] width 157 height 116
click at [364, 125] on div "03 Blogging or posting on social media sites about the practice’s policies and …" at bounding box center [276, 132] width 225 height 121
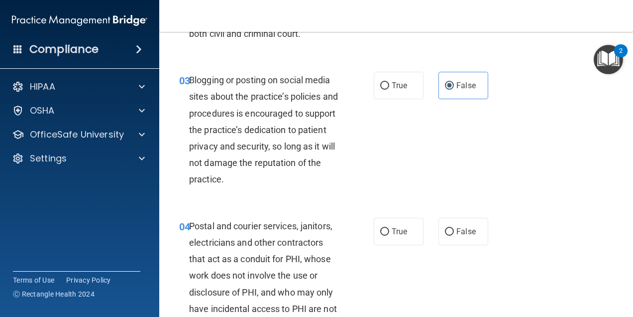
click at [364, 125] on div "03 Blogging or posting on social media sites about the practice’s policies and …" at bounding box center [276, 132] width 225 height 121
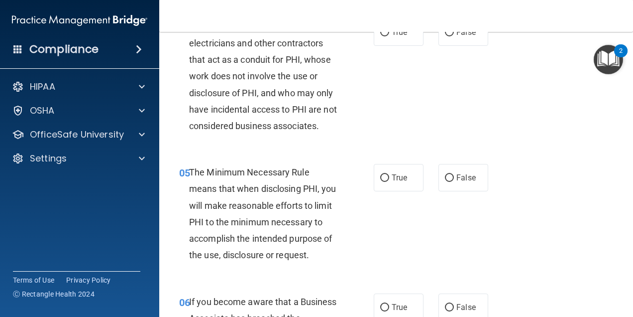
scroll to position [348, 0]
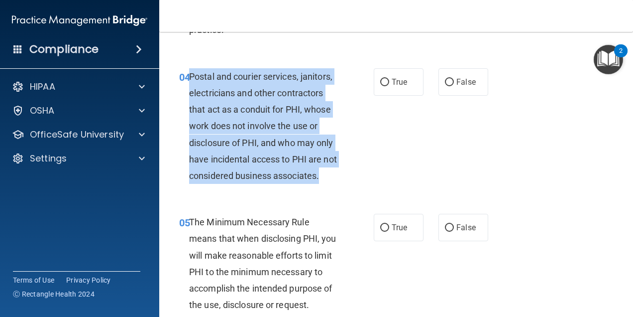
drag, startPoint x: 245, startPoint y: 197, endPoint x: 189, endPoint y: 74, distance: 134.8
click at [189, 74] on div "Postal and courier services, janitors, electricians and other contractors that …" at bounding box center [267, 126] width 157 height 116
click at [457, 83] on span "False" at bounding box center [466, 81] width 19 height 9
click at [452, 83] on input "False" at bounding box center [449, 82] width 9 height 7
radio input "true"
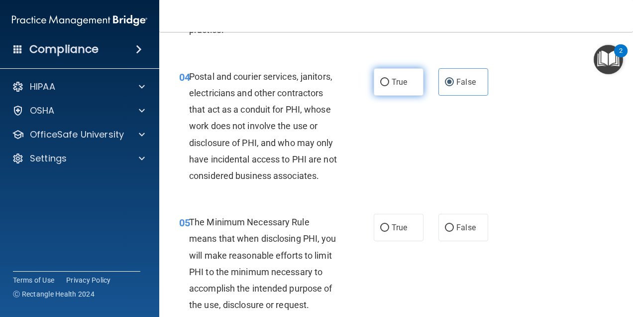
click at [403, 82] on span "True" at bounding box center [399, 81] width 15 height 9
click at [389, 82] on input "True" at bounding box center [384, 82] width 9 height 7
radio input "true"
radio input "false"
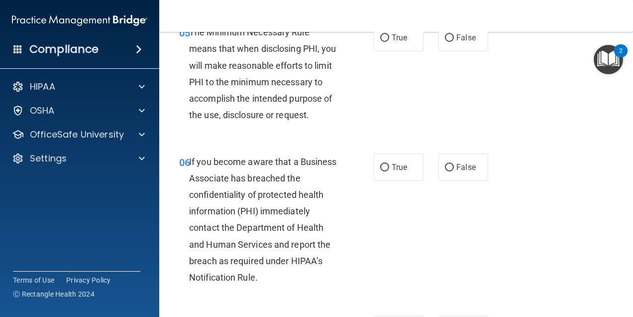
scroll to position [548, 0]
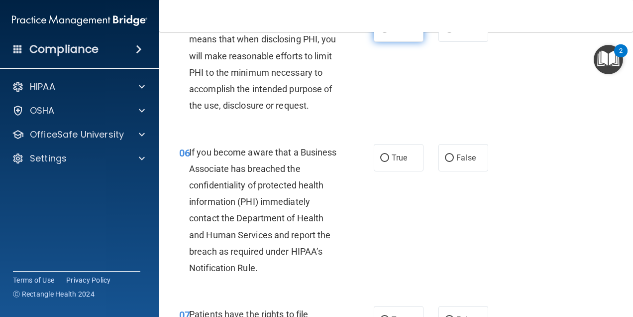
click at [395, 33] on span "True" at bounding box center [399, 27] width 15 height 9
click at [389, 32] on input "True" at bounding box center [384, 28] width 9 height 7
radio input "true"
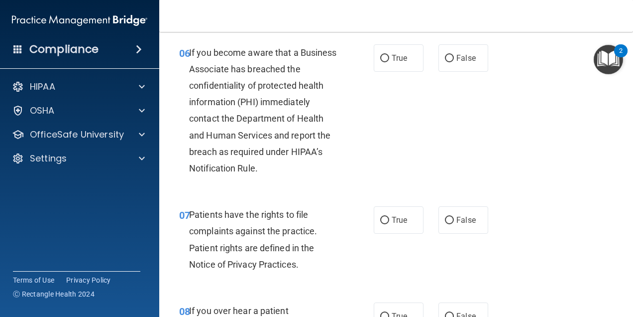
scroll to position [498, 0]
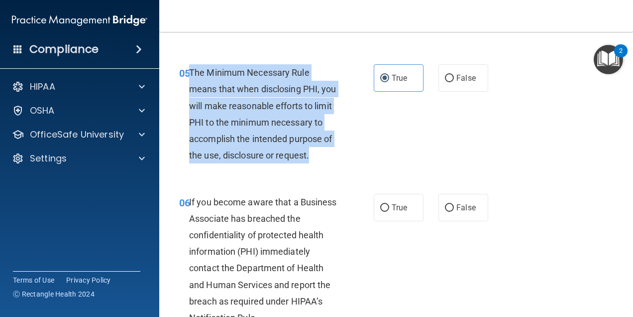
drag, startPoint x: 331, startPoint y: 172, endPoint x: 189, endPoint y: 85, distance: 165.8
click at [189, 85] on div "The Minimum Necessary Rule means that when disclosing PHI, you will make reason…" at bounding box center [267, 113] width 157 height 99
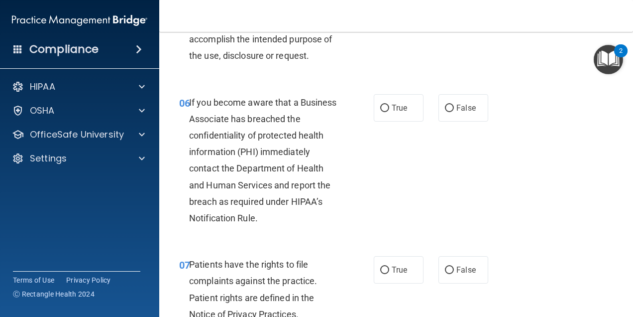
click at [331, 138] on div "If you become aware that a Business Associate has breached the confidentiality …" at bounding box center [267, 160] width 157 height 132
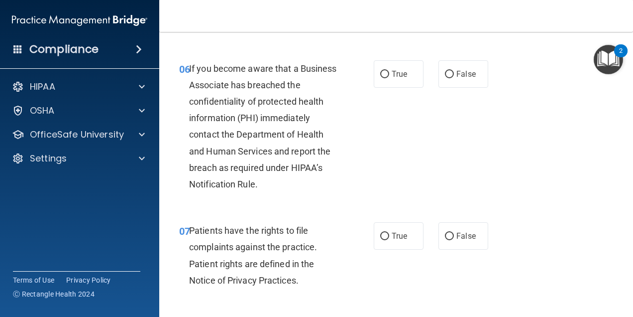
scroll to position [647, 0]
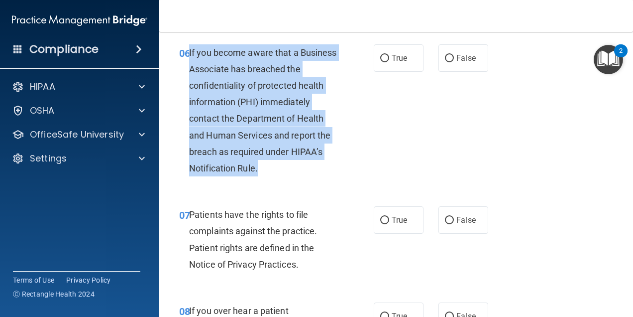
drag, startPoint x: 247, startPoint y: 205, endPoint x: 193, endPoint y: 65, distance: 149.9
click at [190, 65] on div "If you become aware that a Business Associate has breached the confidentiality …" at bounding box center [267, 110] width 157 height 132
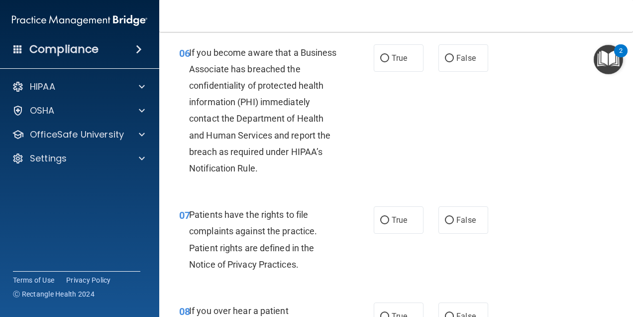
click at [414, 143] on div "06 If you become aware that a Business Associate has breached the confidentiali…" at bounding box center [396, 113] width 449 height 162
click at [387, 71] on label "True" at bounding box center [399, 57] width 50 height 27
click at [387, 62] on input "True" at bounding box center [384, 58] width 9 height 7
radio input "true"
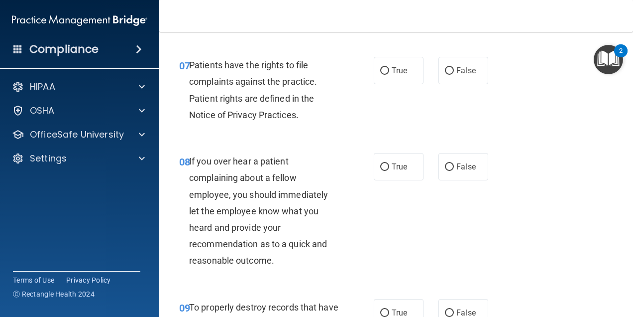
scroll to position [846, 0]
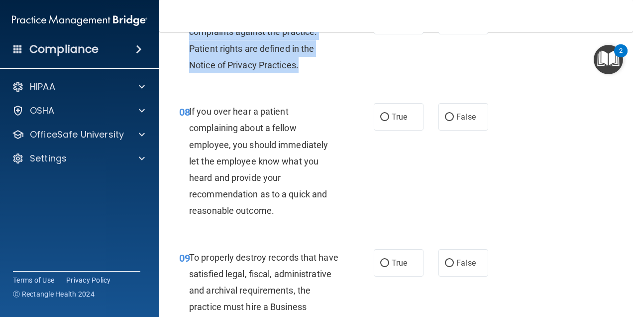
drag, startPoint x: 290, startPoint y: 88, endPoint x: 188, endPoint y: 49, distance: 108.9
click at [188, 46] on div "07 Patients have the rights to file complaints against the practice. Patient ri…" at bounding box center [276, 42] width 225 height 71
click at [212, 63] on span "Patients have the rights to file complaints against the practice. Patient right…" at bounding box center [253, 40] width 128 height 60
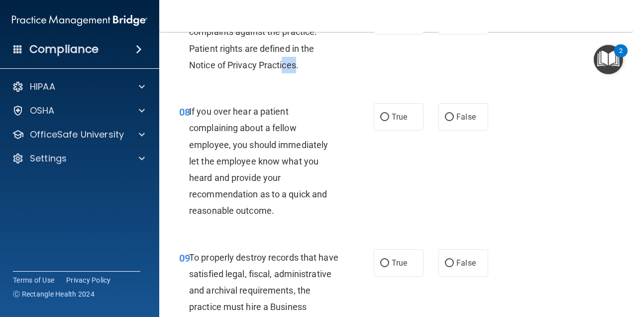
drag, startPoint x: 298, startPoint y: 100, endPoint x: 306, endPoint y: 101, distance: 8.0
click at [286, 73] on div "Patients have the rights to file complaints against the practice. Patient right…" at bounding box center [267, 40] width 157 height 66
click at [308, 73] on div "Patients have the rights to file complaints against the practice. Patient right…" at bounding box center [267, 40] width 157 height 66
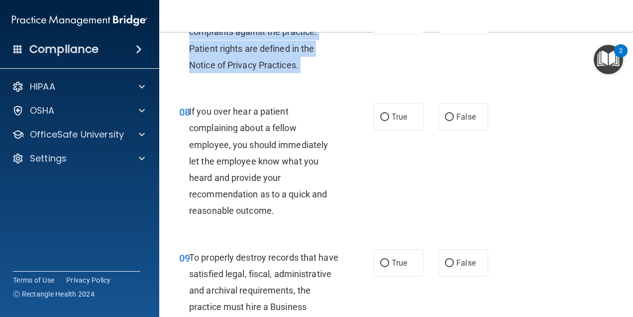
drag, startPoint x: 308, startPoint y: 102, endPoint x: 198, endPoint y: 53, distance: 119.7
click at [198, 53] on div "Patients have the rights to file complaints against the practice. Patient right…" at bounding box center [267, 40] width 157 height 66
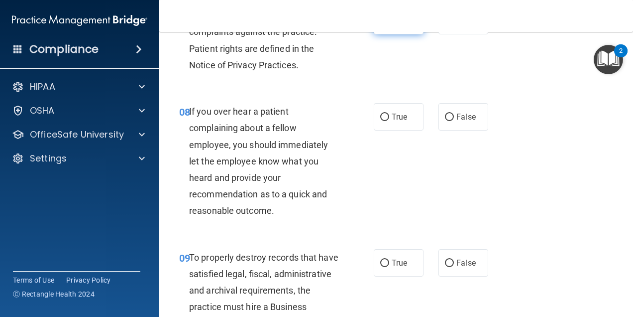
click at [399, 25] on span "True" at bounding box center [399, 20] width 15 height 9
click at [389, 25] on input "True" at bounding box center [384, 20] width 9 height 7
radio input "true"
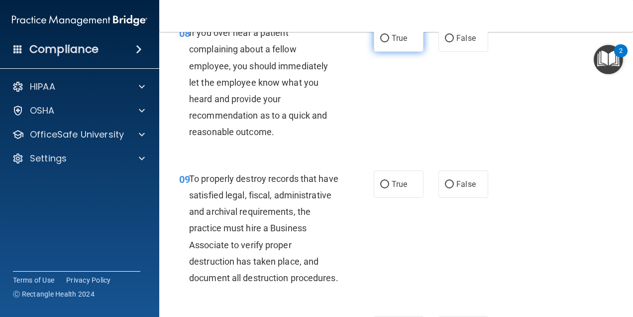
scroll to position [946, 0]
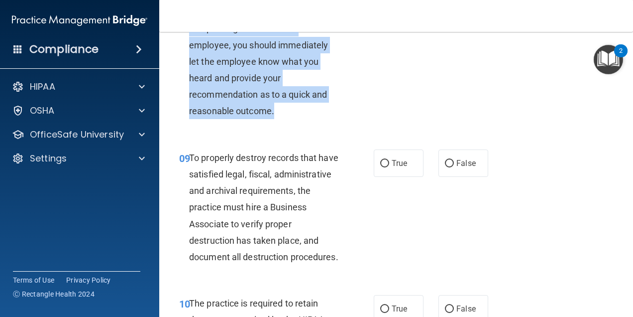
drag, startPoint x: 279, startPoint y: 143, endPoint x: 190, endPoint y: 40, distance: 135.9
click at [190, 40] on div "If you over hear a patient complaining about a fellow employee, you should imme…" at bounding box center [267, 61] width 157 height 116
click at [372, 99] on div "08 If you over hear a patient complaining about a fellow employee, you should i…" at bounding box center [276, 63] width 225 height 121
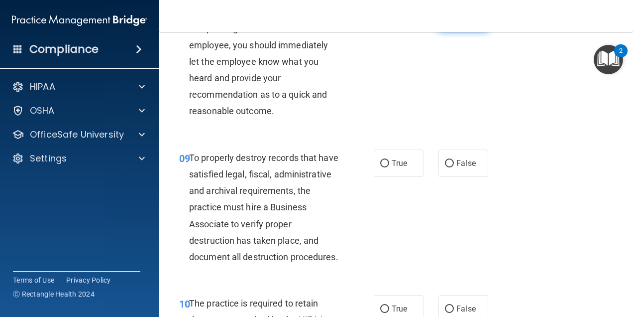
click at [445, 21] on input "False" at bounding box center [449, 17] width 9 height 7
radio input "true"
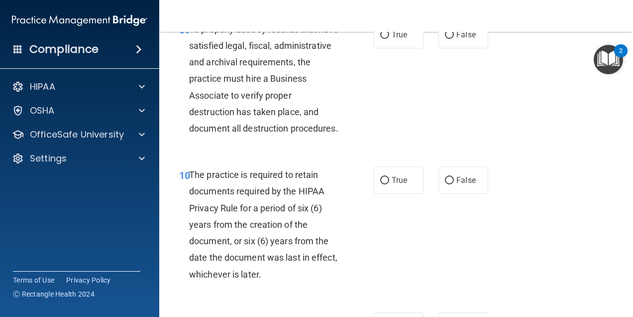
scroll to position [1095, 0]
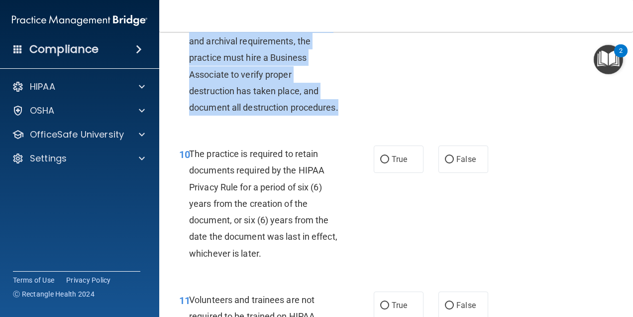
drag, startPoint x: 283, startPoint y: 160, endPoint x: 189, endPoint y: 39, distance: 152.9
click at [189, 39] on div "To properly destroy records that have satisfied legal, fiscal, administrative a…" at bounding box center [267, 58] width 157 height 116
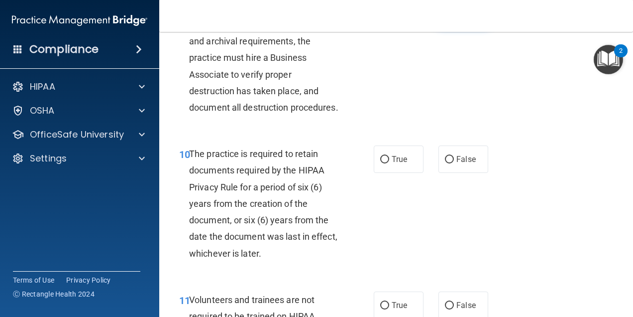
click at [447, 27] on label "False" at bounding box center [464, 13] width 50 height 27
click at [447, 18] on input "False" at bounding box center [449, 13] width 9 height 7
radio input "true"
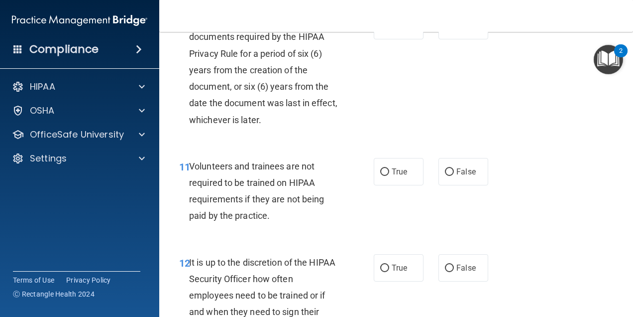
scroll to position [1245, 0]
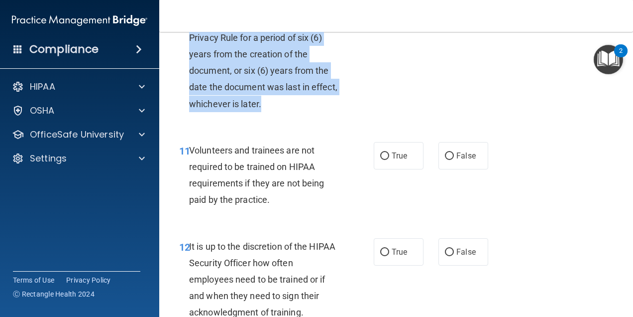
drag, startPoint x: 298, startPoint y: 149, endPoint x: 188, endPoint y: 48, distance: 149.4
click at [188, 48] on div "10 The practice is required to retain documents required by the HIPAA Privacy R…" at bounding box center [276, 56] width 225 height 121
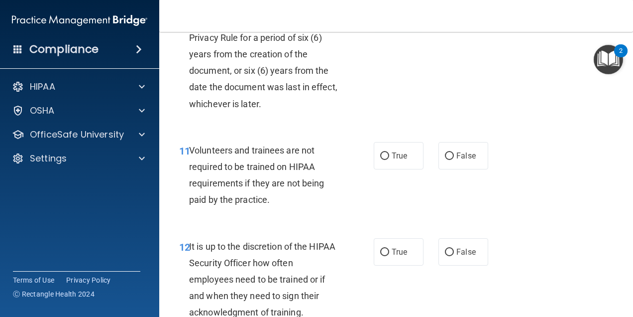
click at [393, 14] on span "True" at bounding box center [399, 9] width 15 height 9
click at [389, 14] on input "True" at bounding box center [384, 9] width 9 height 7
radio input "true"
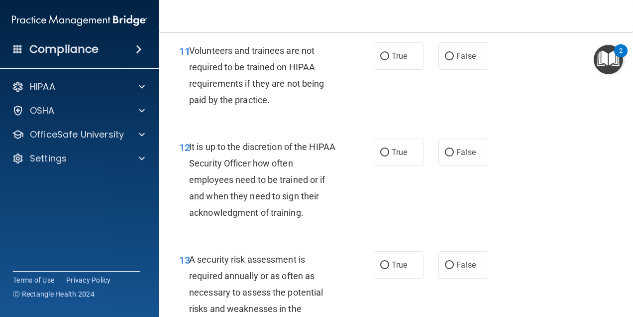
scroll to position [1394, 0]
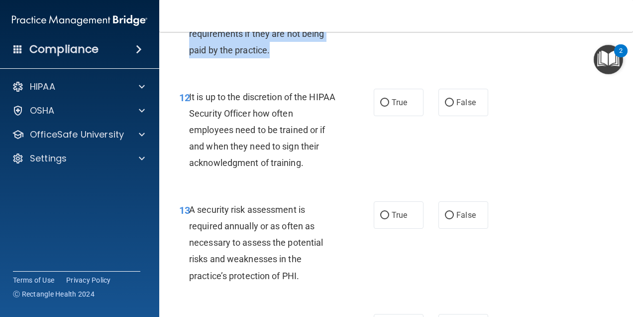
drag, startPoint x: 286, startPoint y: 103, endPoint x: 188, endPoint y: 53, distance: 109.5
click at [188, 53] on div "11 Volunteers and trainees are not required to be trained on HIPAA requirements…" at bounding box center [276, 28] width 225 height 71
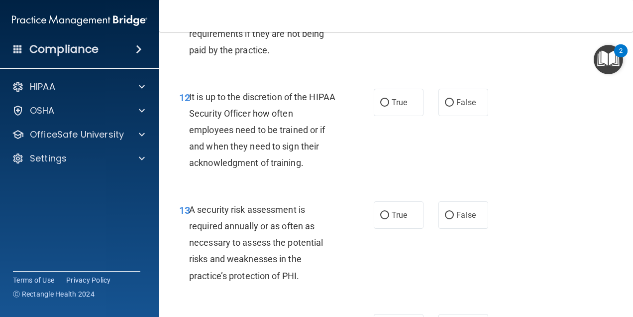
click at [457, 11] on span "False" at bounding box center [466, 5] width 19 height 9
click at [452, 10] on input "False" at bounding box center [449, 6] width 9 height 7
radio input "true"
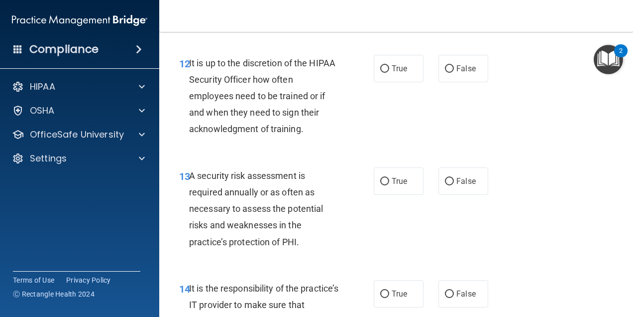
scroll to position [1444, 0]
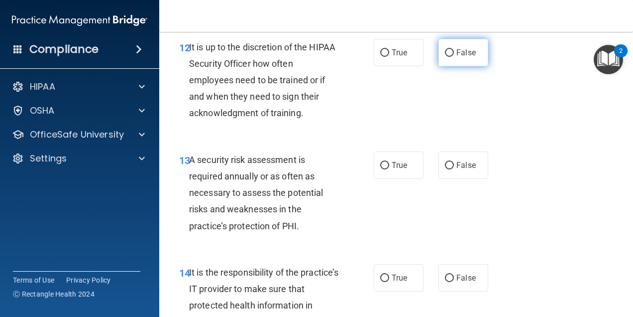
click at [444, 66] on label "False" at bounding box center [464, 52] width 50 height 27
click at [445, 57] on input "False" at bounding box center [449, 52] width 9 height 7
radio input "true"
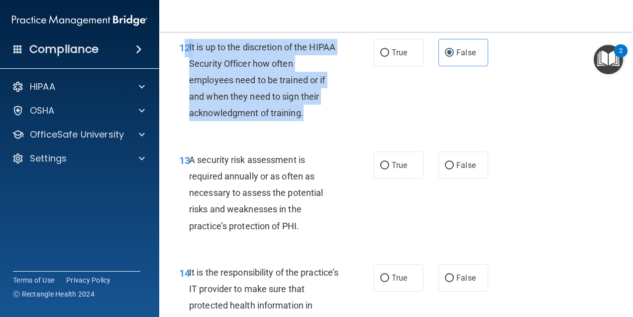
drag, startPoint x: 297, startPoint y: 154, endPoint x: 188, endPoint y: 93, distance: 125.0
click at [188, 93] on div "12 It is up to the discretion of the HIPAA Security Officer how often employees…" at bounding box center [276, 83] width 225 height 88
click at [211, 107] on span "It is up to the discretion of the HIPAA Security Officer how often employees ne…" at bounding box center [262, 80] width 146 height 77
drag, startPoint x: 311, startPoint y: 163, endPoint x: 190, endPoint y: 101, distance: 135.8
click at [190, 101] on div "It is up to the discretion of the HIPAA Security Officer how often employees ne…" at bounding box center [267, 80] width 157 height 83
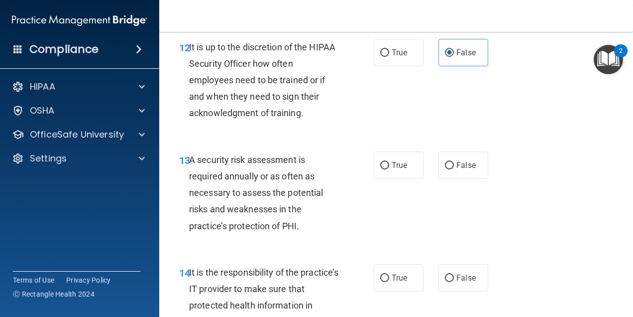
click at [459, 139] on div "12 It is up to the discretion of the HIPAA Security Officer how often employees…" at bounding box center [396, 82] width 449 height 113
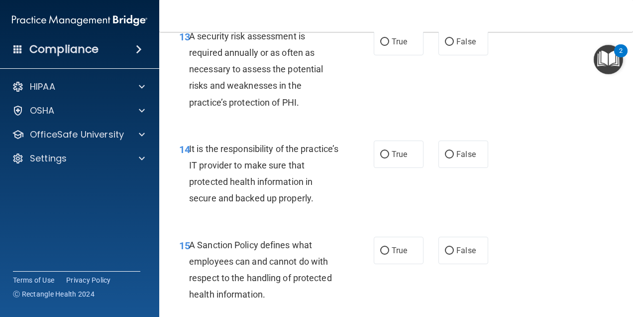
scroll to position [1593, 0]
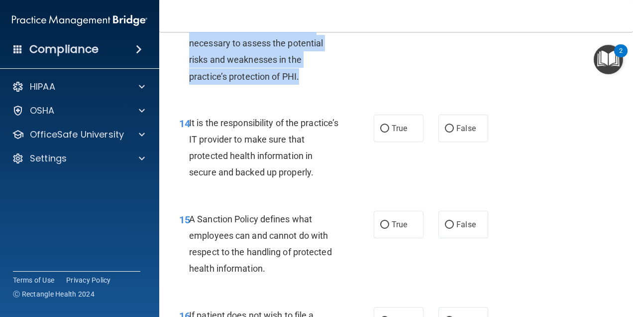
drag, startPoint x: 334, startPoint y: 121, endPoint x: 189, endPoint y: 63, distance: 155.7
click at [189, 63] on div "A security risk assessment is required annually or as often as necessary to ass…" at bounding box center [267, 43] width 157 height 83
click at [382, 20] on input "True" at bounding box center [384, 15] width 9 height 7
radio input "true"
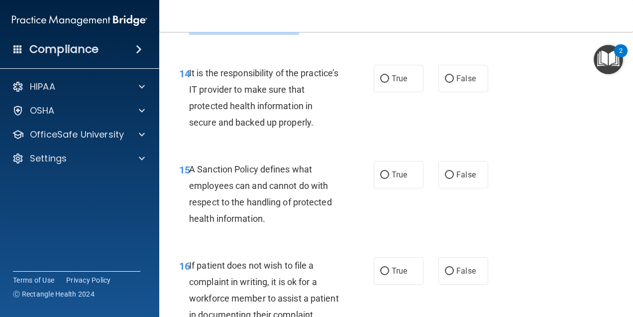
scroll to position [1693, 0]
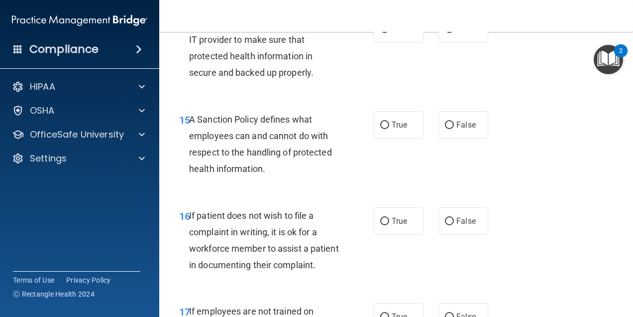
click at [304, 78] on span "It is the responsibility of the practice’s IT provider to make sure that protec…" at bounding box center [263, 48] width 149 height 60
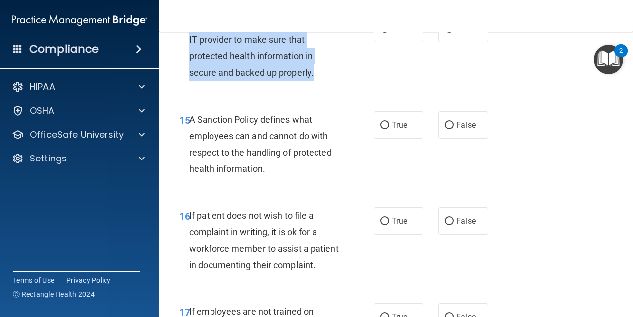
drag, startPoint x: 325, startPoint y: 128, endPoint x: 189, endPoint y: 78, distance: 144.4
click at [189, 78] on div "It is the responsibility of the practice’s IT provider to make sure that protec…" at bounding box center [267, 48] width 157 height 66
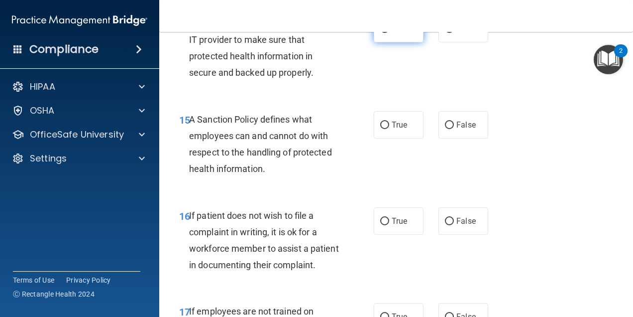
click at [393, 33] on span "True" at bounding box center [399, 28] width 15 height 9
click at [389, 33] on input "True" at bounding box center [384, 28] width 9 height 7
radio input "true"
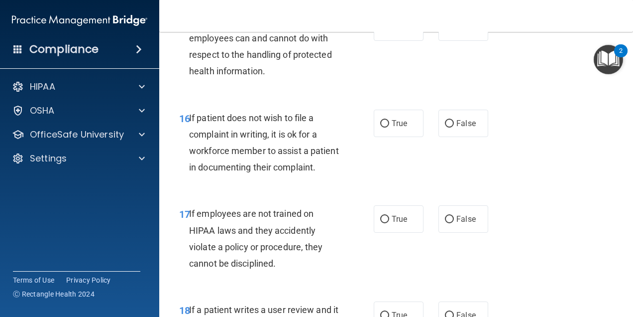
scroll to position [1792, 0]
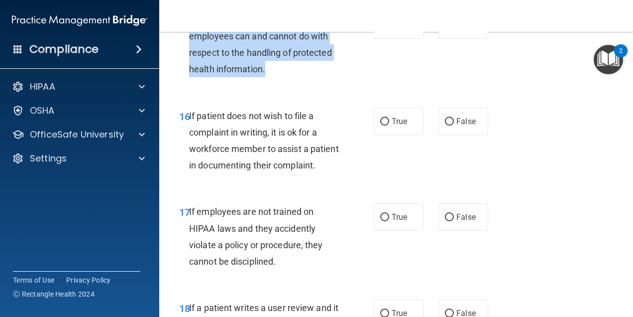
drag, startPoint x: 302, startPoint y: 124, endPoint x: 191, endPoint y: 75, distance: 121.3
click at [191, 75] on div "A Sanction Policy defines what employees can and cannot do with respect to the …" at bounding box center [267, 44] width 157 height 66
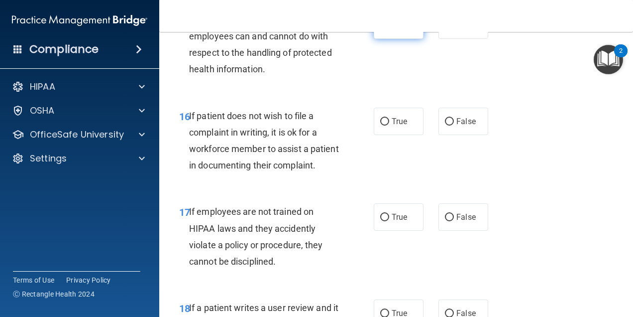
click at [394, 30] on span "True" at bounding box center [399, 24] width 15 height 9
click at [389, 29] on input "True" at bounding box center [384, 25] width 9 height 7
radio input "true"
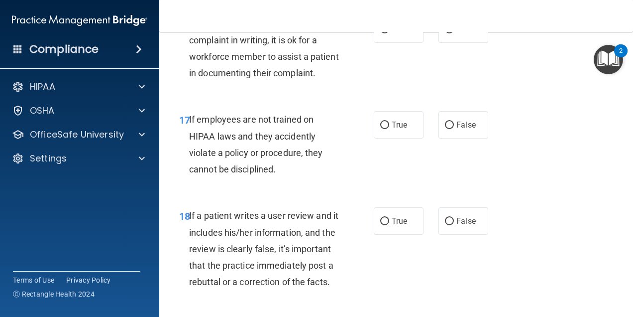
scroll to position [1892, 0]
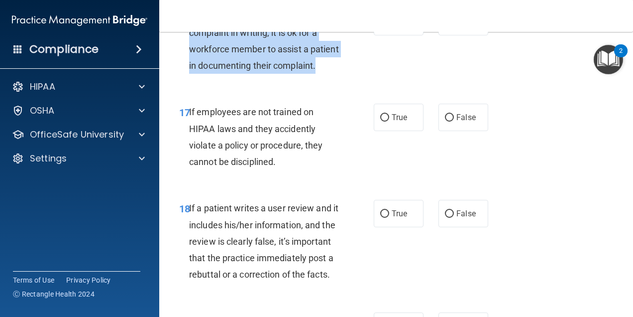
drag, startPoint x: 287, startPoint y: 135, endPoint x: 189, endPoint y: 68, distance: 118.2
click at [189, 68] on div "If patient does not wish to file a complaint in writing, it is ok for a workfor…" at bounding box center [267, 41] width 157 height 66
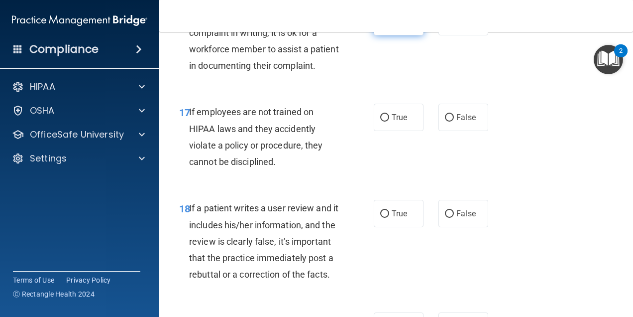
click at [392, 26] on span "True" at bounding box center [399, 21] width 15 height 9
click at [389, 26] on input "True" at bounding box center [384, 21] width 9 height 7
radio input "true"
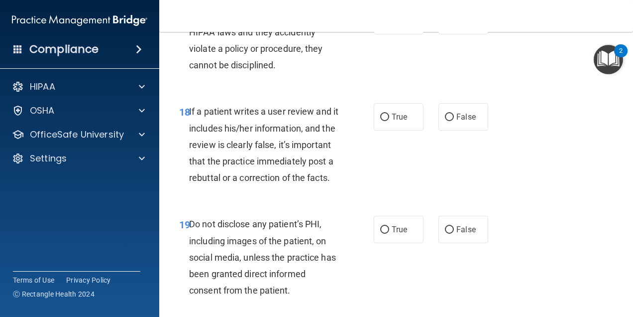
scroll to position [1991, 0]
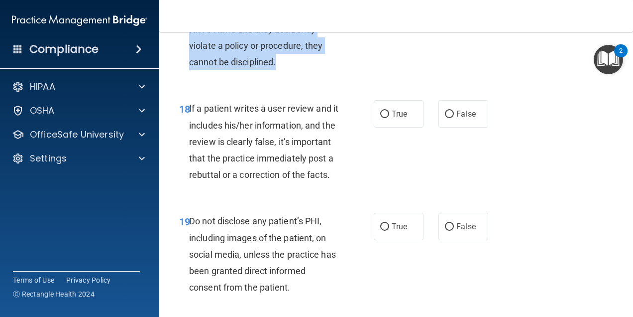
drag, startPoint x: 301, startPoint y: 125, endPoint x: 190, endPoint y: 85, distance: 118.6
click at [190, 70] on div "If employees are not trained on HIPAA laws and they accidently violate a policy…" at bounding box center [267, 37] width 157 height 66
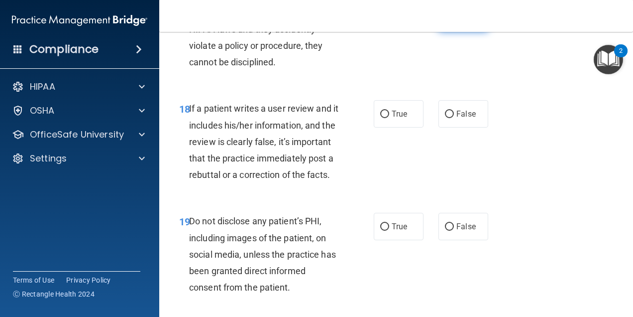
click at [457, 22] on span "False" at bounding box center [466, 17] width 19 height 9
click at [452, 22] on input "False" at bounding box center [449, 17] width 9 height 7
radio input "true"
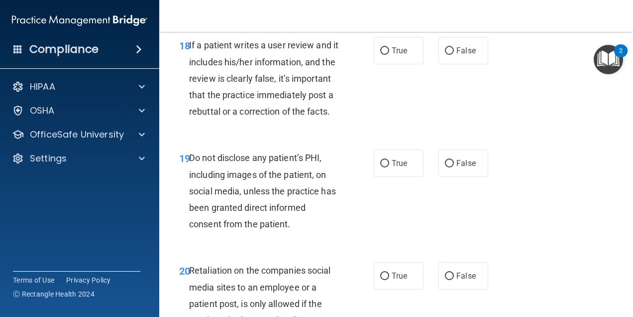
scroll to position [2091, 0]
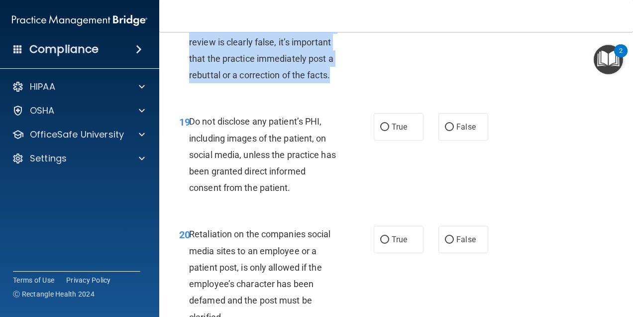
drag, startPoint x: 307, startPoint y: 157, endPoint x: 189, endPoint y: 75, distance: 143.6
click at [189, 75] on div "If a patient writes a user review and it includes his/her information, and the …" at bounding box center [267, 41] width 157 height 83
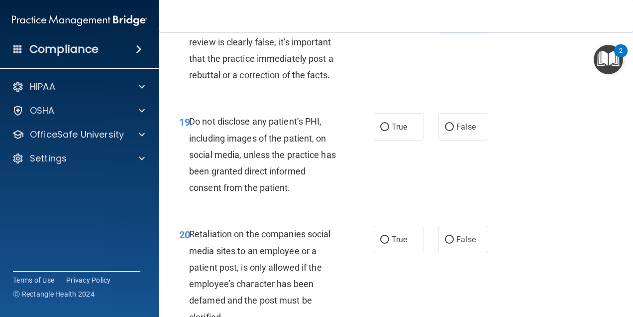
click at [457, 19] on span "False" at bounding box center [466, 13] width 19 height 9
click at [454, 18] on input "False" at bounding box center [449, 14] width 9 height 7
radio input "true"
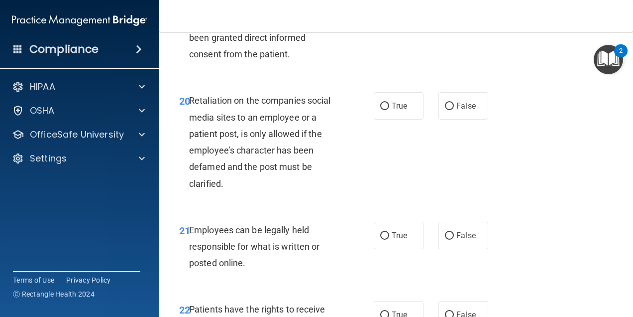
scroll to position [2240, 0]
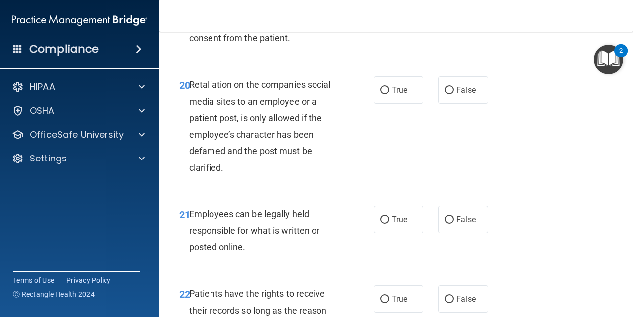
radio input "true"
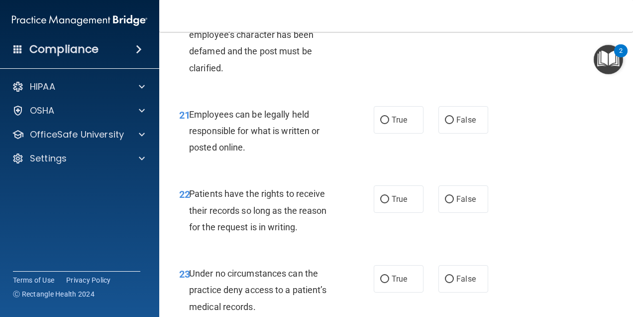
radio input "true"
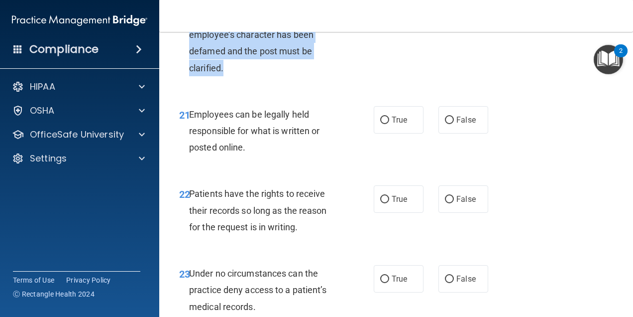
drag, startPoint x: 288, startPoint y: 145, endPoint x: 191, endPoint y: 67, distance: 124.2
click at [191, 67] on div "Retaliation on the companies social media sites to an employee or a patient pos…" at bounding box center [267, 26] width 157 height 99
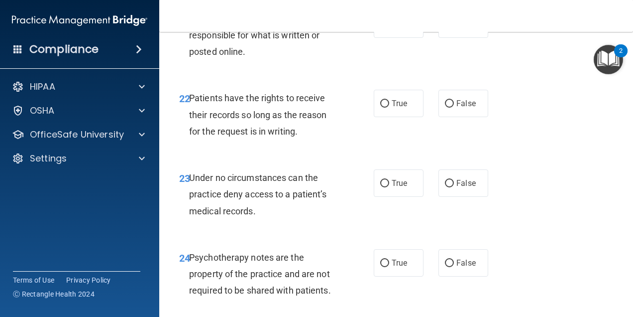
scroll to position [2439, 0]
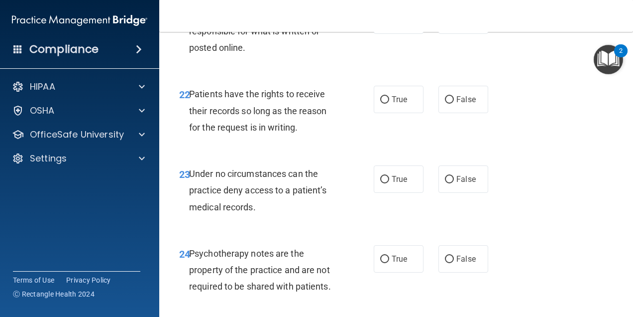
click at [306, 56] on div "Employees can be legally held responsible for what is written or posted online." at bounding box center [267, 31] width 157 height 50
click at [383, 24] on input "True" at bounding box center [384, 20] width 9 height 7
radio input "true"
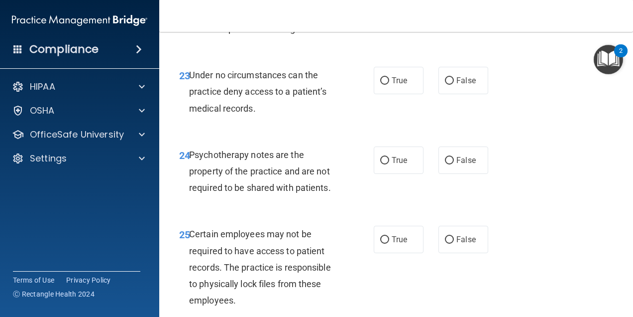
scroll to position [2539, 0]
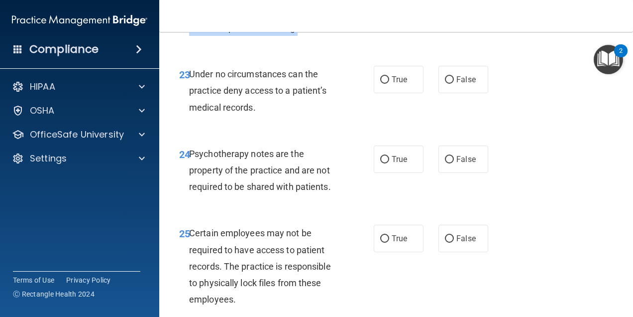
drag, startPoint x: 307, startPoint y: 110, endPoint x: 190, endPoint y: 80, distance: 120.3
click at [190, 36] on div "Patients have the rights to receive their records so long as the reason for the…" at bounding box center [267, 11] width 157 height 50
click at [453, 13] on label "False" at bounding box center [464, -1] width 50 height 27
click at [453, 4] on input "False" at bounding box center [449, 0] width 9 height 7
radio input "true"
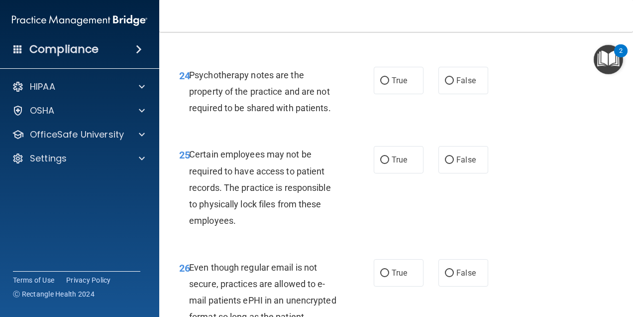
scroll to position [2639, 0]
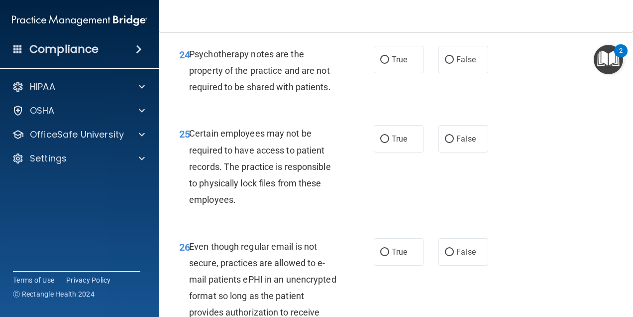
radio input "true"
drag, startPoint x: 290, startPoint y: 93, endPoint x: 190, endPoint y: 59, distance: 106.1
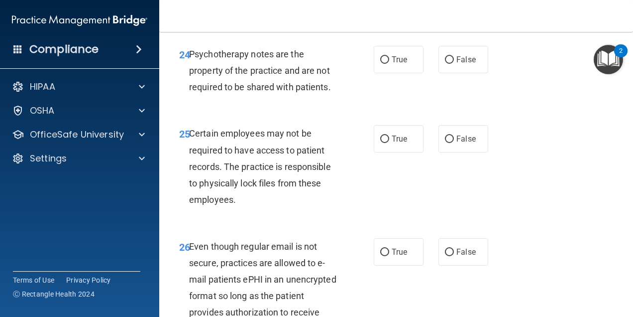
radio input "true"
radio input "false"
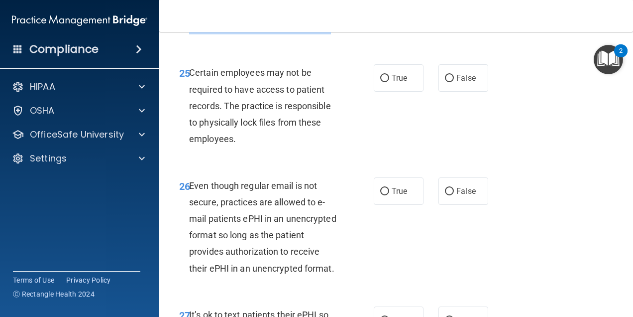
scroll to position [2683, 0]
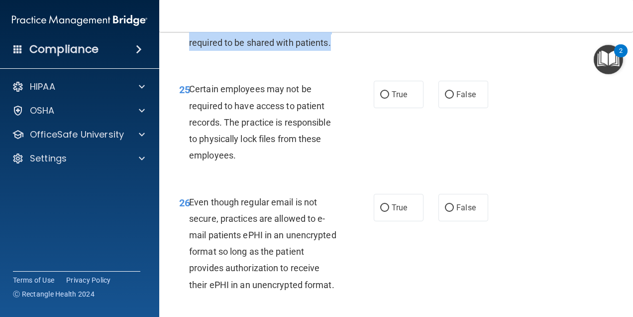
drag, startPoint x: 349, startPoint y: 74, endPoint x: 189, endPoint y: 96, distance: 161.8
click at [189, 56] on div "24 Psychotherapy notes are the property of the practice and are not required to…" at bounding box center [276, 28] width 225 height 55
click at [380, 19] on input "True" at bounding box center [384, 15] width 9 height 7
radio input "true"
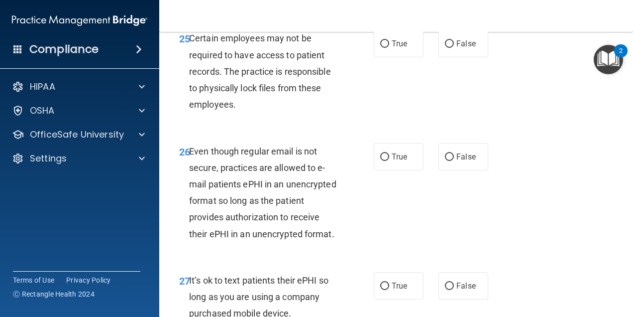
scroll to position [2782, 0]
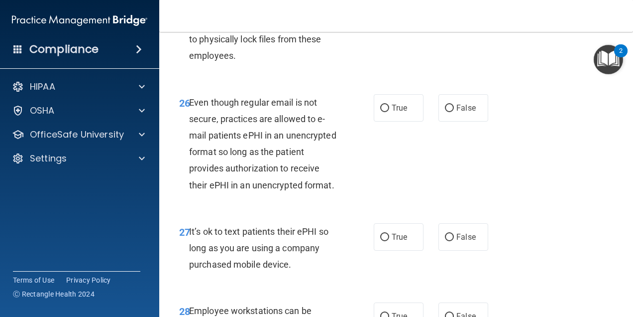
click at [497, 81] on div "25 Certain employees may not be required to have access to patient records. The…" at bounding box center [396, 25] width 449 height 113
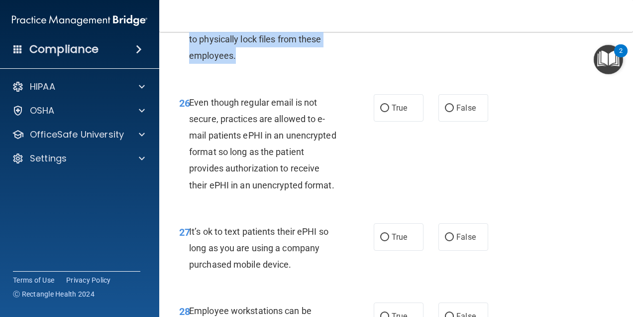
drag, startPoint x: 272, startPoint y: 141, endPoint x: 190, endPoint y: 75, distance: 104.8
click at [190, 64] on div "Certain employees may not be required to have access to patient records. The pr…" at bounding box center [267, 22] width 157 height 83
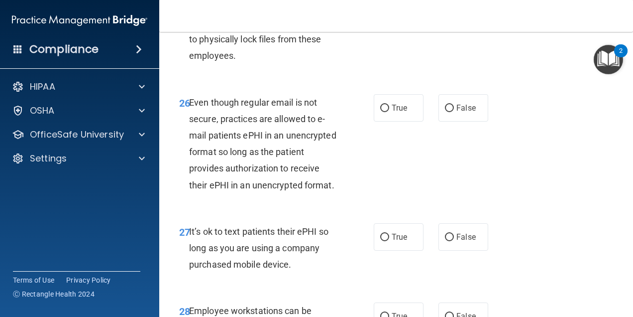
click at [356, 81] on div "25 Certain employees may not be required to have access to patient records. The…" at bounding box center [396, 25] width 449 height 113
radio input "true"
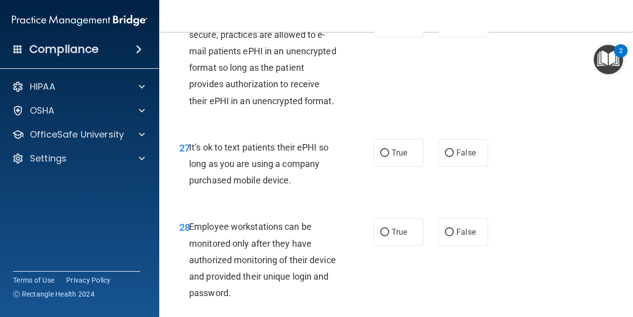
scroll to position [2882, 0]
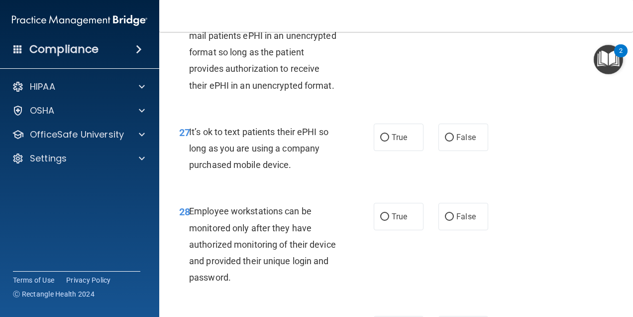
click at [448, 12] on input "False" at bounding box center [449, 8] width 9 height 7
radio input "true"
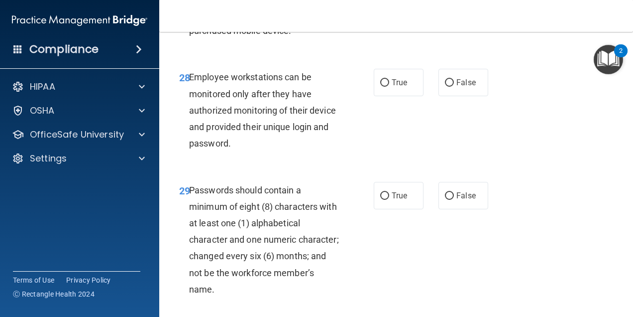
scroll to position [3031, 0]
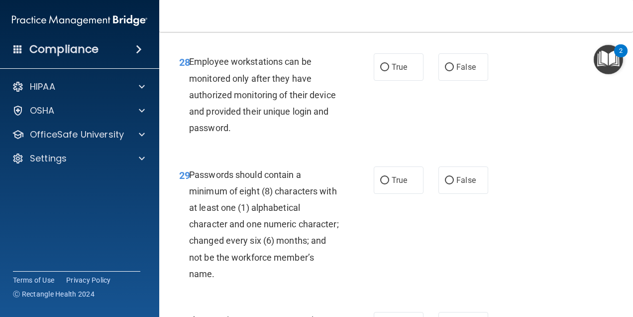
drag, startPoint x: 290, startPoint y: 104, endPoint x: 191, endPoint y: 80, distance: 101.9
click at [351, 29] on div "27 It’s ok to text patients their ePHI so long as you are using a company purch…" at bounding box center [276, 1] width 225 height 55
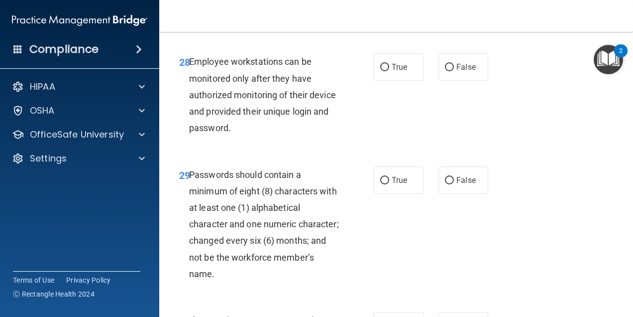
radio input "true"
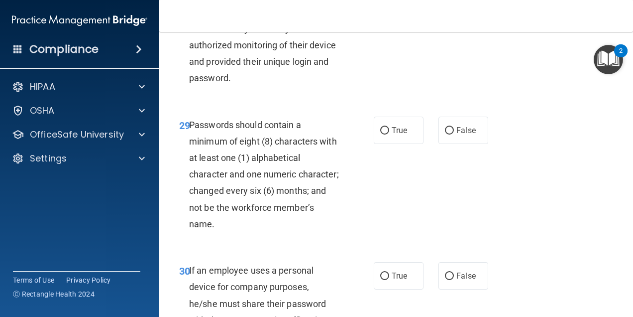
scroll to position [3131, 0]
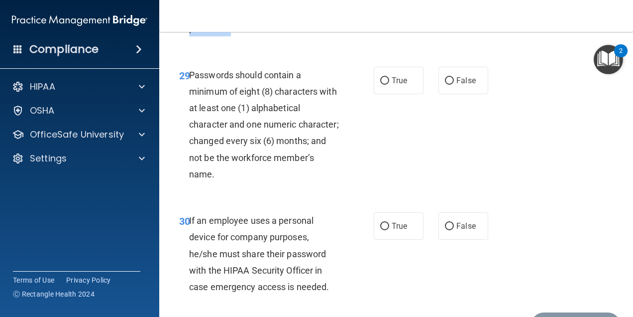
drag, startPoint x: 309, startPoint y: 125, endPoint x: 189, endPoint y: 59, distance: 137.0
radio input "true"
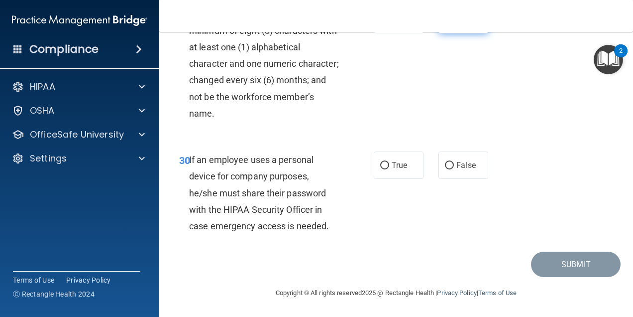
scroll to position [3230, 0]
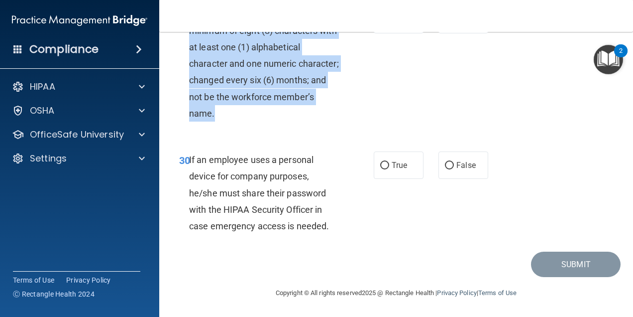
drag, startPoint x: 319, startPoint y: 170, endPoint x: 188, endPoint y: 76, distance: 160.8
click at [188, 76] on div "29 Passwords should contain a minimum of eight (8) characters with at least one…" at bounding box center [276, 66] width 225 height 121
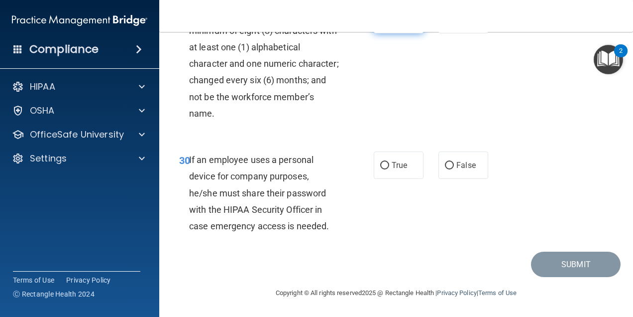
click at [374, 33] on label "True" at bounding box center [399, 19] width 50 height 27
click at [380, 24] on input "True" at bounding box center [384, 19] width 9 height 7
radio input "true"
click at [386, 33] on label "True" at bounding box center [399, 19] width 50 height 27
click at [386, 24] on input "True" at bounding box center [384, 19] width 9 height 7
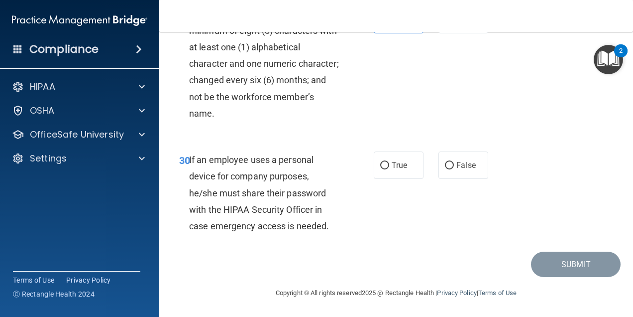
scroll to position [3291, 0]
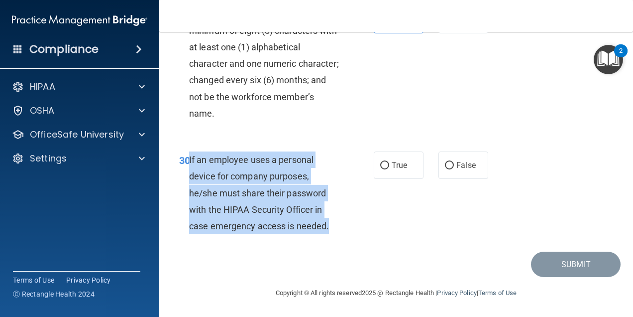
drag, startPoint x: 341, startPoint y: 223, endPoint x: 189, endPoint y: 162, distance: 163.3
click at [189, 162] on div "If an employee uses a personal device for company purposes, he/she must share t…" at bounding box center [267, 192] width 157 height 83
click at [445, 163] on input "False" at bounding box center [449, 165] width 9 height 7
radio input "true"
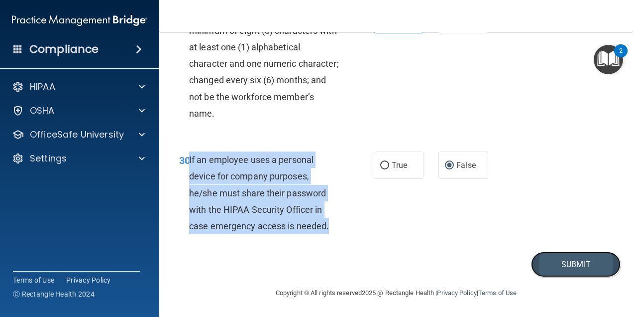
click at [549, 268] on button "Submit" at bounding box center [576, 263] width 90 height 25
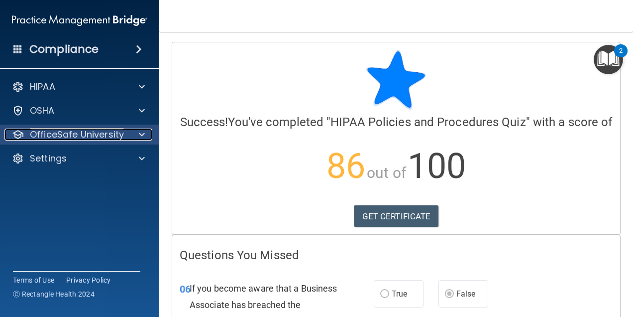
click at [93, 137] on p "OfficeSafe University" at bounding box center [77, 134] width 94 height 12
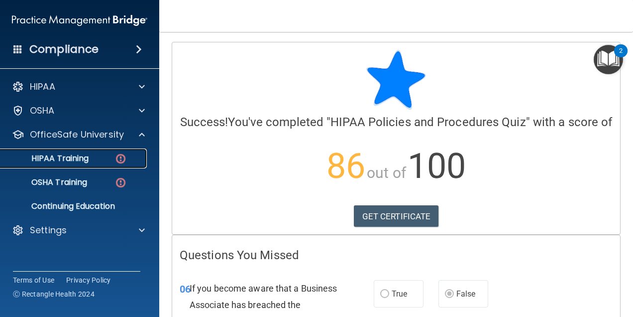
click at [90, 159] on div "HIPAA Training" at bounding box center [74, 158] width 136 height 10
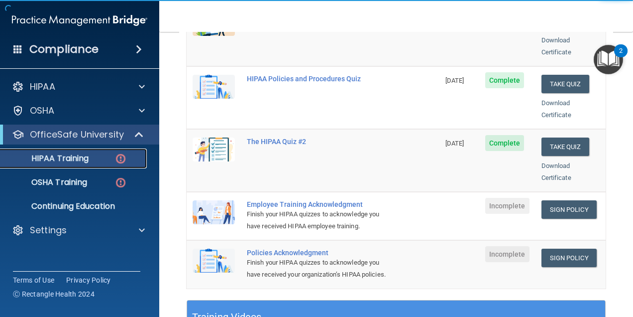
scroll to position [199, 0]
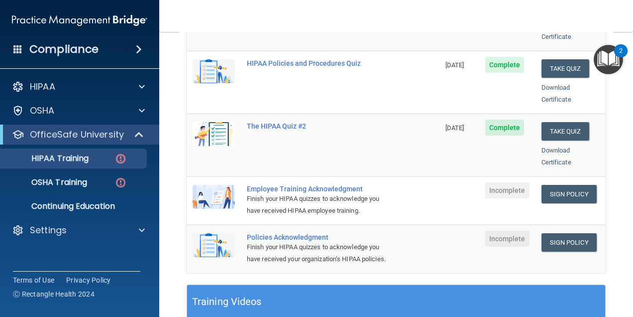
click at [422, 191] on td "Employee Training Acknowledgment Finish your HIPAA quizzes to acknowledge you h…" at bounding box center [340, 200] width 199 height 48
click at [551, 185] on link "Sign Policy" at bounding box center [569, 194] width 55 height 18
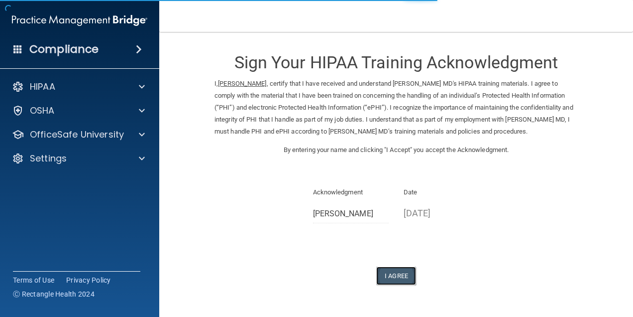
click at [391, 270] on button "I Agree" at bounding box center [396, 275] width 40 height 18
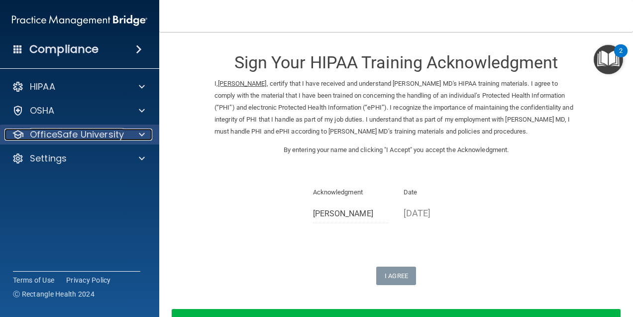
click at [95, 133] on p "OfficeSafe University" at bounding box center [77, 134] width 94 height 12
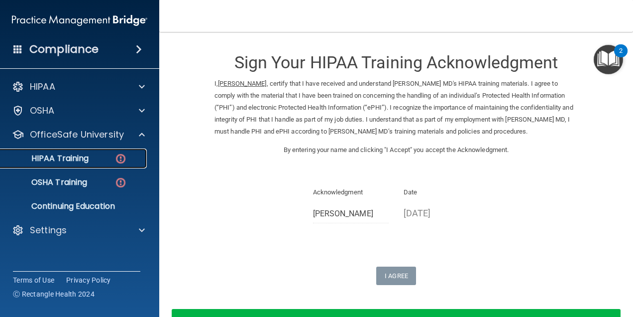
click at [74, 161] on p "HIPAA Training" at bounding box center [47, 158] width 82 height 10
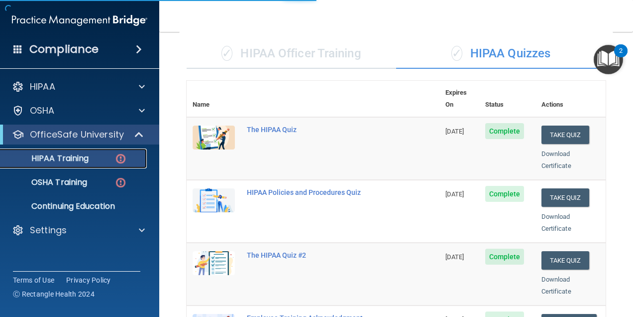
scroll to position [476, 0]
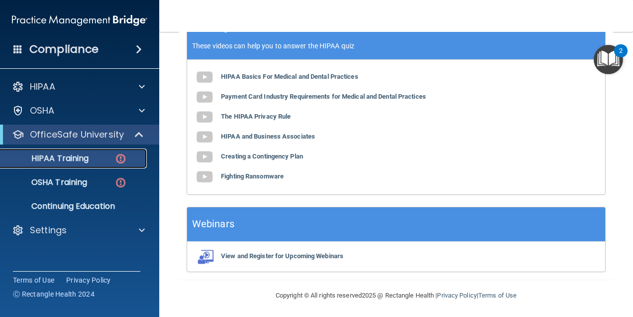
click at [76, 154] on p "HIPAA Training" at bounding box center [47, 158] width 82 height 10
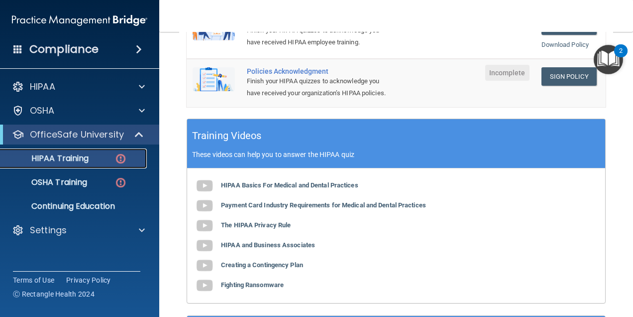
scroll to position [277, 0]
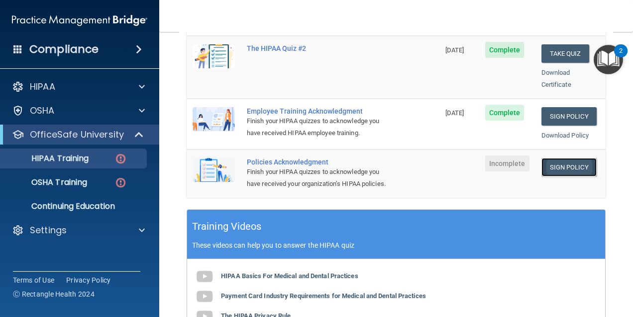
click at [554, 158] on link "Sign Policy" at bounding box center [569, 167] width 55 height 18
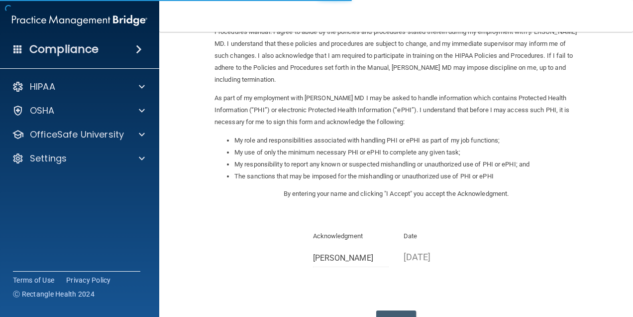
scroll to position [100, 0]
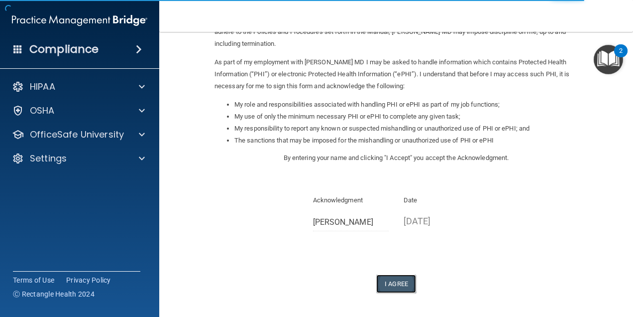
click at [392, 287] on button "I Agree" at bounding box center [396, 283] width 40 height 18
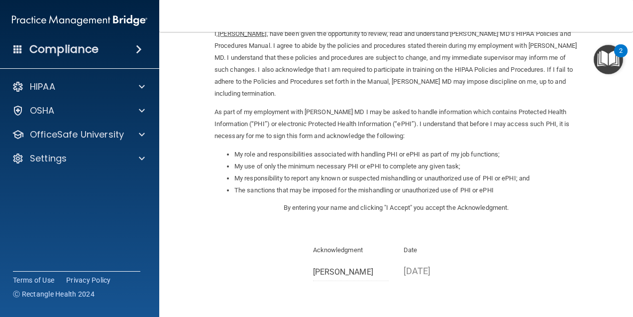
scroll to position [178, 0]
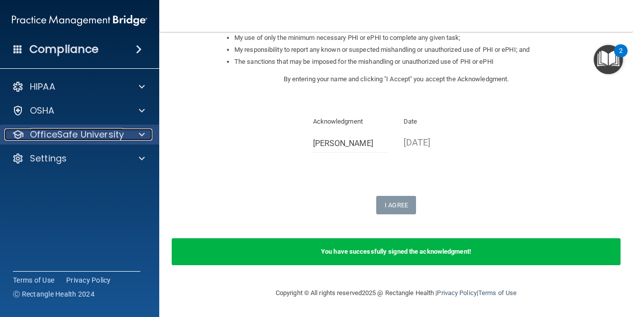
click at [95, 134] on p "OfficeSafe University" at bounding box center [77, 134] width 94 height 12
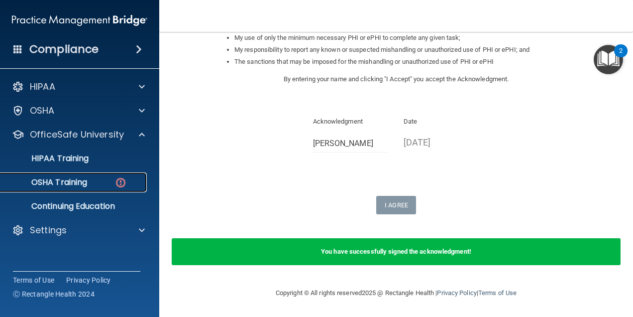
click at [75, 181] on p "OSHA Training" at bounding box center [46, 182] width 81 height 10
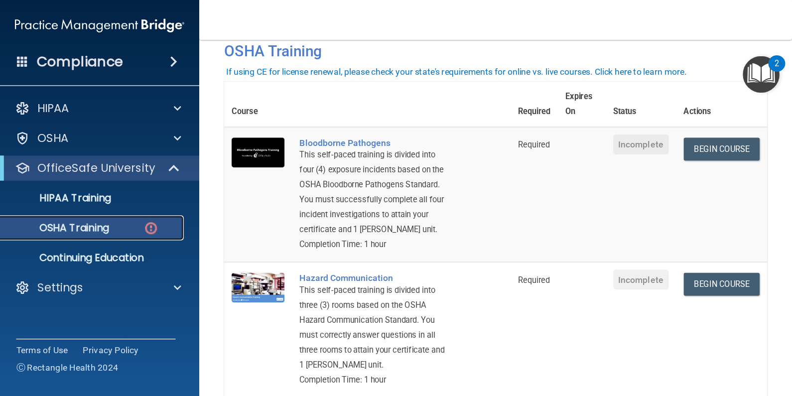
scroll to position [100, 0]
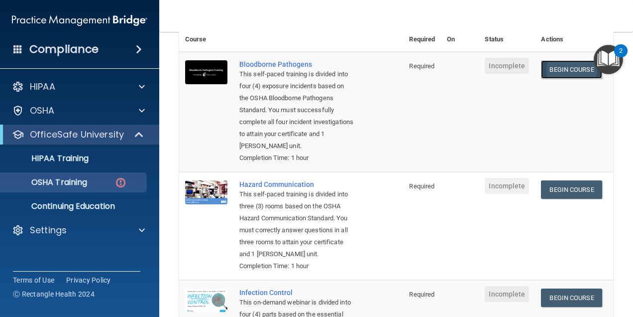
click at [570, 69] on link "Begin Course" at bounding box center [571, 69] width 61 height 18
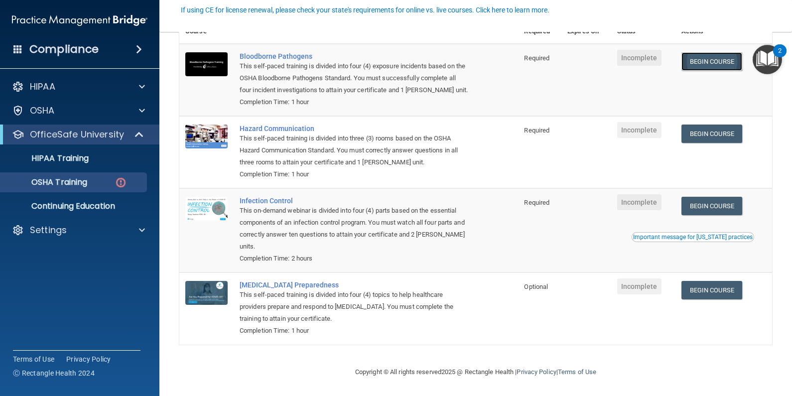
scroll to position [97, 0]
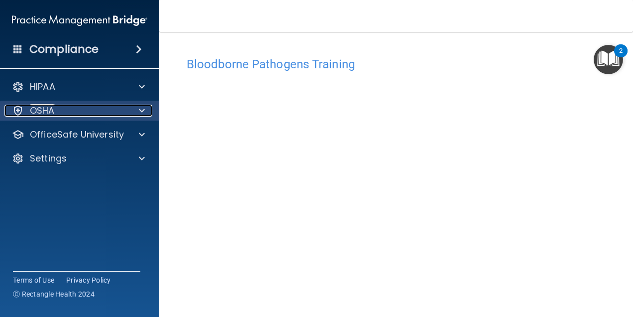
click at [62, 105] on div "OSHA" at bounding box center [65, 111] width 123 height 12
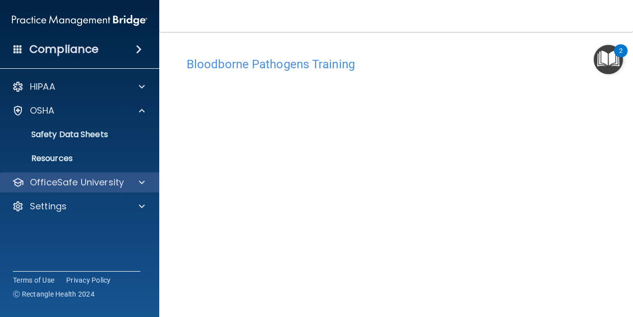
click at [69, 175] on div "OfficeSafe University" at bounding box center [80, 182] width 160 height 20
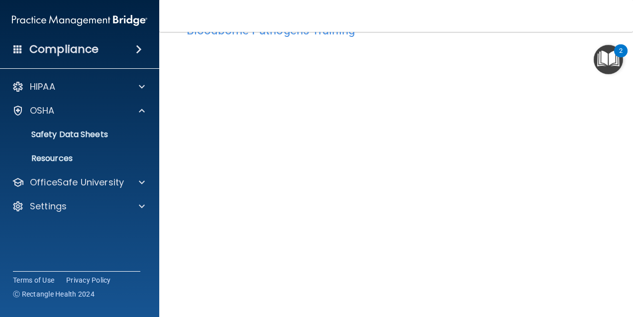
scroll to position [50, 0]
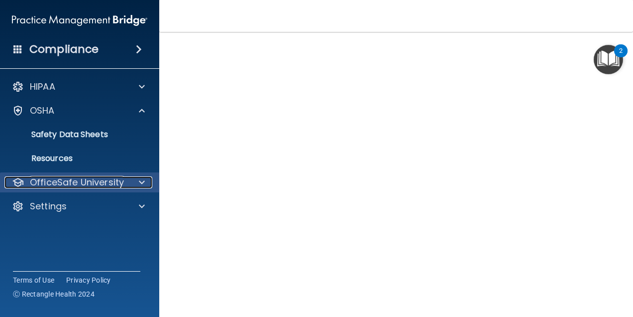
click at [57, 186] on p "OfficeSafe University" at bounding box center [77, 182] width 94 height 12
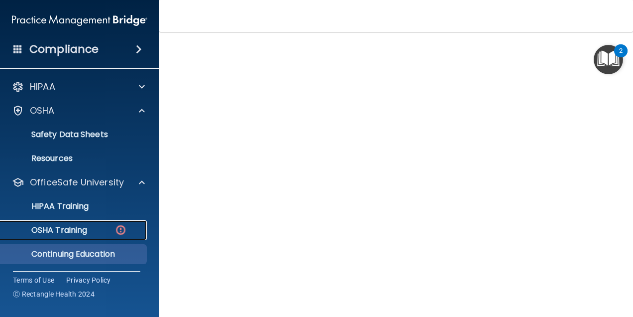
click at [68, 230] on p "OSHA Training" at bounding box center [46, 230] width 81 height 10
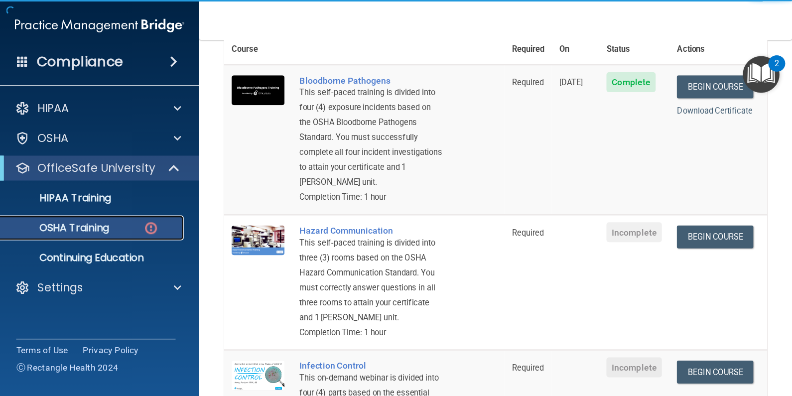
scroll to position [149, 0]
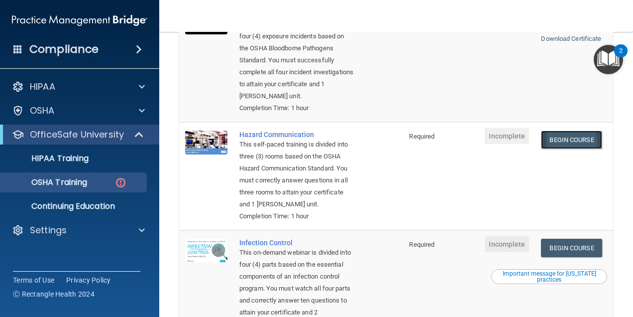
click at [558, 135] on link "Begin Course" at bounding box center [571, 139] width 61 height 18
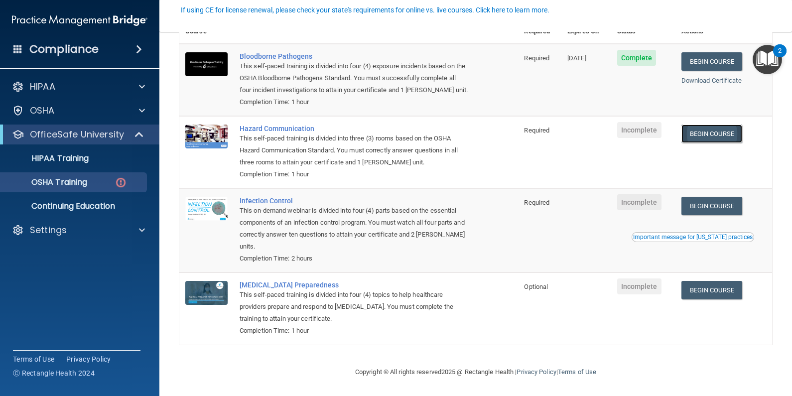
scroll to position [97, 0]
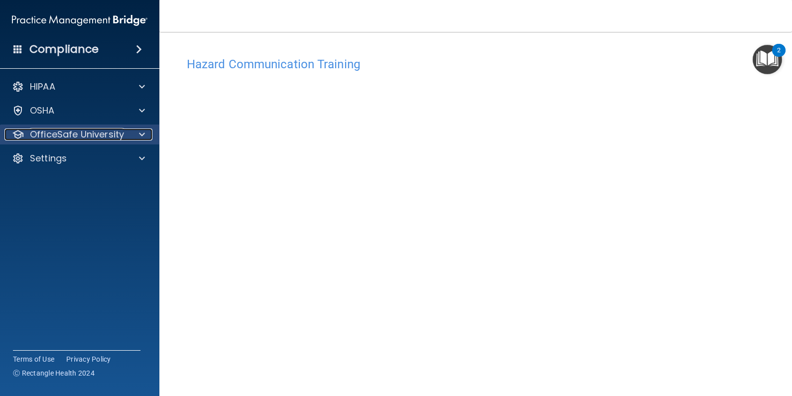
click at [68, 134] on p "OfficeSafe University" at bounding box center [77, 134] width 94 height 12
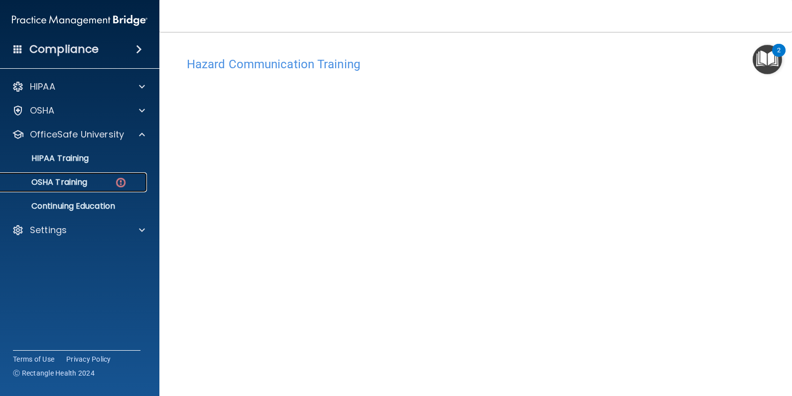
click at [74, 183] on p "OSHA Training" at bounding box center [46, 182] width 81 height 10
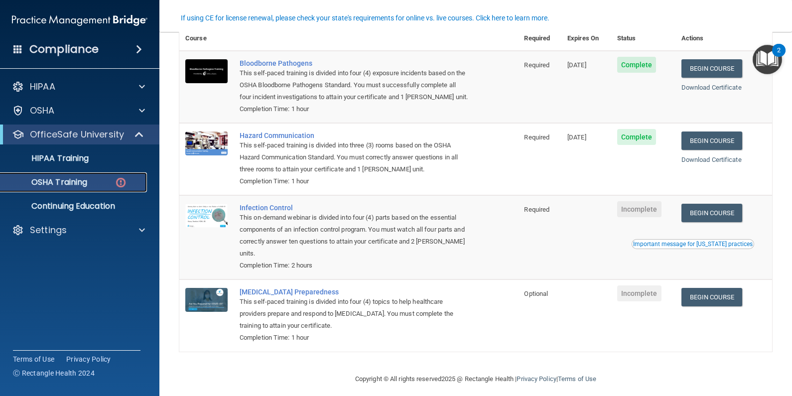
scroll to position [97, 0]
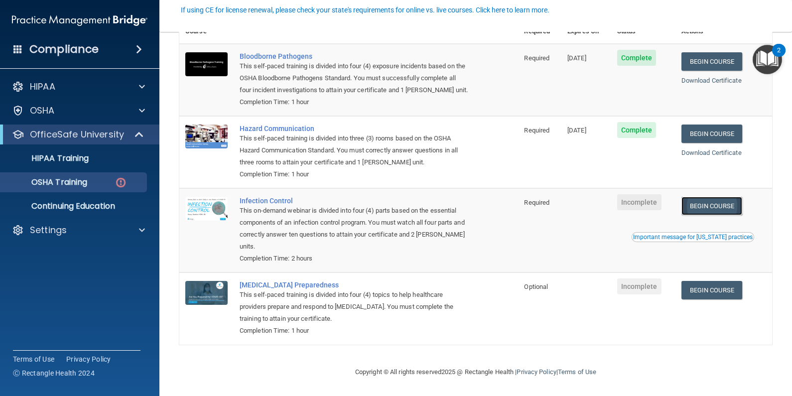
click at [633, 198] on link "Begin Course" at bounding box center [711, 206] width 61 height 18
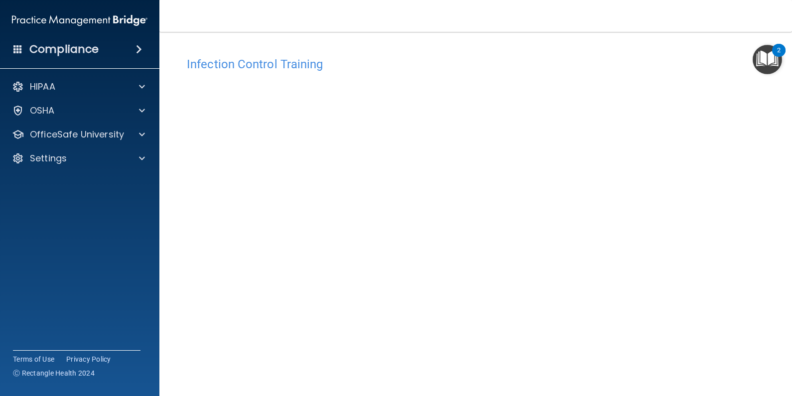
scroll to position [30, 0]
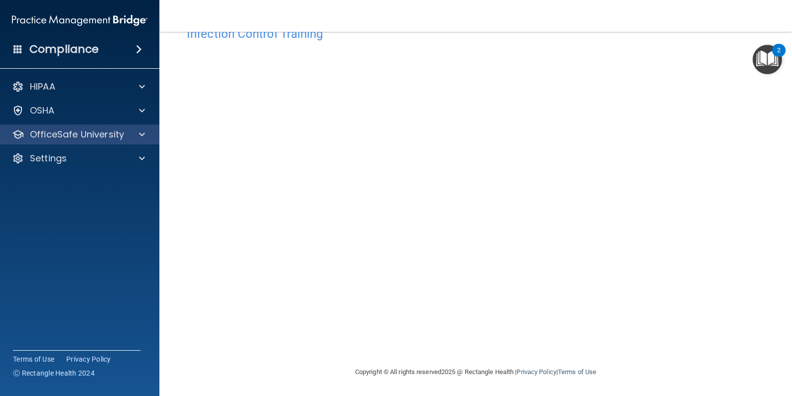
click at [70, 127] on div "OfficeSafe University" at bounding box center [80, 134] width 160 height 20
click at [143, 133] on span at bounding box center [142, 134] width 6 height 12
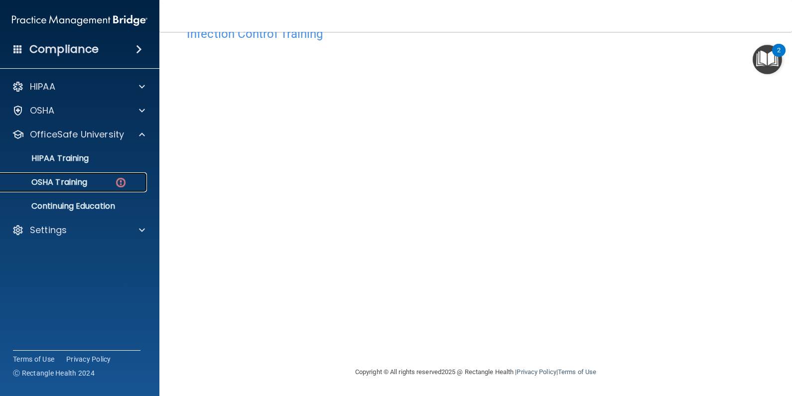
click at [109, 180] on div "OSHA Training" at bounding box center [74, 182] width 136 height 10
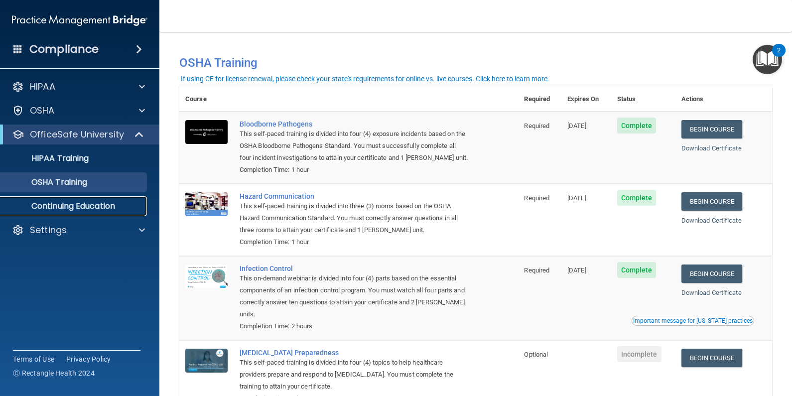
click at [62, 212] on link "Continuing Education" at bounding box center [68, 206] width 157 height 20
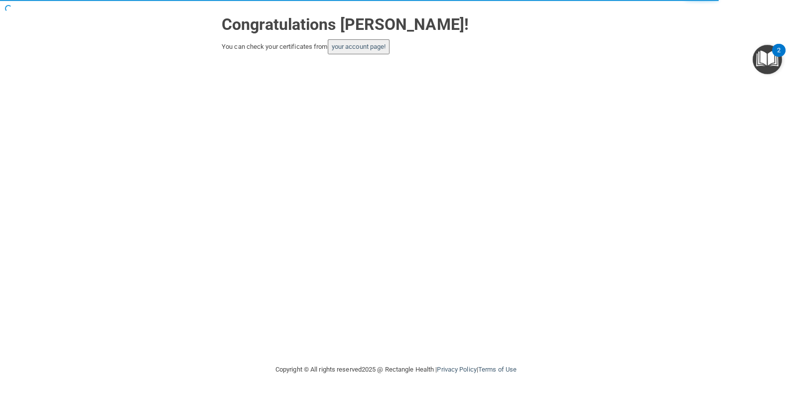
click at [493, 99] on div "Congratulations [PERSON_NAME]! You can check your certificates from your accoun…" at bounding box center [396, 182] width 752 height 344
